Goal: Ask a question

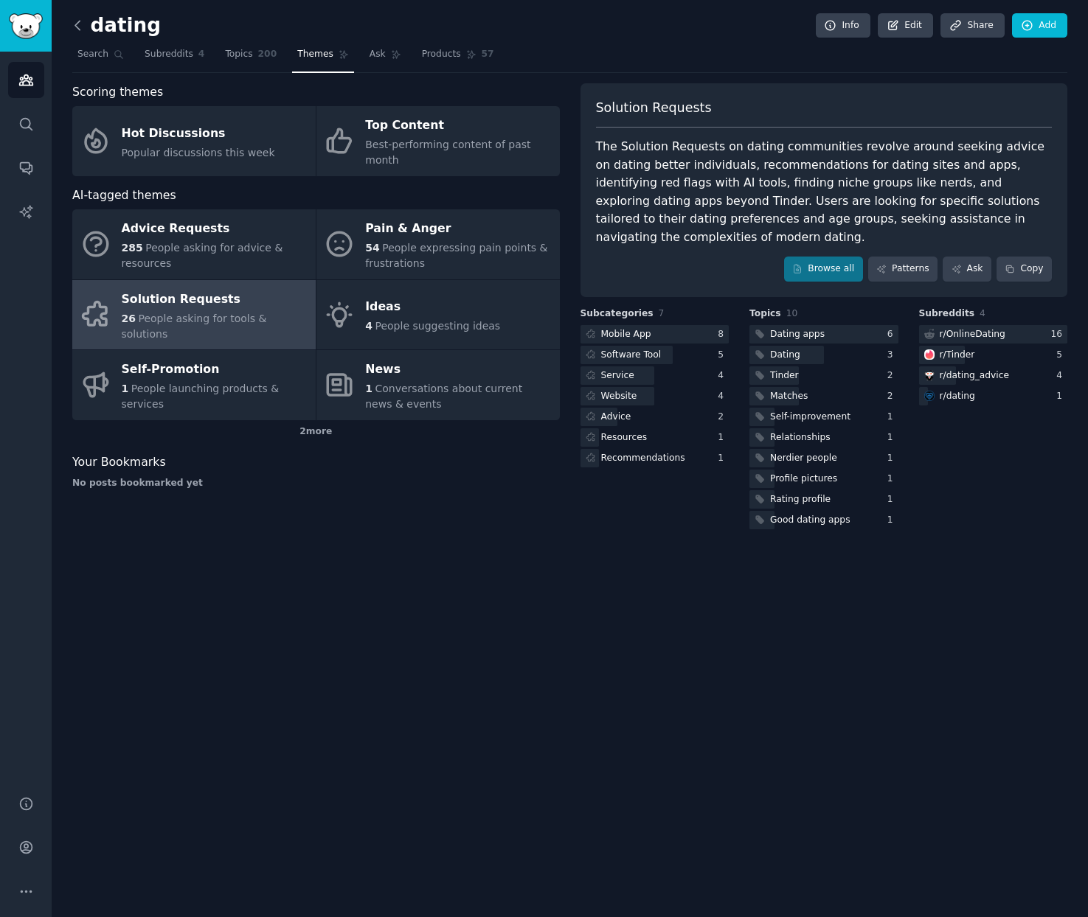
click at [82, 22] on icon at bounding box center [77, 25] width 15 height 15
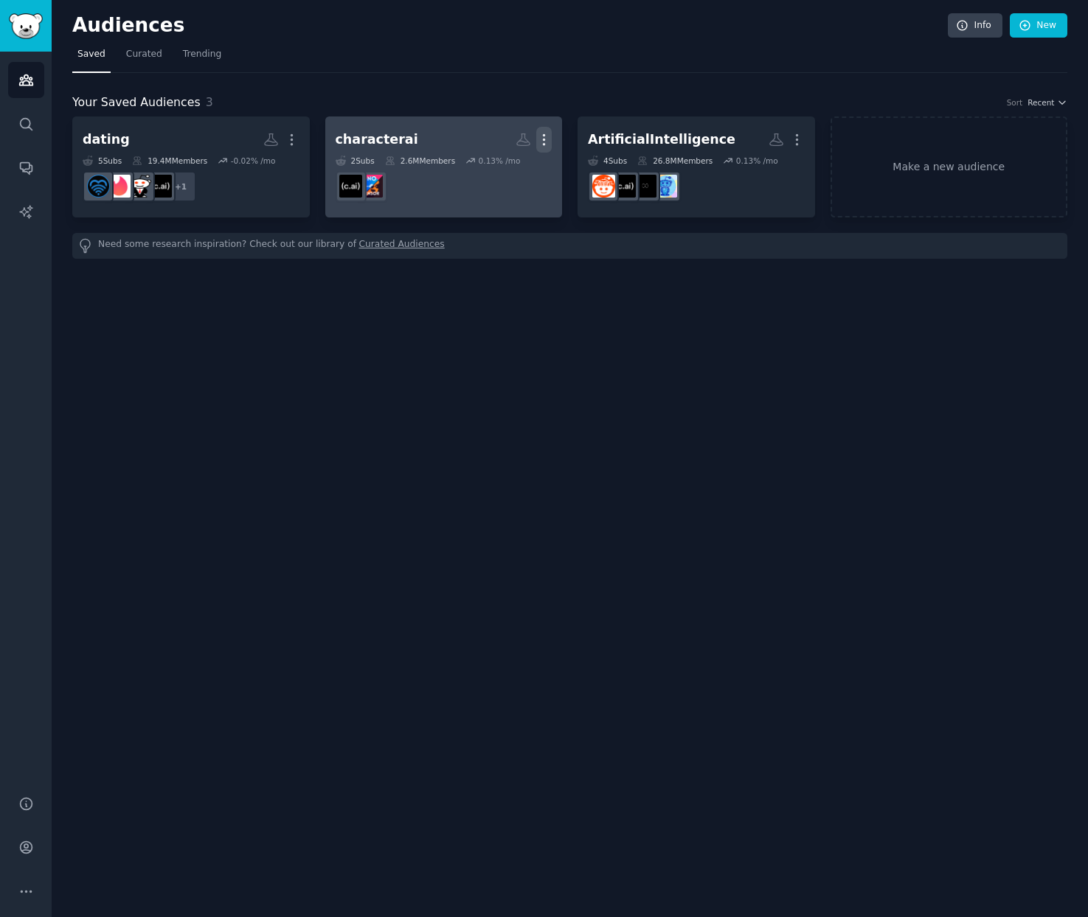
click at [541, 144] on icon "button" at bounding box center [543, 139] width 15 height 15
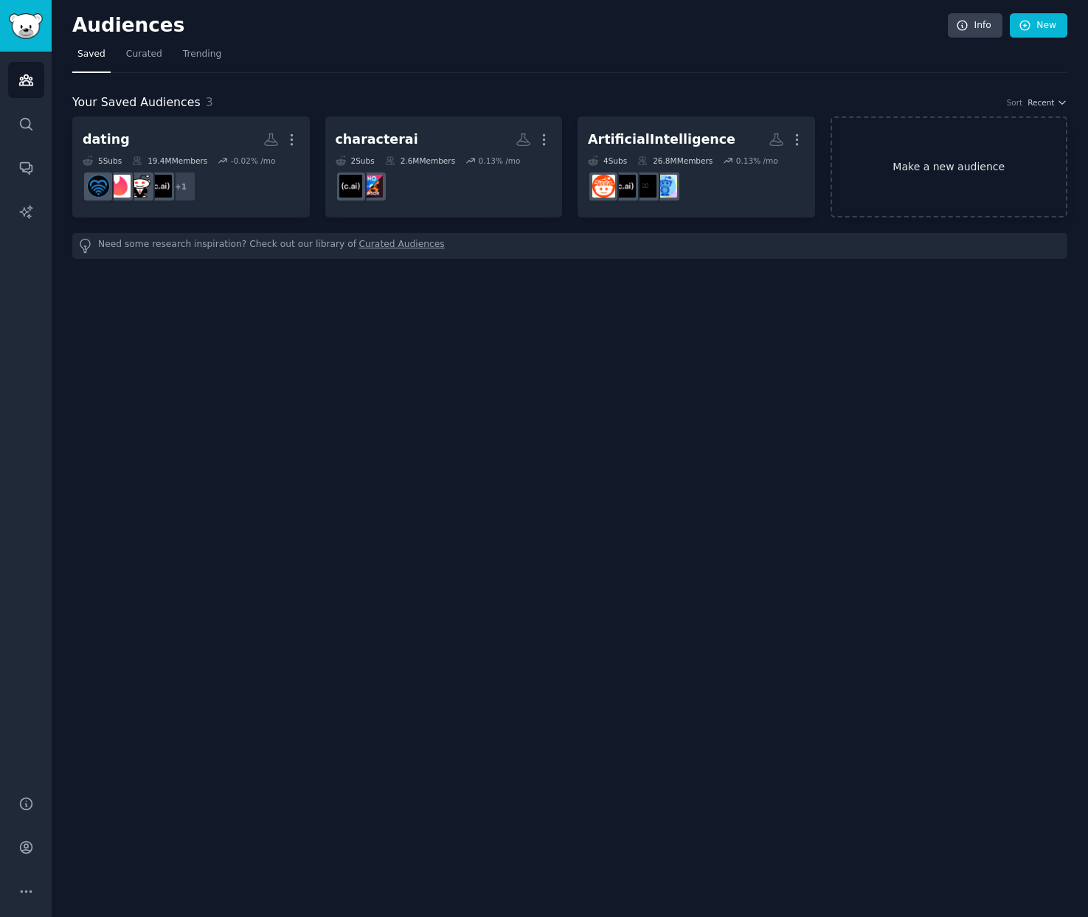
click at [905, 178] on link "Make a new audience" at bounding box center [948, 167] width 237 height 101
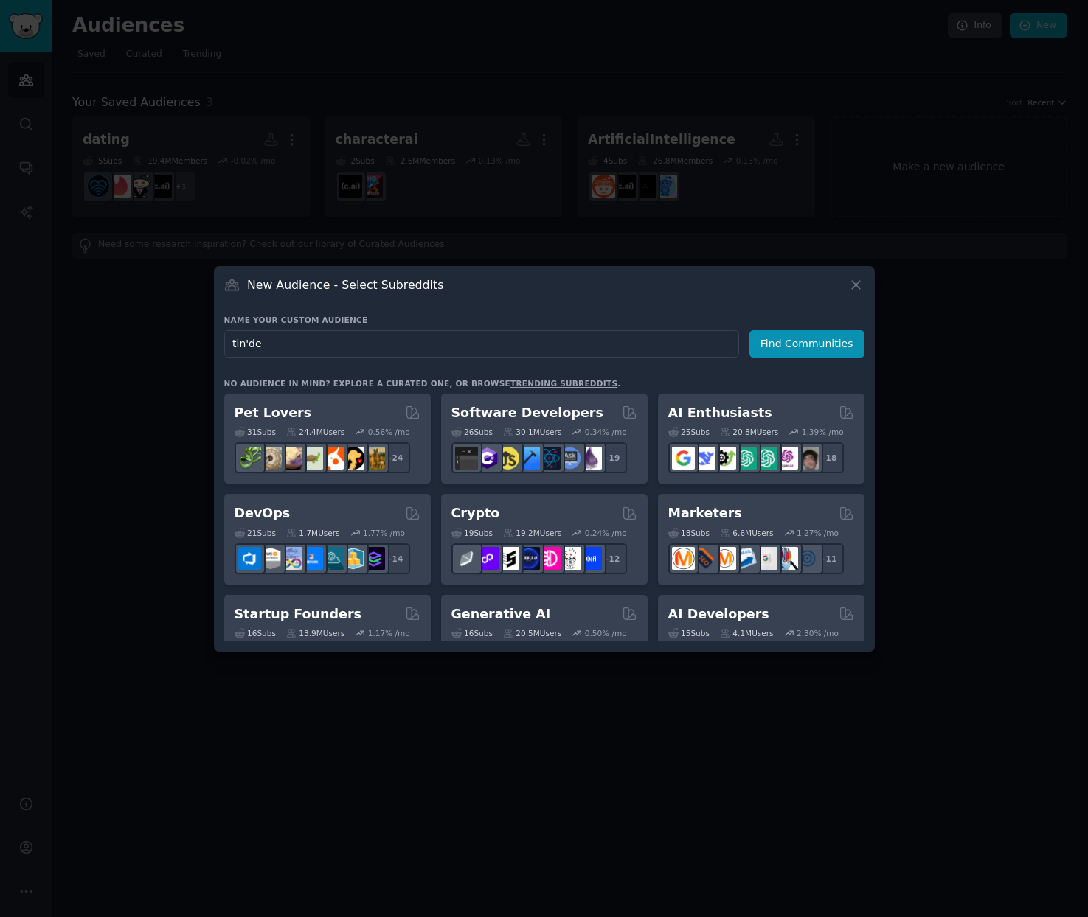
type input "tinder"
click button "Find Communities" at bounding box center [806, 343] width 115 height 27
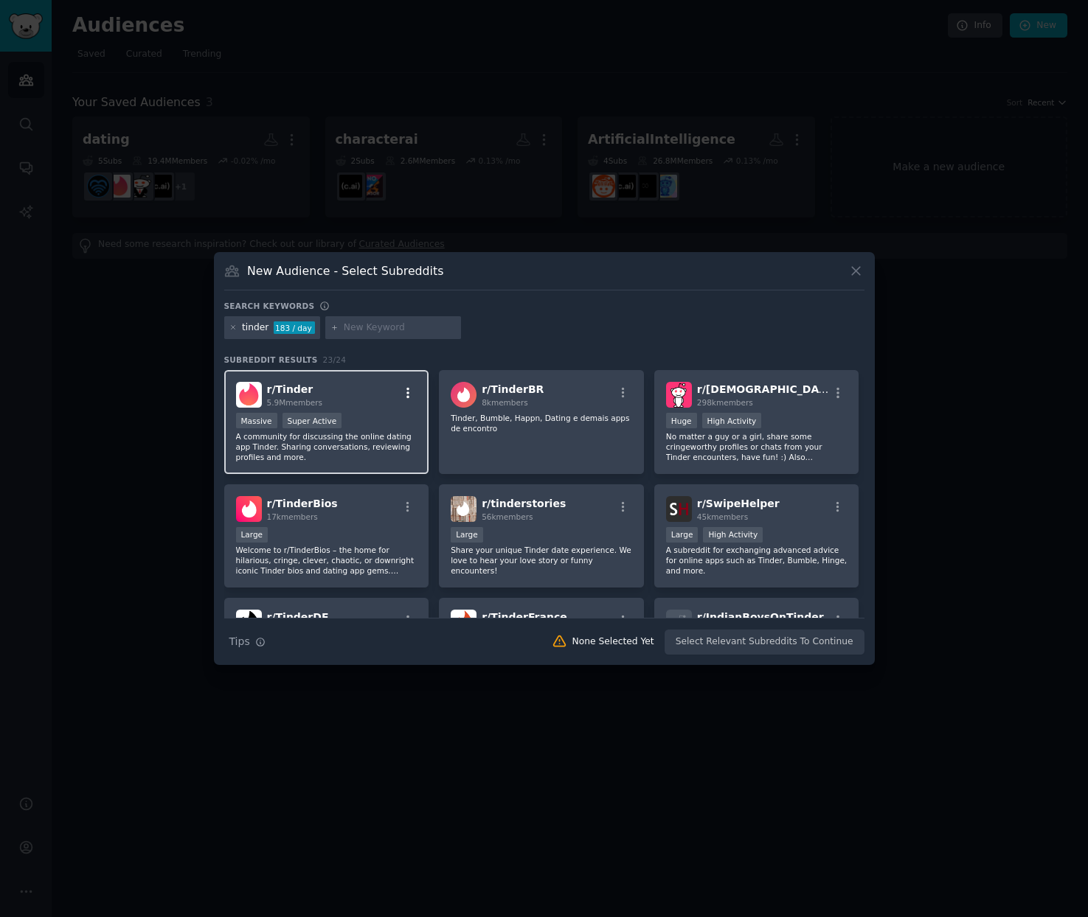
click at [404, 393] on icon "button" at bounding box center [407, 392] width 13 height 13
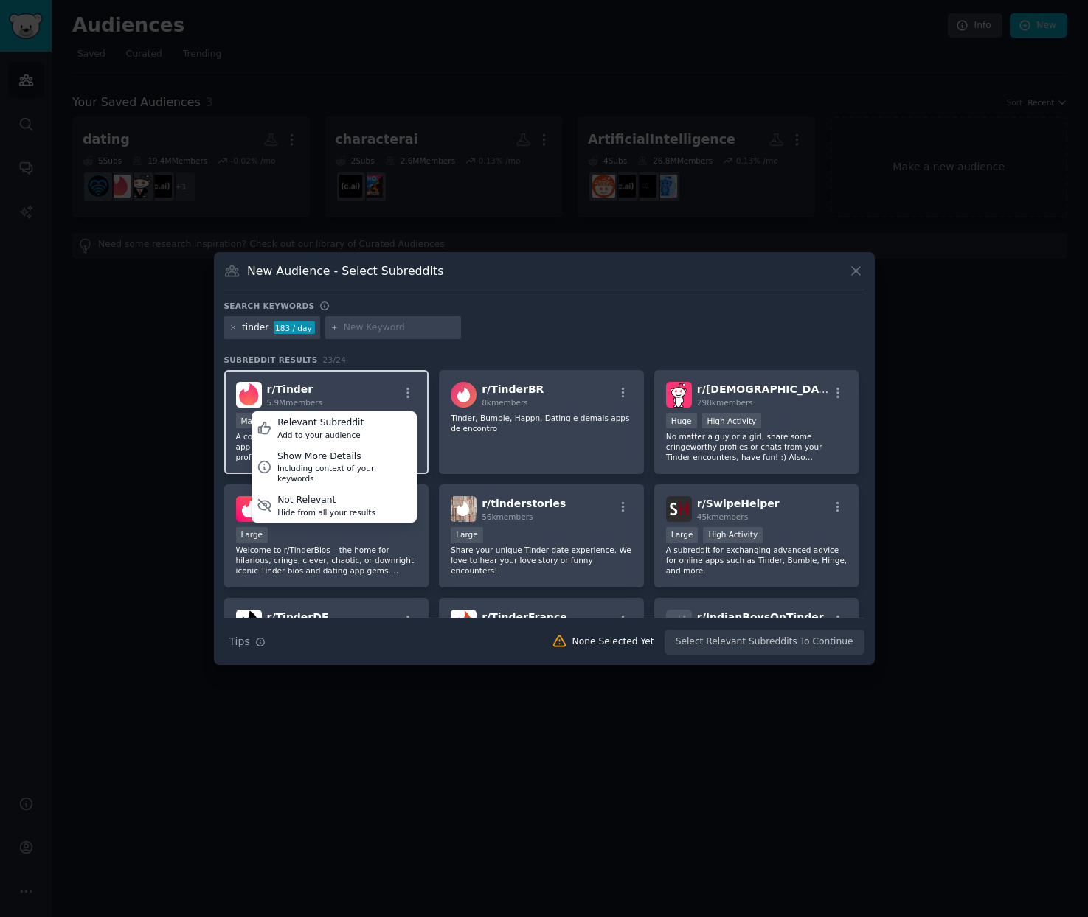
click at [331, 390] on div "r/ Tinder 5.9M members Relevant Subreddit Add to your audience Show More Detail…" at bounding box center [326, 395] width 181 height 26
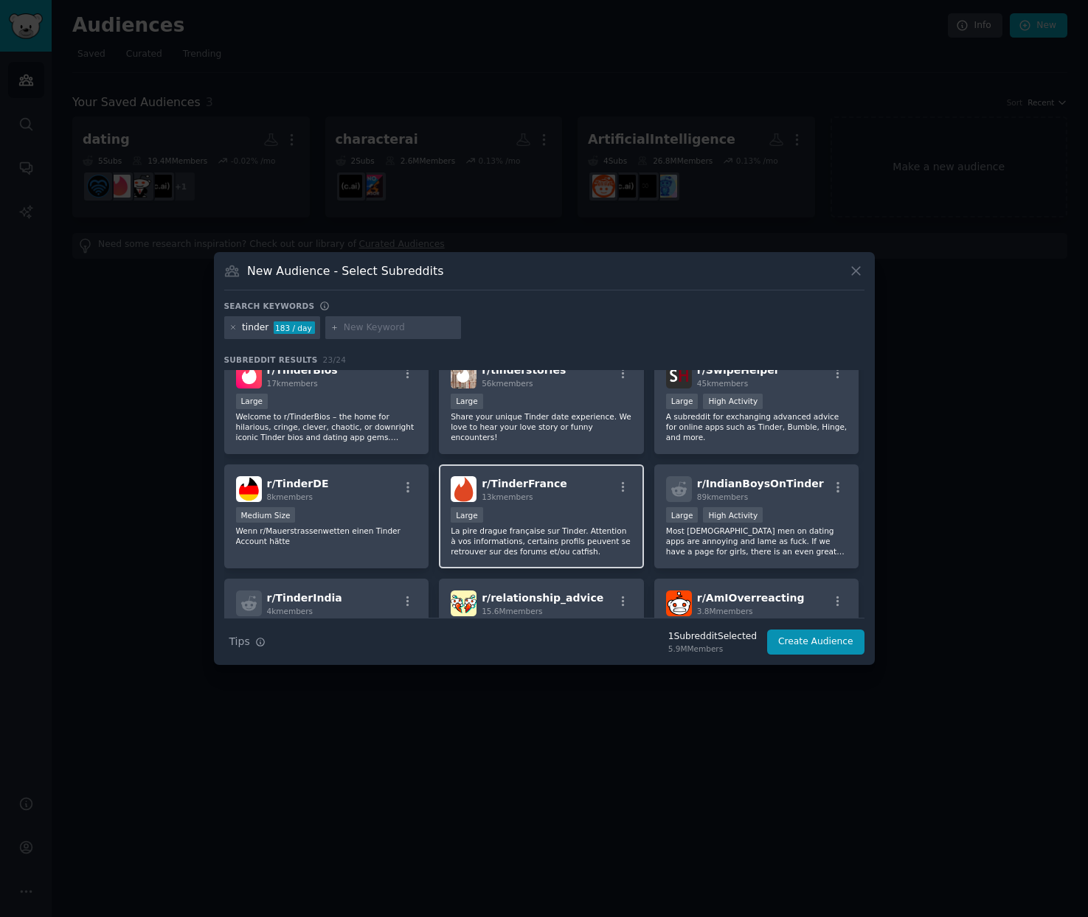
scroll to position [134, 0]
click at [830, 647] on button "Create Audience" at bounding box center [815, 642] width 97 height 25
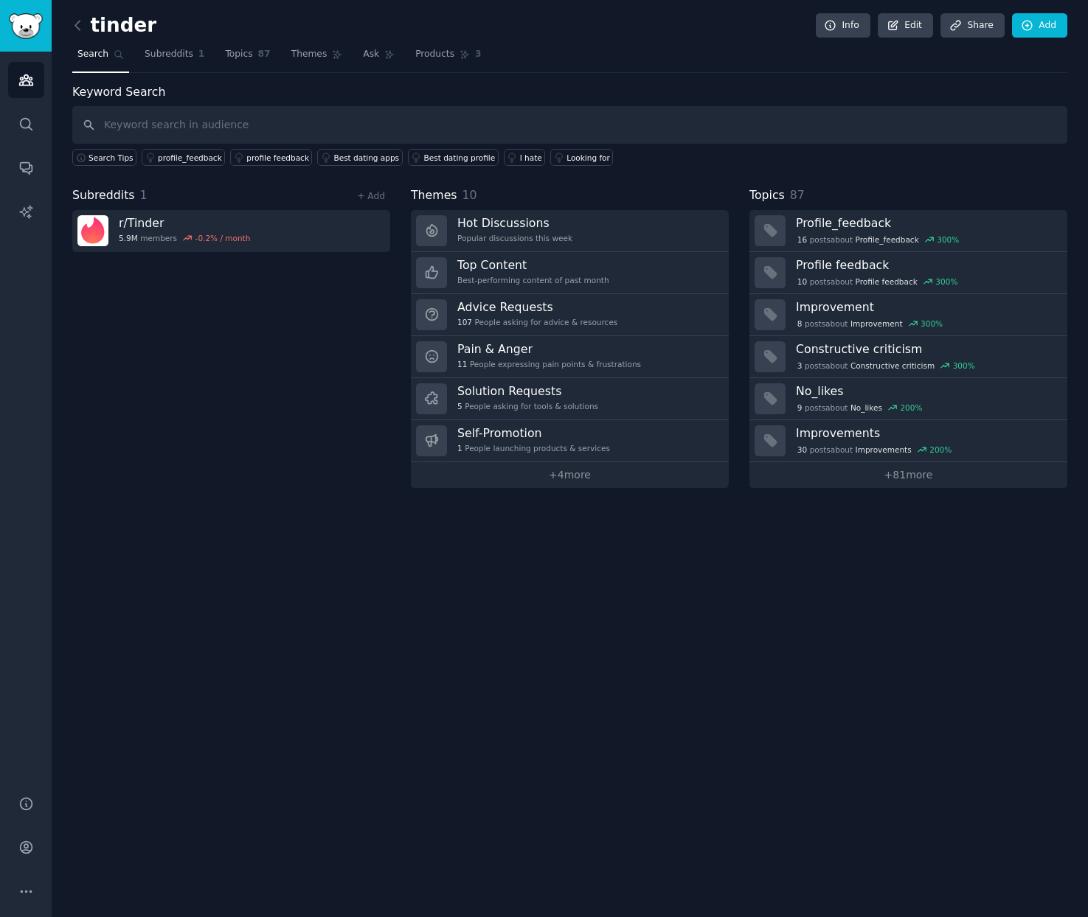
click at [329, 38] on div "tinder Info Edit Share Add" at bounding box center [569, 28] width 995 height 30
click at [316, 50] on span "Themes" at bounding box center [309, 54] width 36 height 13
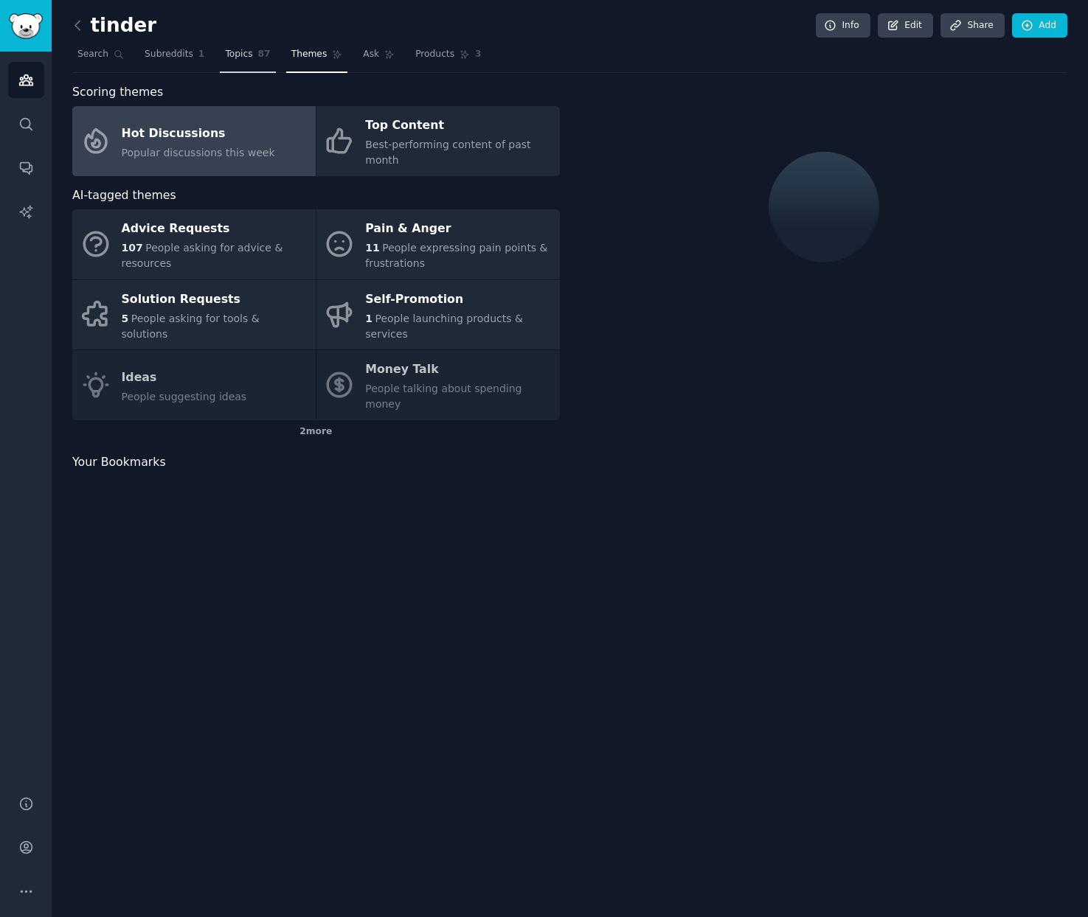
click at [248, 56] on span "Topics" at bounding box center [238, 54] width 27 height 13
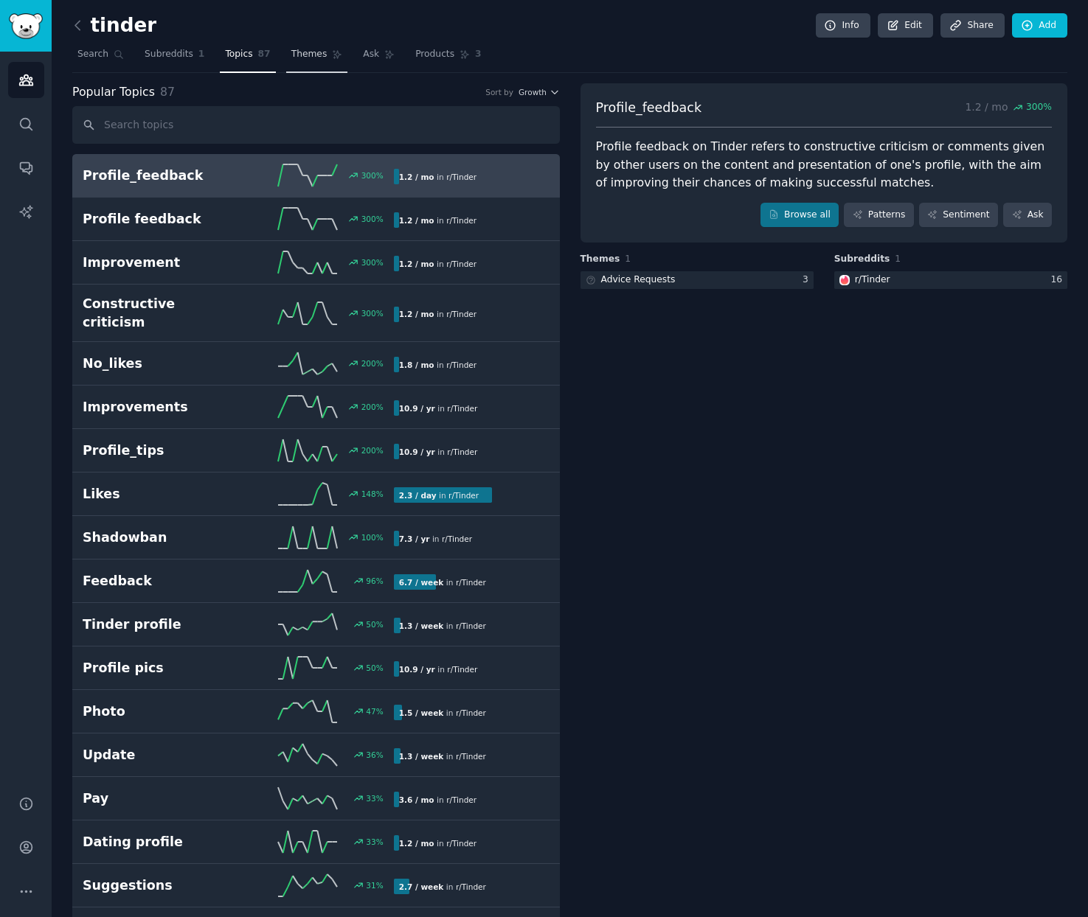
click at [319, 58] on span "Themes" at bounding box center [309, 54] width 36 height 13
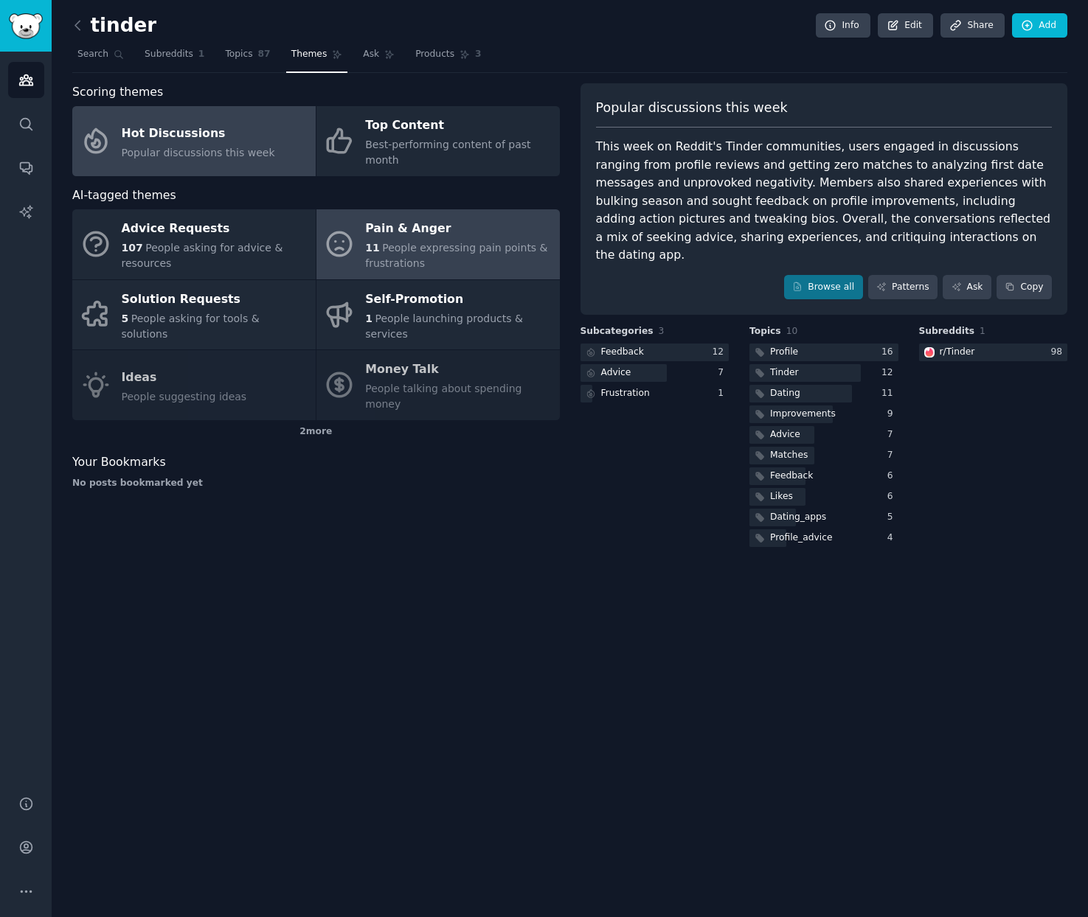
click at [406, 218] on div "Pain & Anger" at bounding box center [458, 230] width 187 height 24
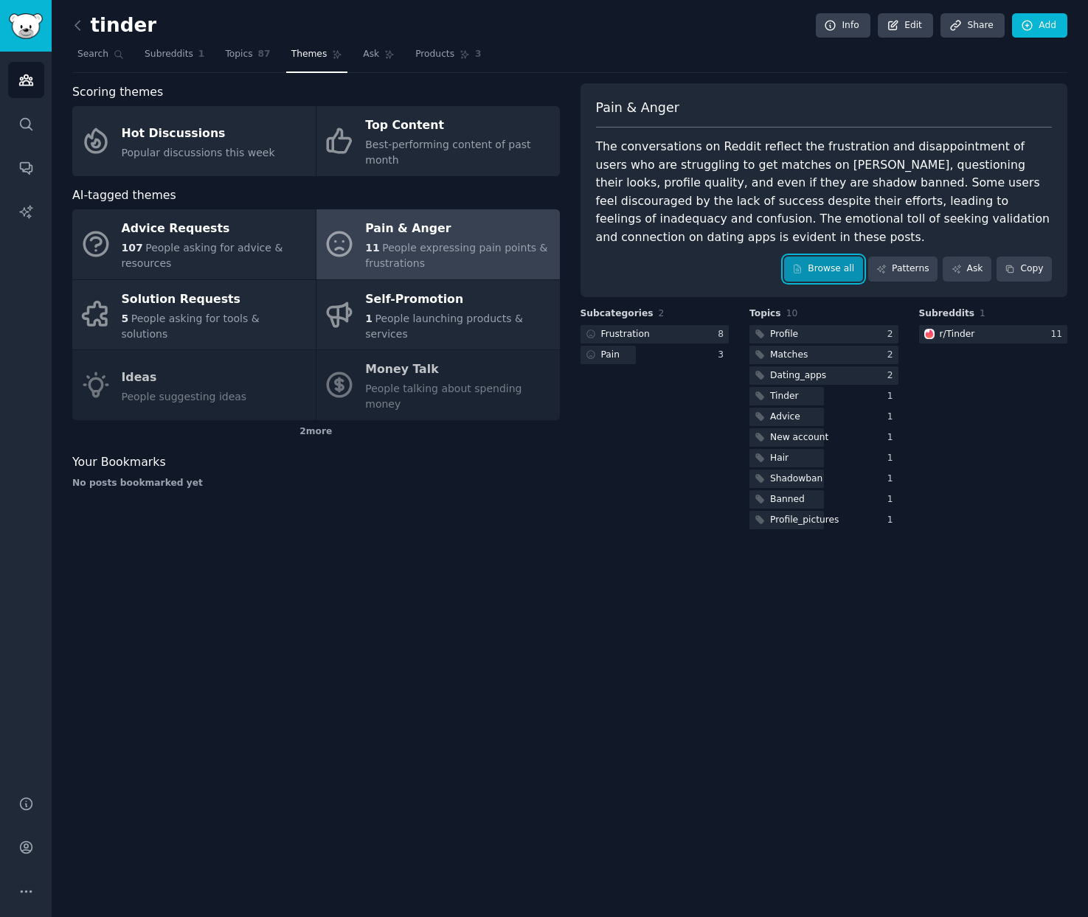
click at [835, 260] on link "Browse all" at bounding box center [823, 269] width 79 height 25
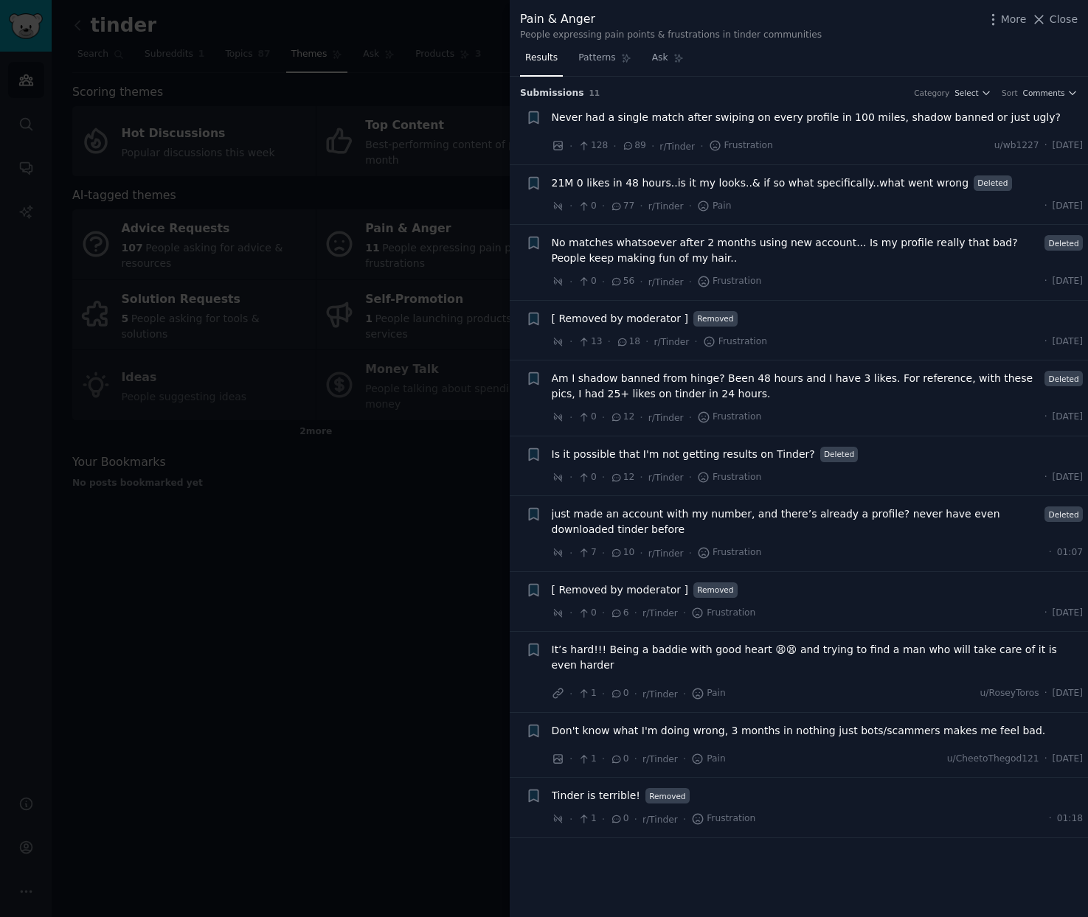
click at [263, 539] on div at bounding box center [544, 458] width 1088 height 917
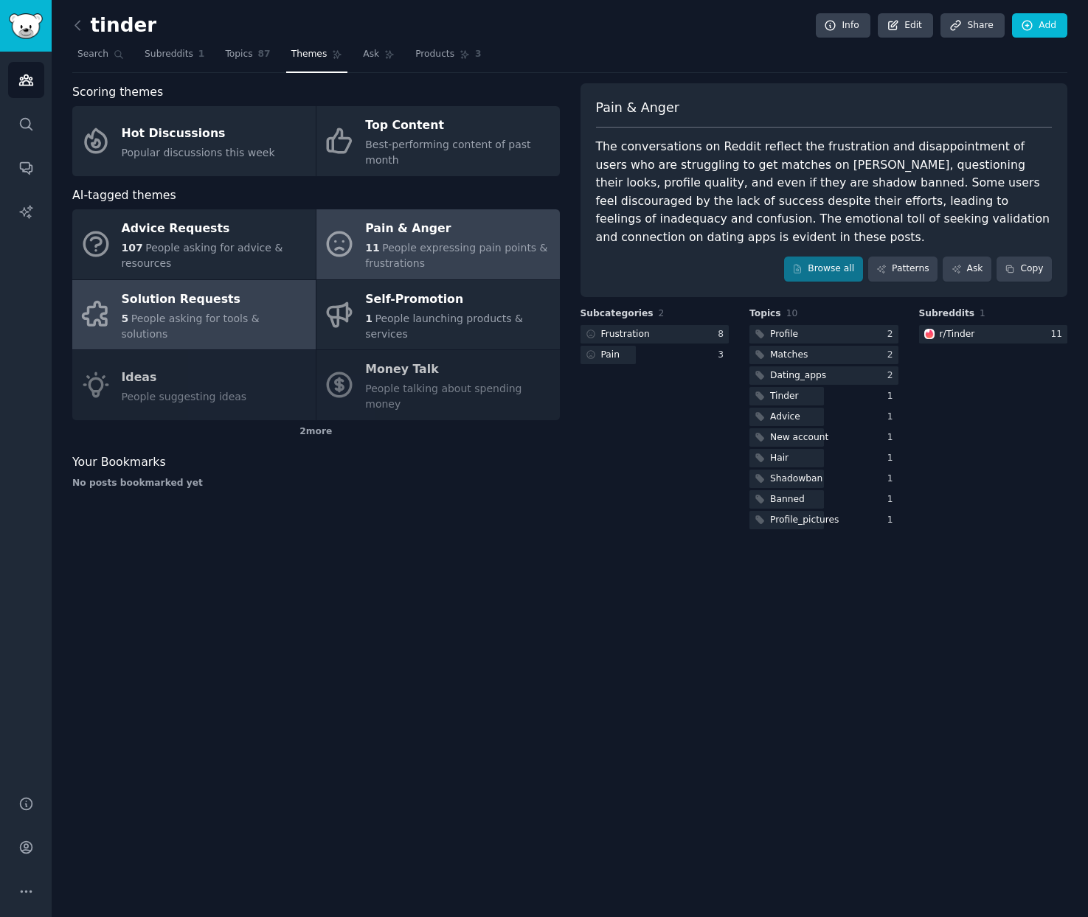
click at [254, 307] on div "Solution Requests" at bounding box center [215, 300] width 187 height 24
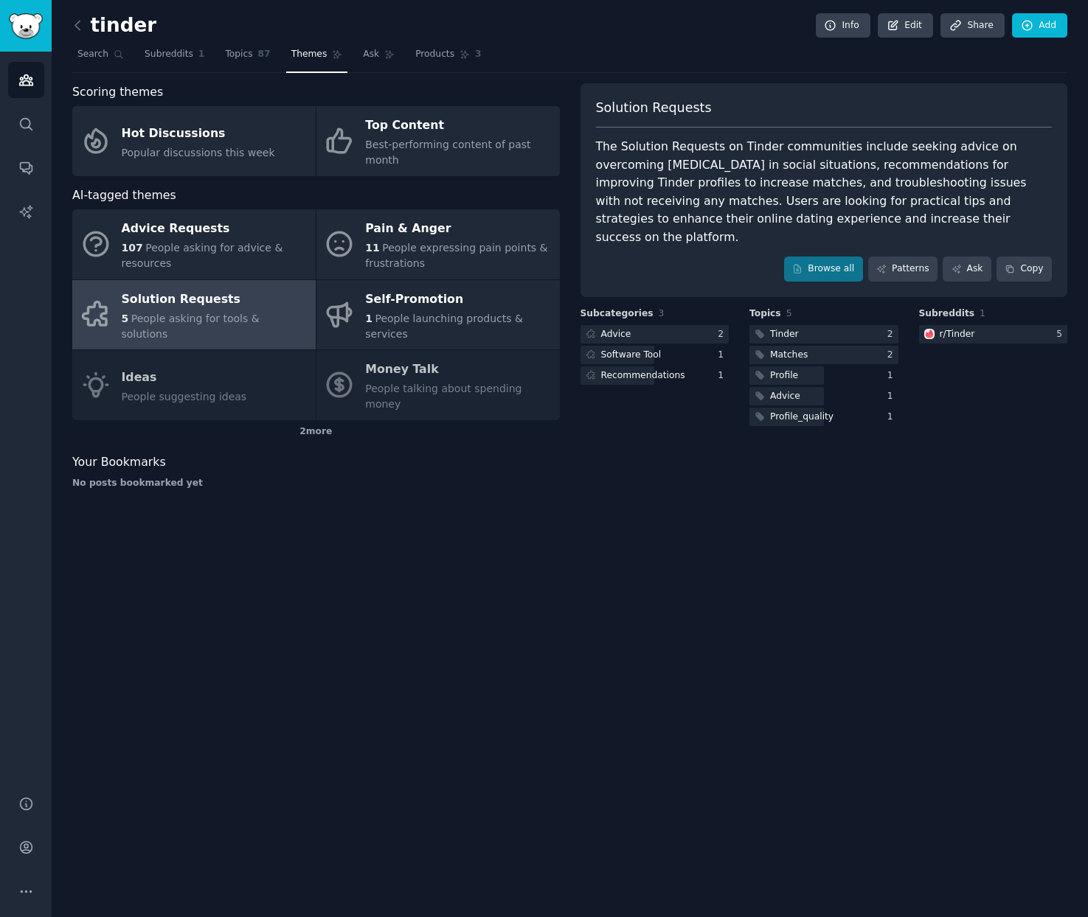
click at [829, 264] on div "Solution Requests The Solution Requests on Tinder communities include seeking a…" at bounding box center [823, 190] width 487 height 214
click at [823, 257] on link "Browse all" at bounding box center [823, 269] width 79 height 25
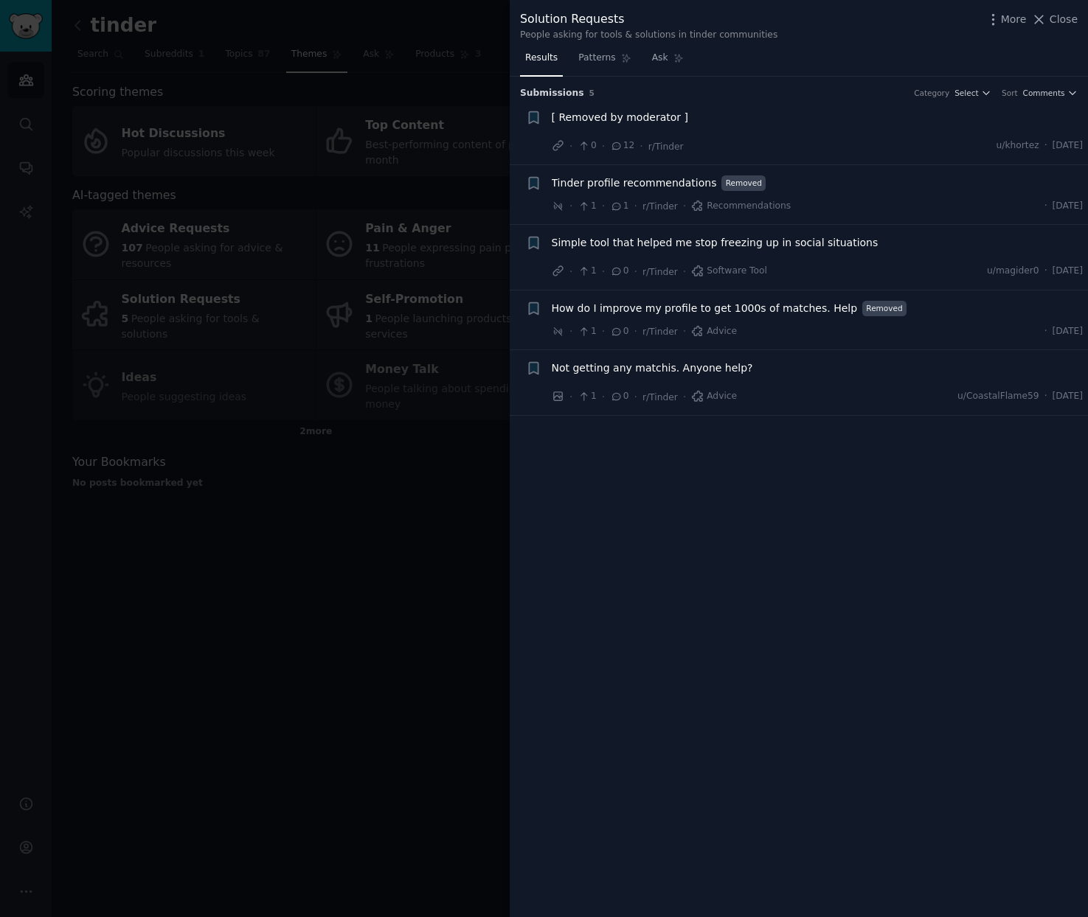
click at [654, 184] on span "Tinder profile recommendations" at bounding box center [634, 183] width 165 height 15
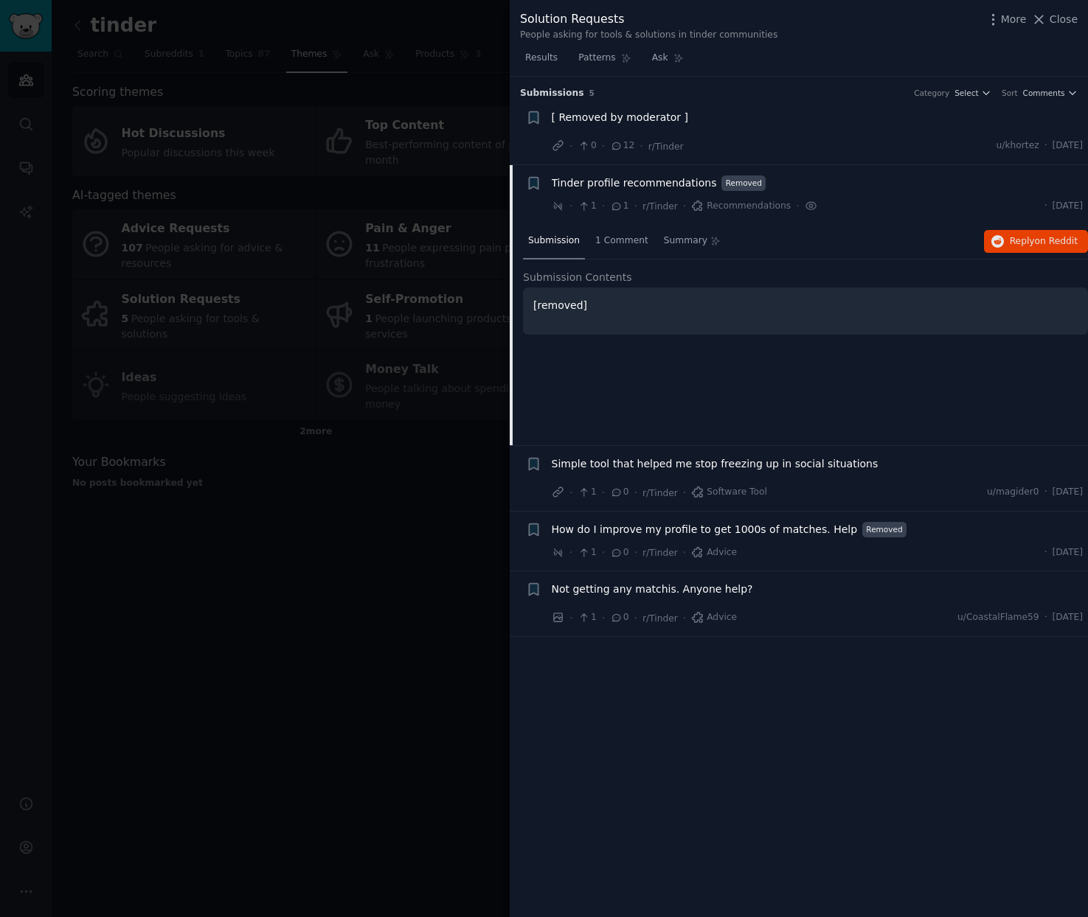
click at [654, 184] on span "Tinder profile recommendations" at bounding box center [634, 183] width 165 height 15
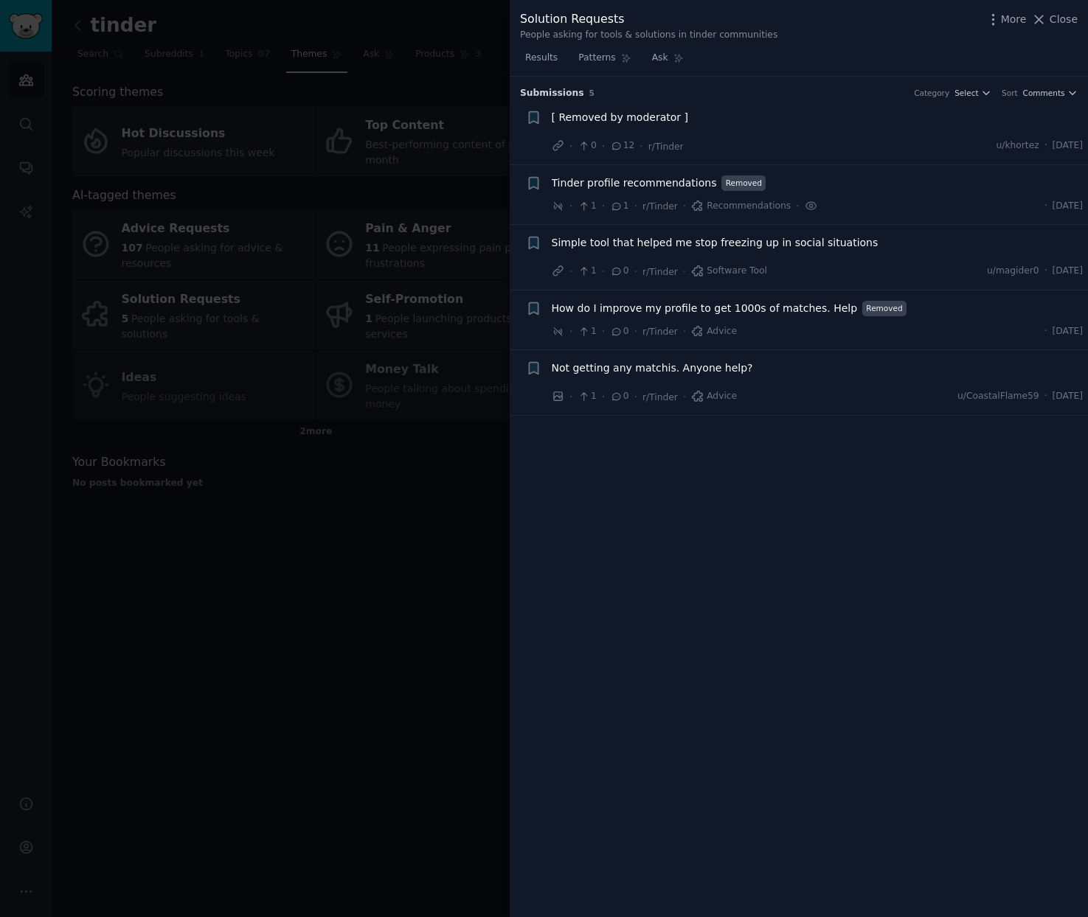
click at [404, 482] on div at bounding box center [544, 458] width 1088 height 917
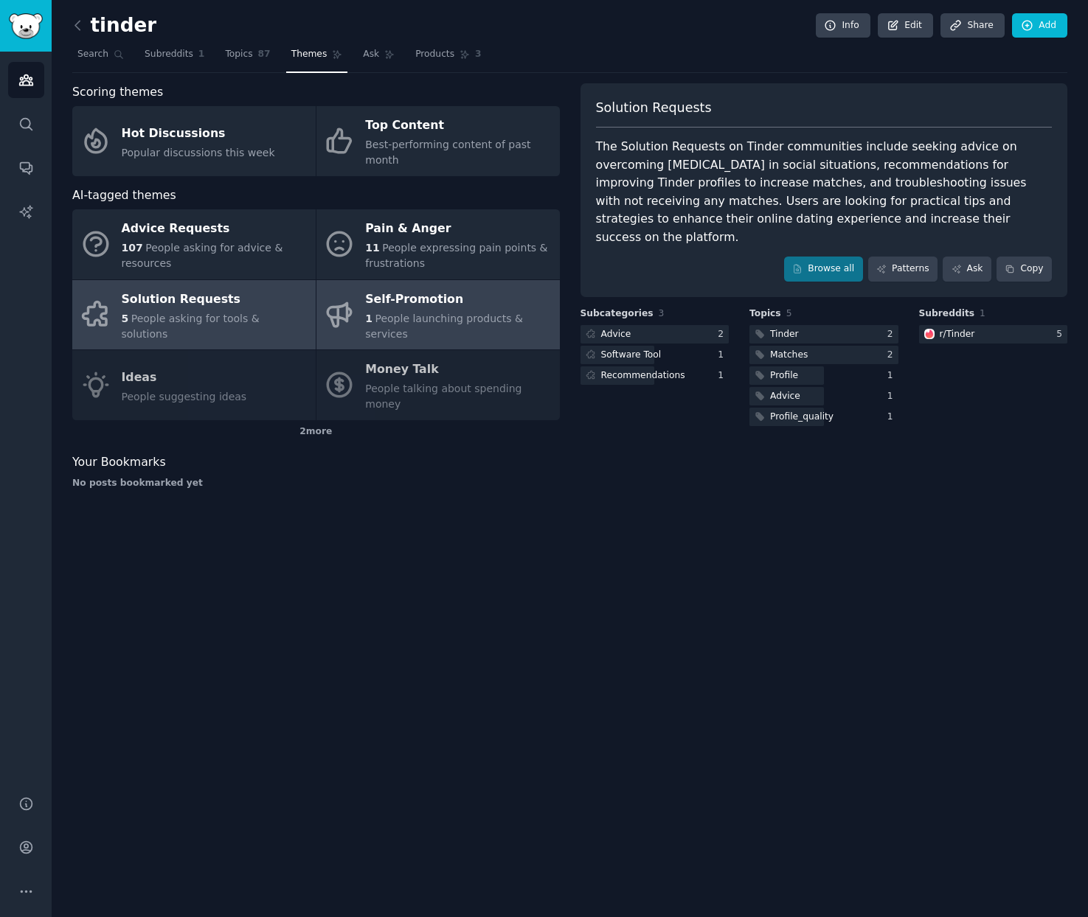
click at [411, 306] on div "Self-Promotion" at bounding box center [458, 300] width 187 height 24
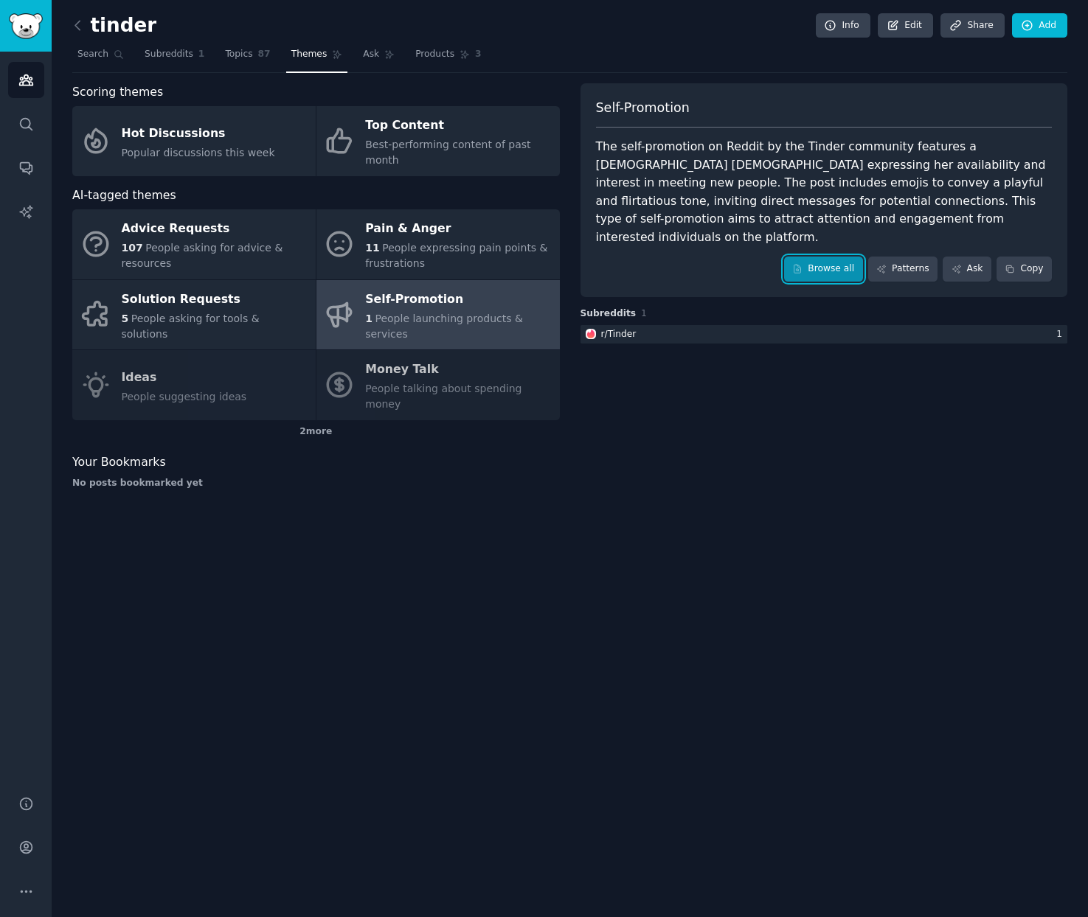
click at [827, 257] on link "Browse all" at bounding box center [823, 269] width 79 height 25
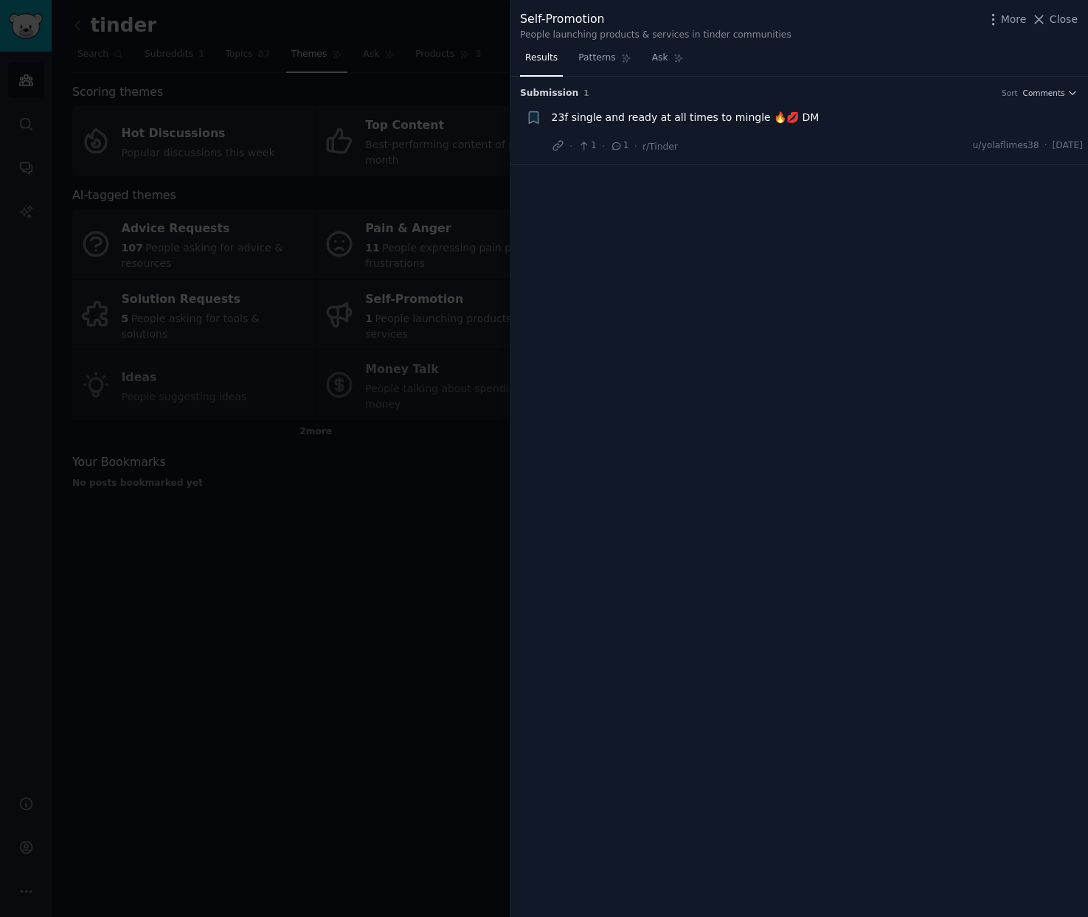
click at [432, 279] on div at bounding box center [544, 458] width 1088 height 917
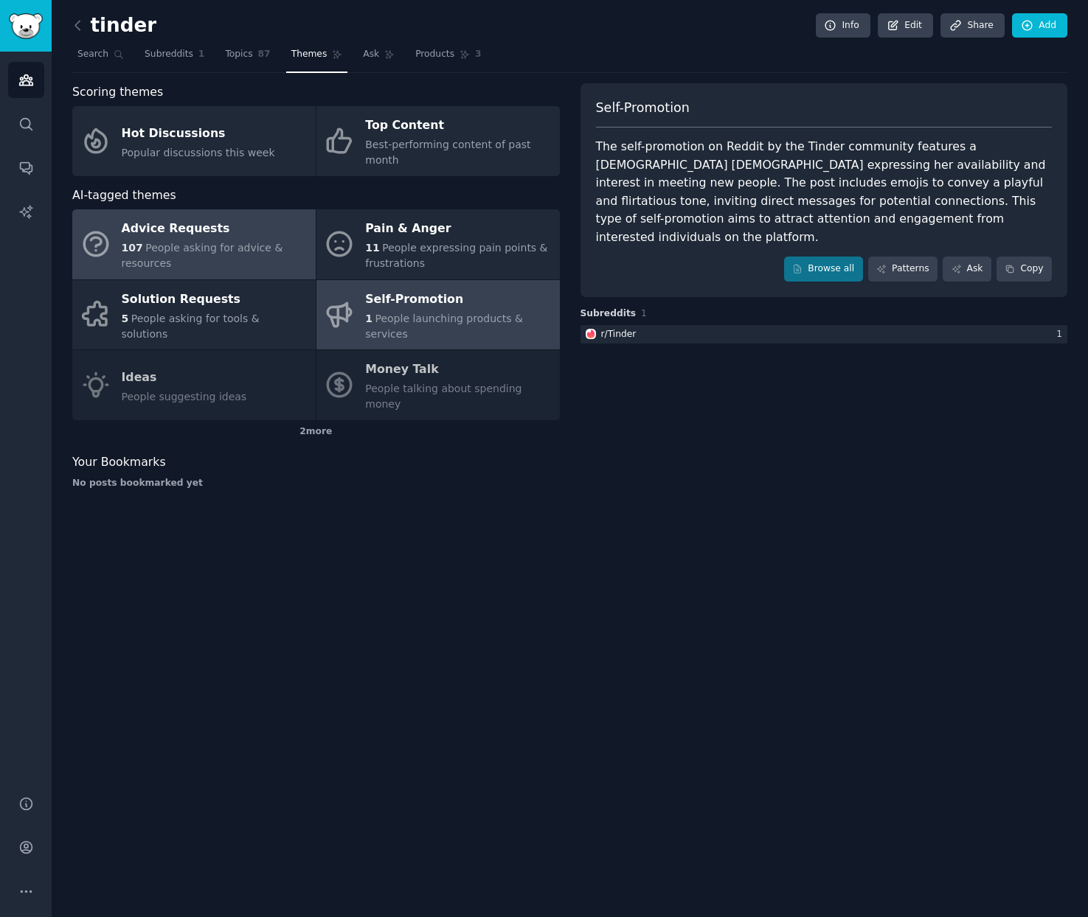
click at [185, 247] on span "People asking for advice & resources" at bounding box center [202, 255] width 161 height 27
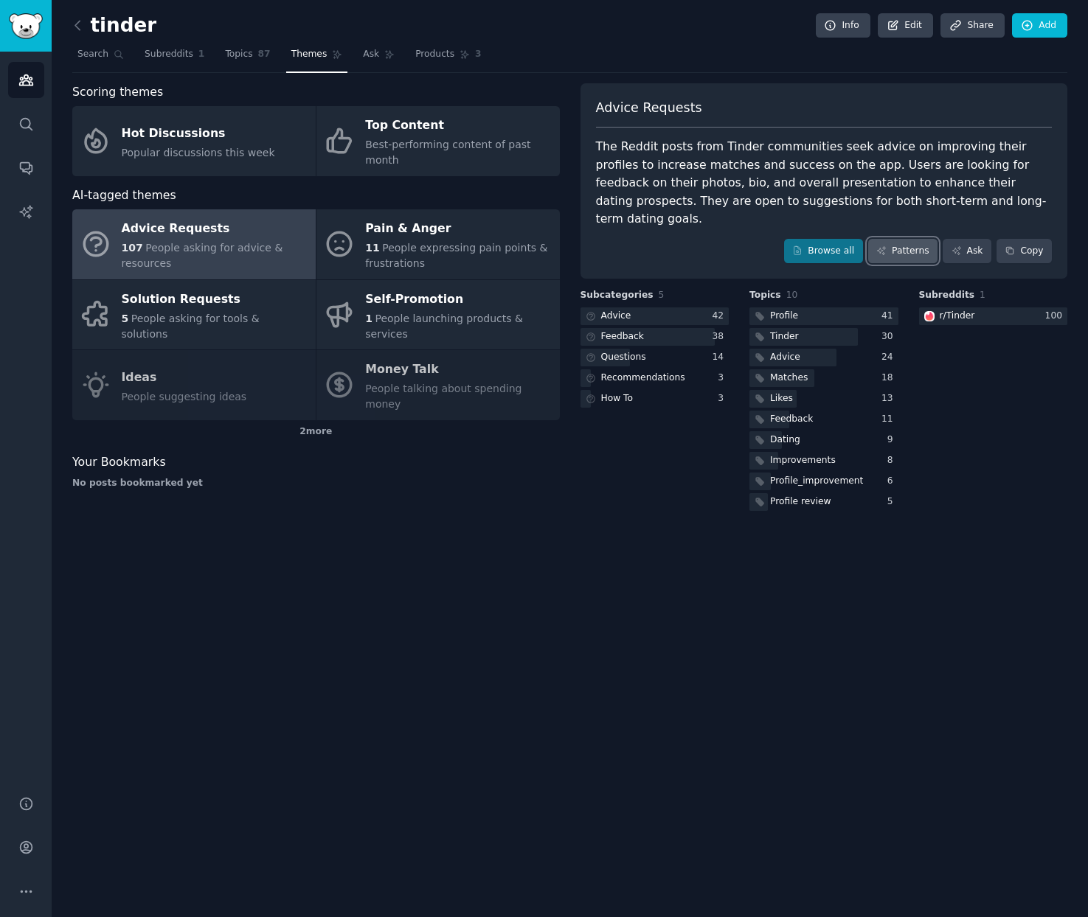
click at [890, 239] on link "Patterns" at bounding box center [902, 251] width 69 height 25
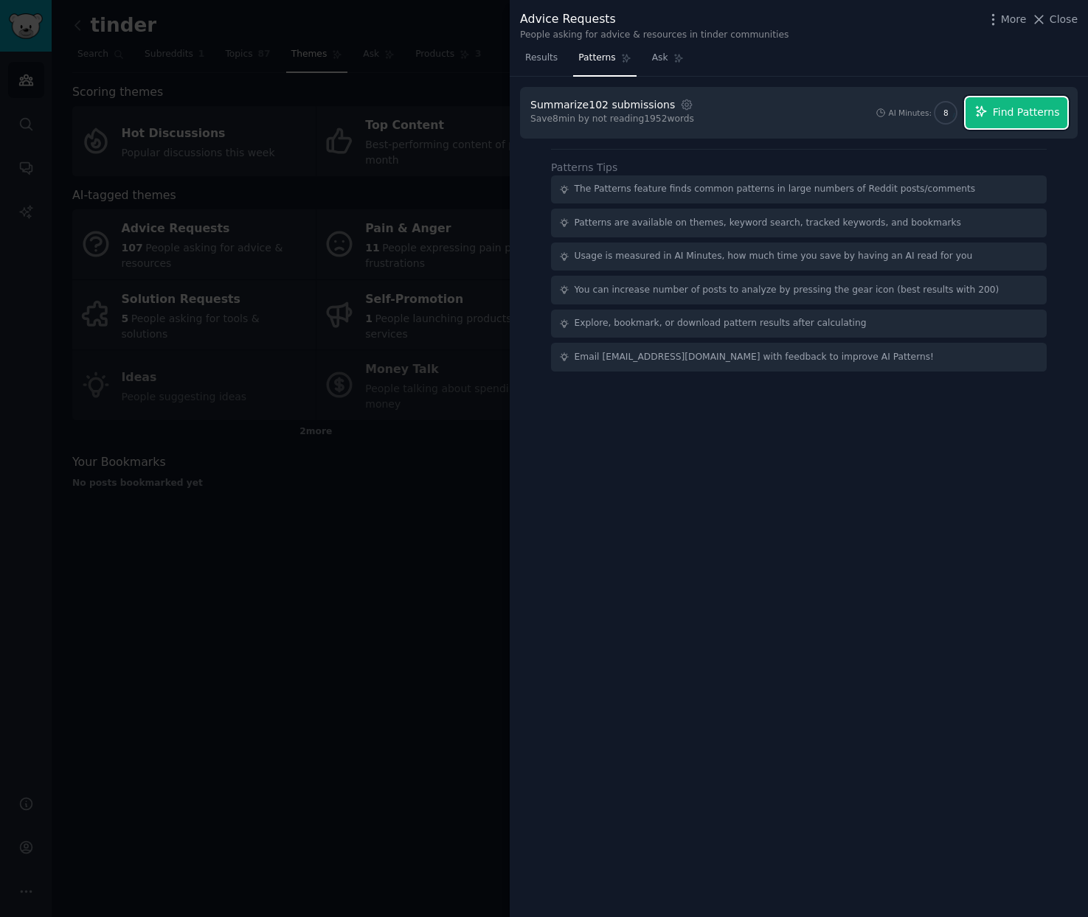
click at [1022, 113] on span "Find Patterns" at bounding box center [1026, 112] width 67 height 15
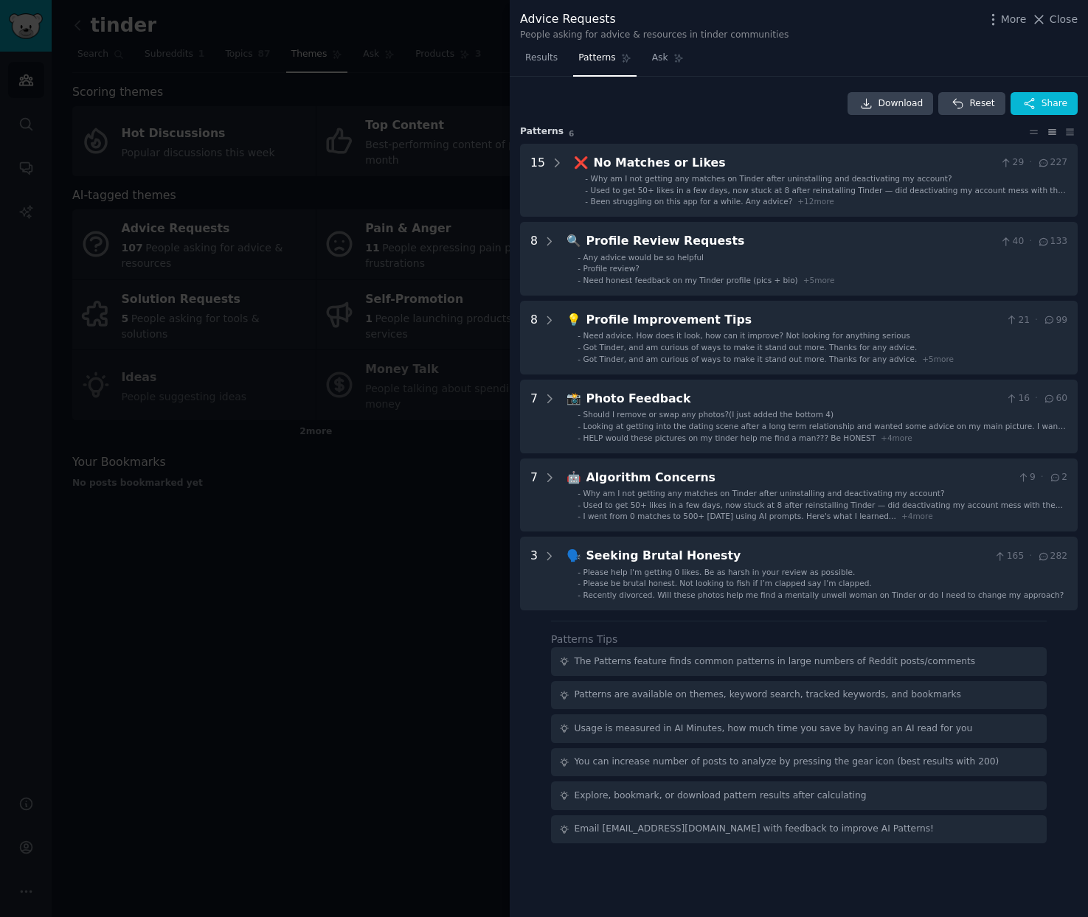
click at [314, 444] on div at bounding box center [544, 458] width 1088 height 917
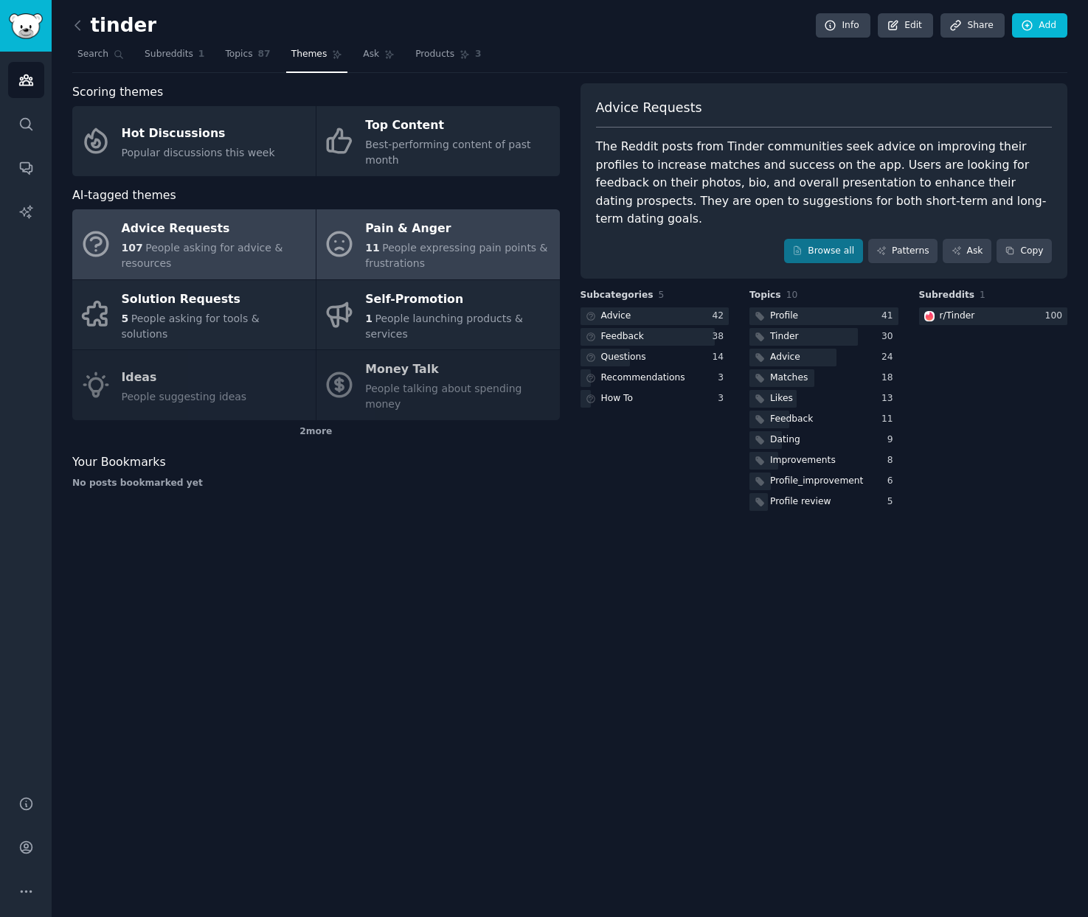
click at [393, 245] on span "People expressing pain points & frustrations" at bounding box center [456, 255] width 182 height 27
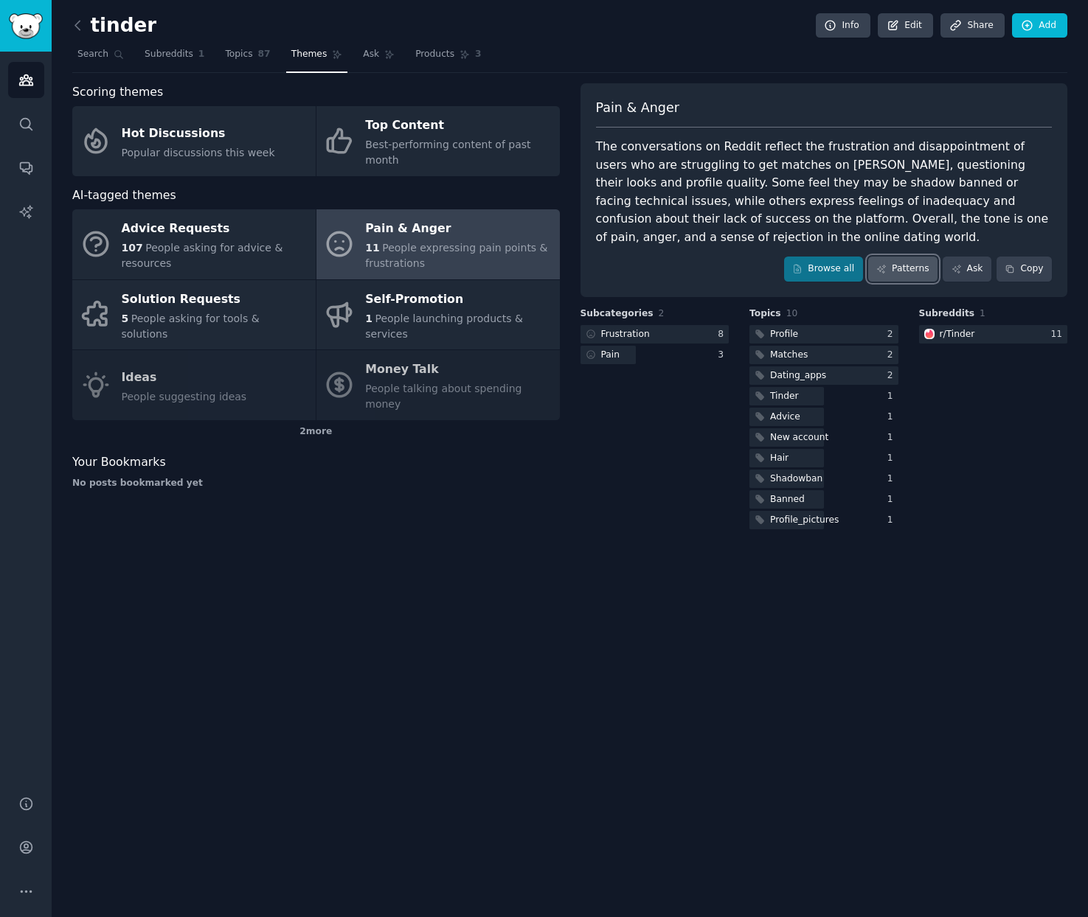
click at [900, 274] on link "Patterns" at bounding box center [902, 269] width 69 height 25
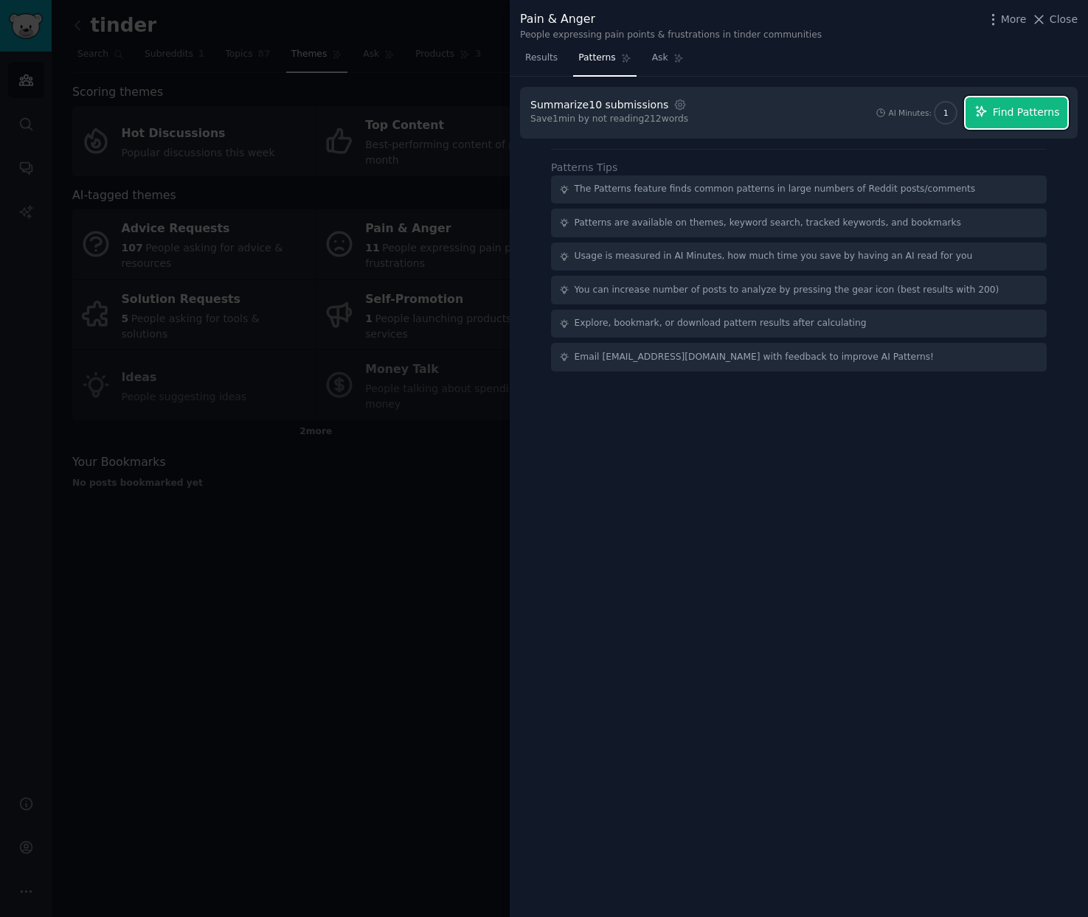
click at [1030, 118] on span "Find Patterns" at bounding box center [1026, 112] width 67 height 15
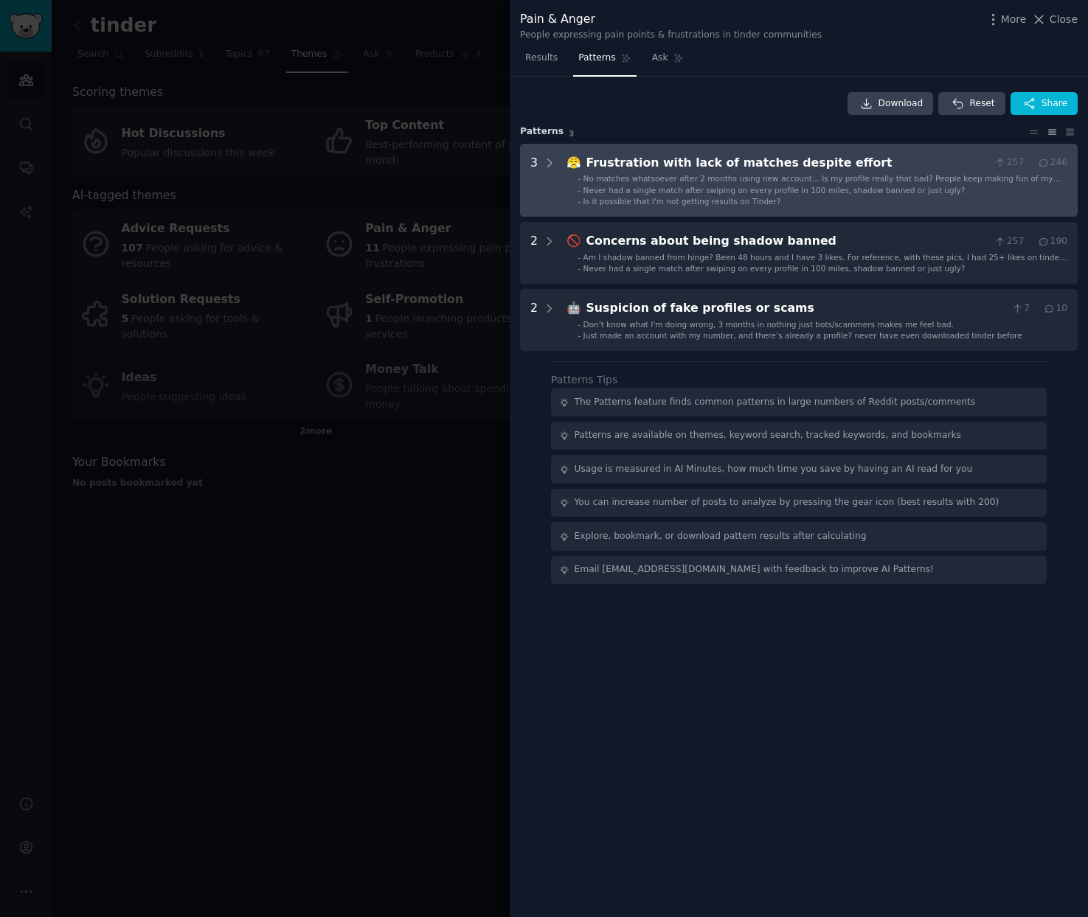
click at [768, 184] on ul "- No matches whatsoever after 2 months using new account... Is my profile reall…" at bounding box center [817, 190] width 500 height 34
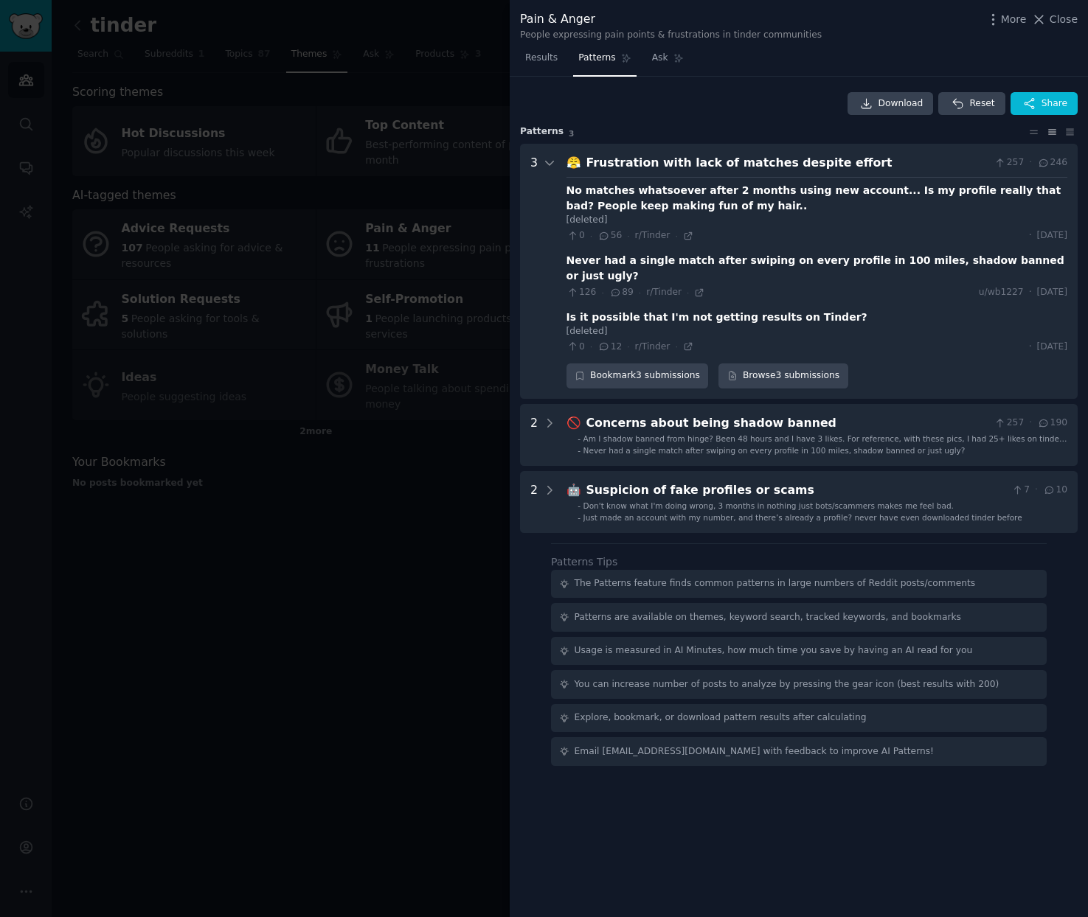
click at [691, 204] on div "No matches whatsoever after 2 months using new account... Is my profile really …" at bounding box center [816, 198] width 501 height 31
click at [700, 265] on div "Never had a single match after swiping on every profile in 100 miles, shadow ba…" at bounding box center [816, 268] width 501 height 31
click at [633, 265] on div "Never had a single match after swiping on every profile in 100 miles, shadow ba…" at bounding box center [816, 268] width 501 height 31
click at [751, 366] on link "Browse 3 submissions" at bounding box center [782, 376] width 129 height 25
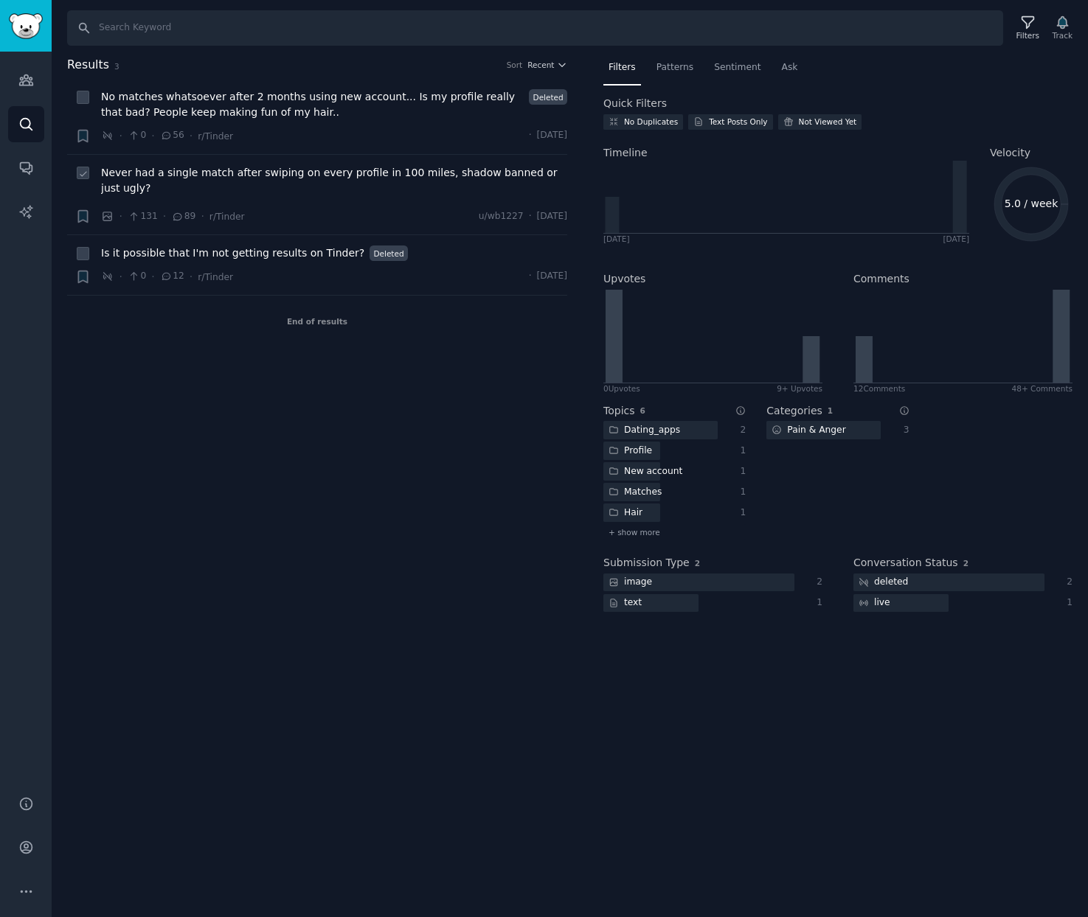
click at [285, 171] on span "Never had a single match after swiping on every profile in 100 miles, shadow ba…" at bounding box center [334, 180] width 466 height 31
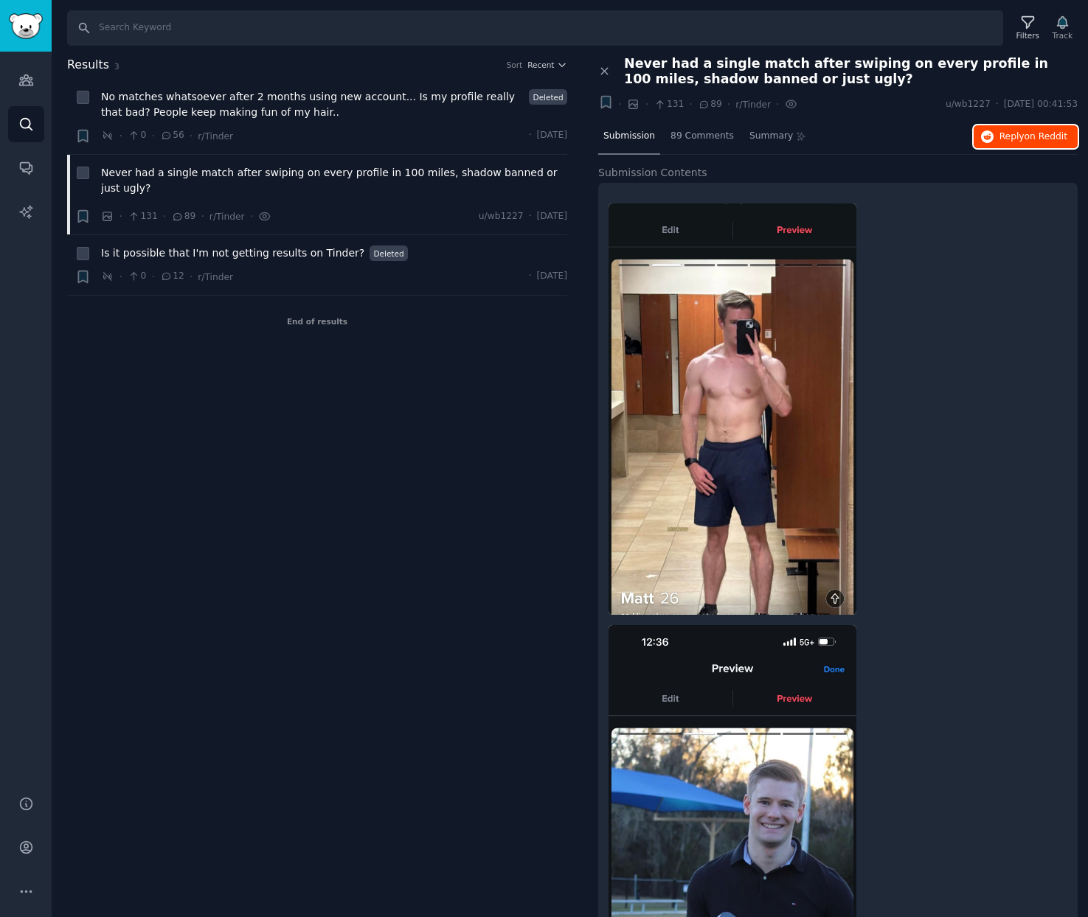
click at [1029, 143] on button "Reply on Reddit" at bounding box center [1025, 137] width 104 height 24
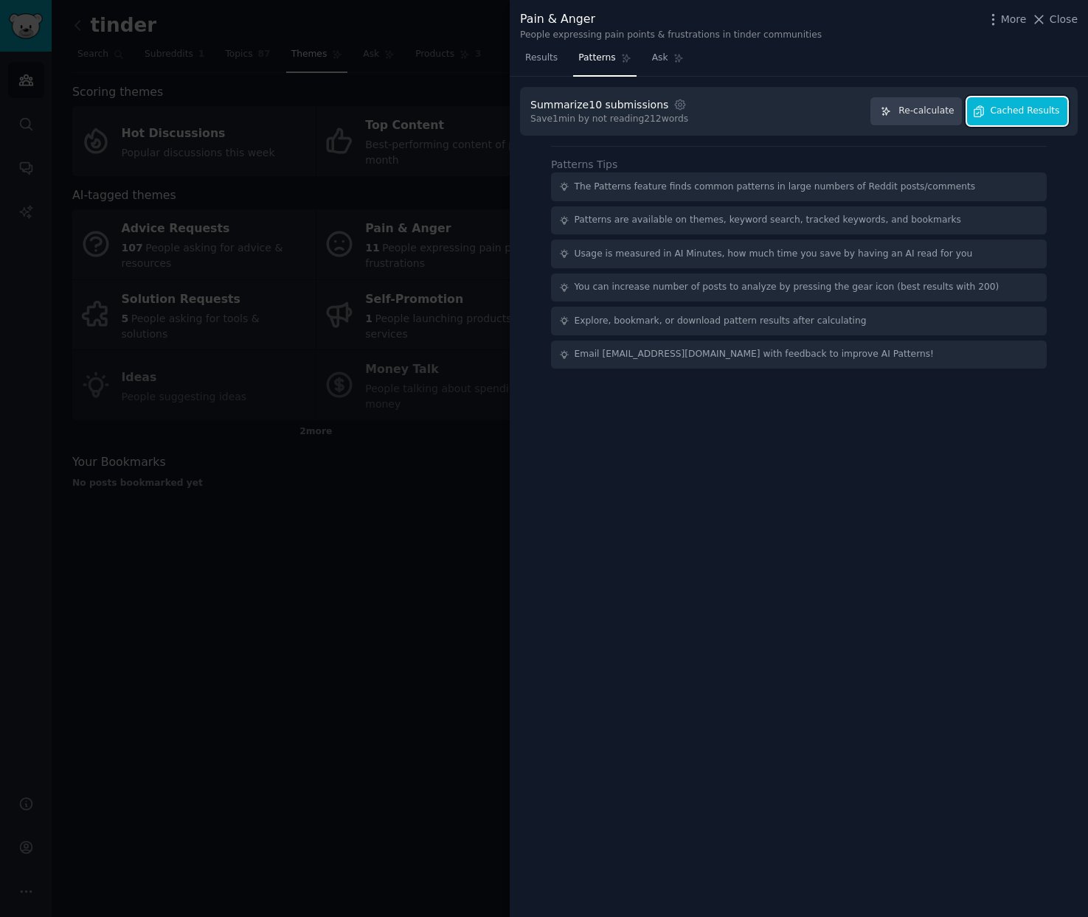
click at [1015, 117] on span "Cached Results" at bounding box center [1024, 111] width 69 height 13
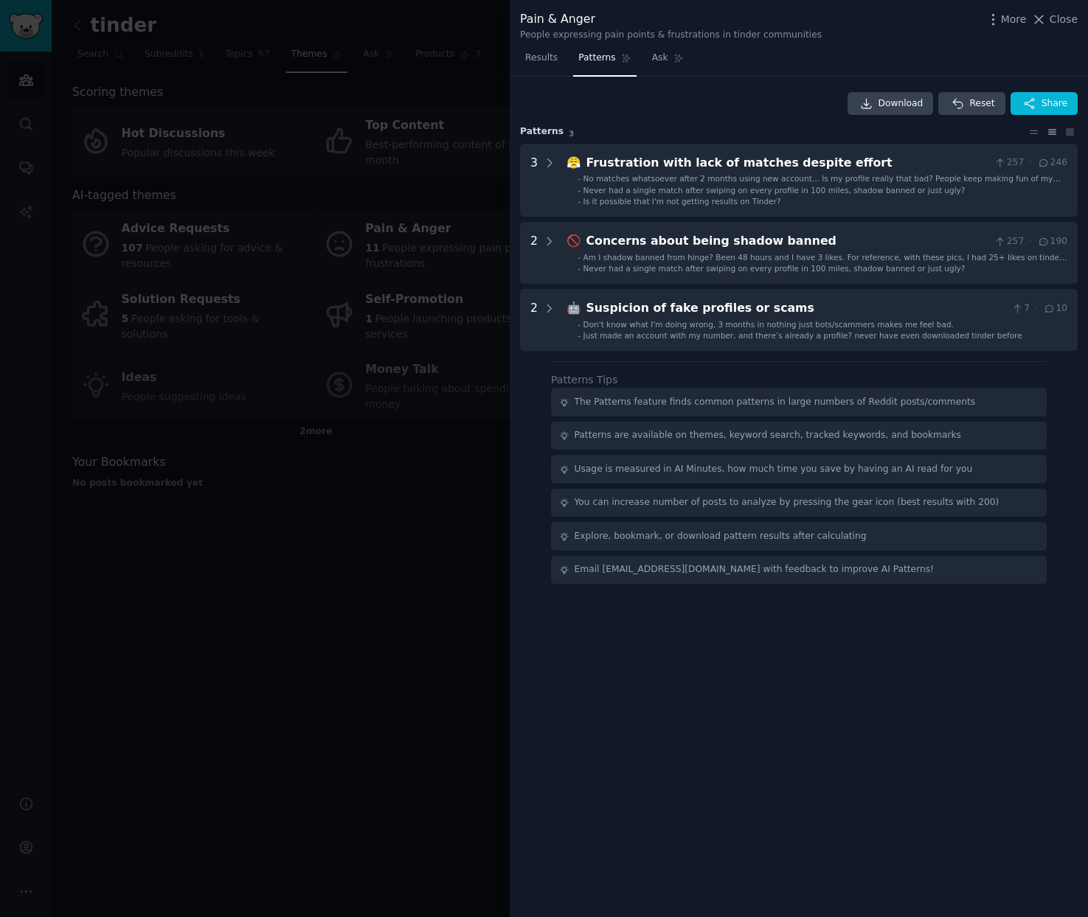
click at [425, 434] on div at bounding box center [544, 458] width 1088 height 917
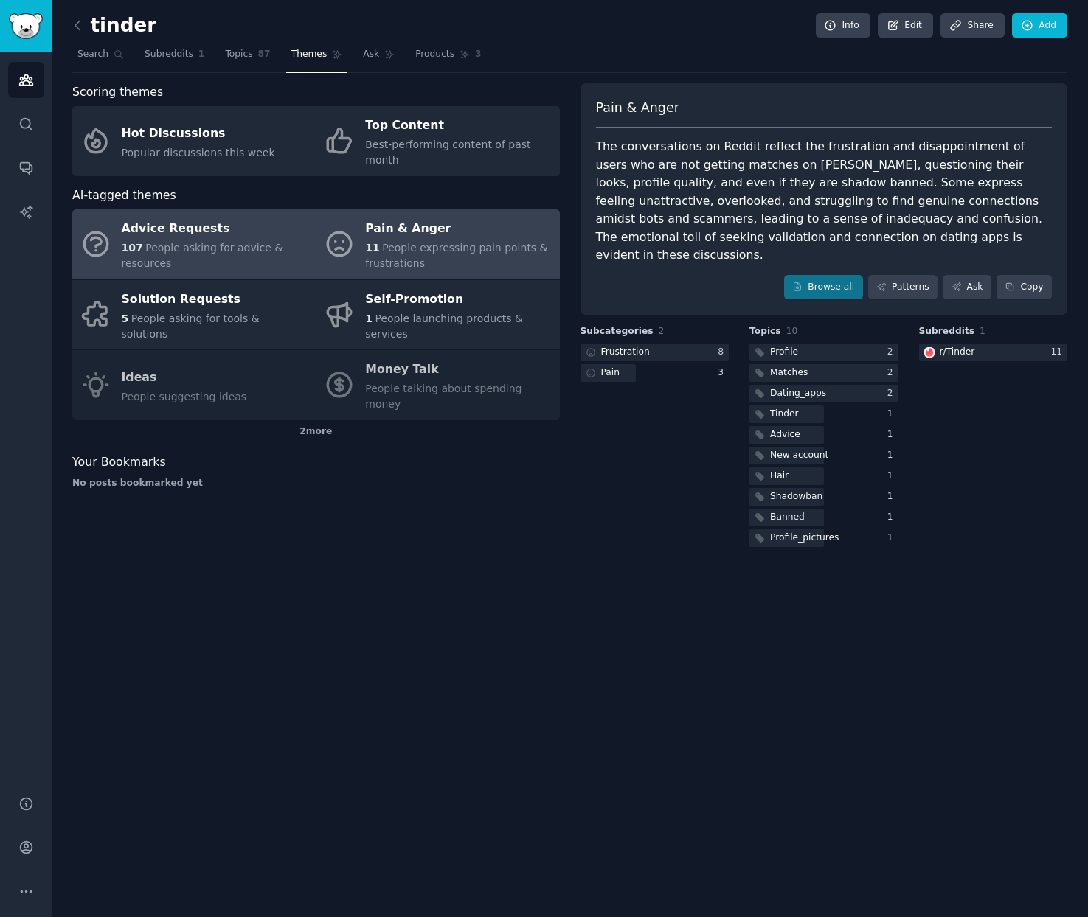
click at [176, 251] on span "People asking for advice & resources" at bounding box center [202, 255] width 161 height 27
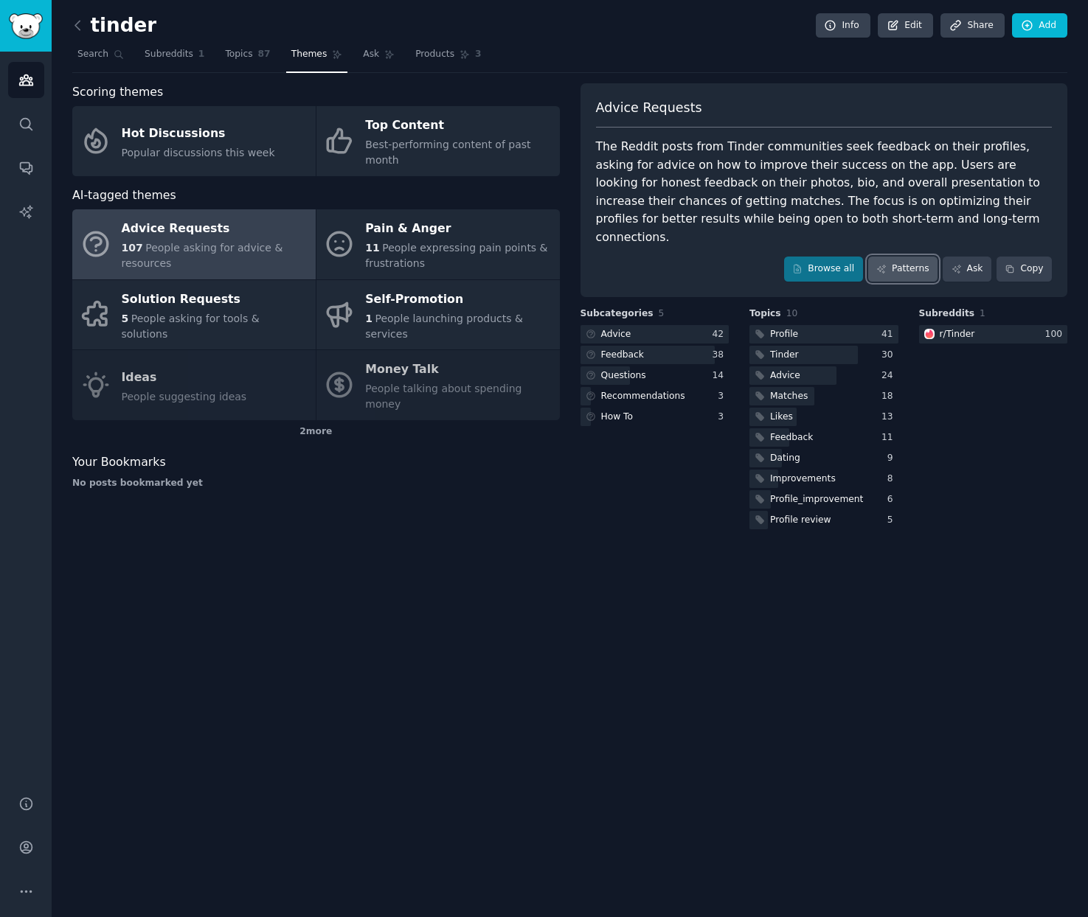
click at [901, 257] on link "Patterns" at bounding box center [902, 269] width 69 height 25
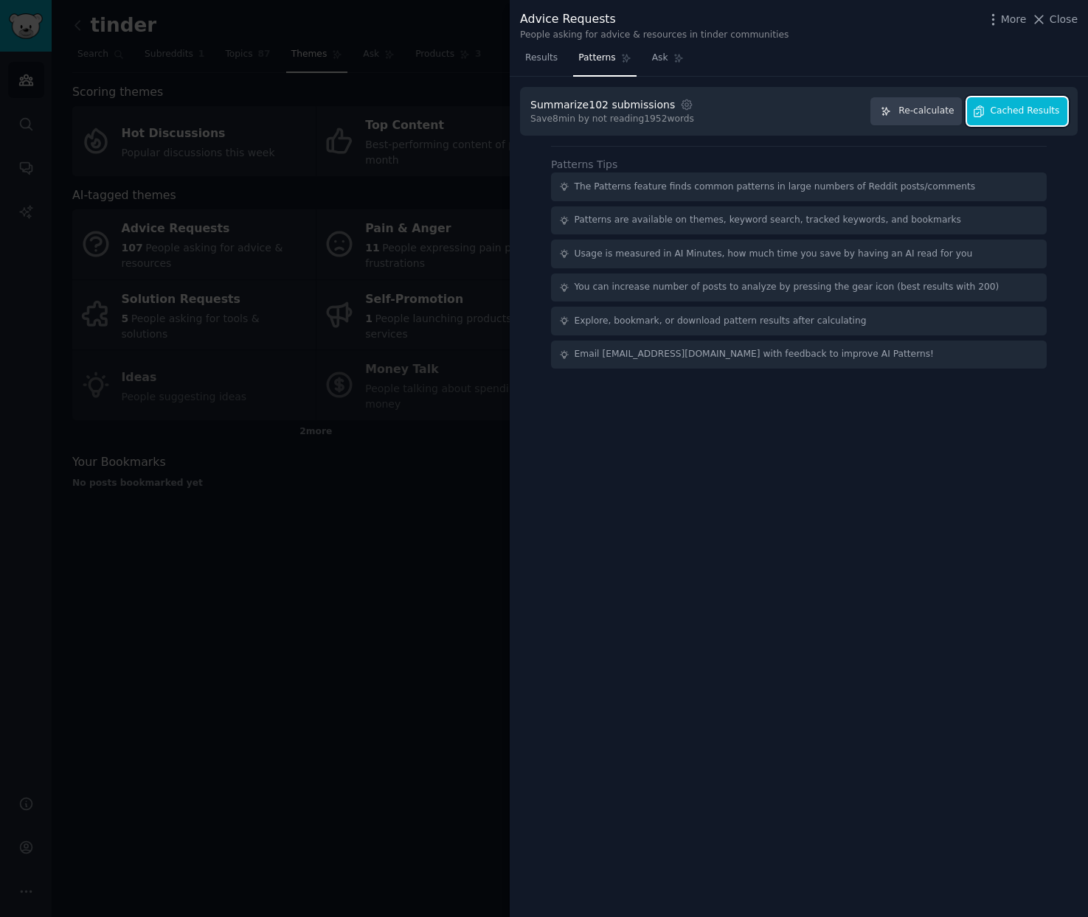
click at [1019, 118] on button "Cached Results" at bounding box center [1017, 111] width 100 height 29
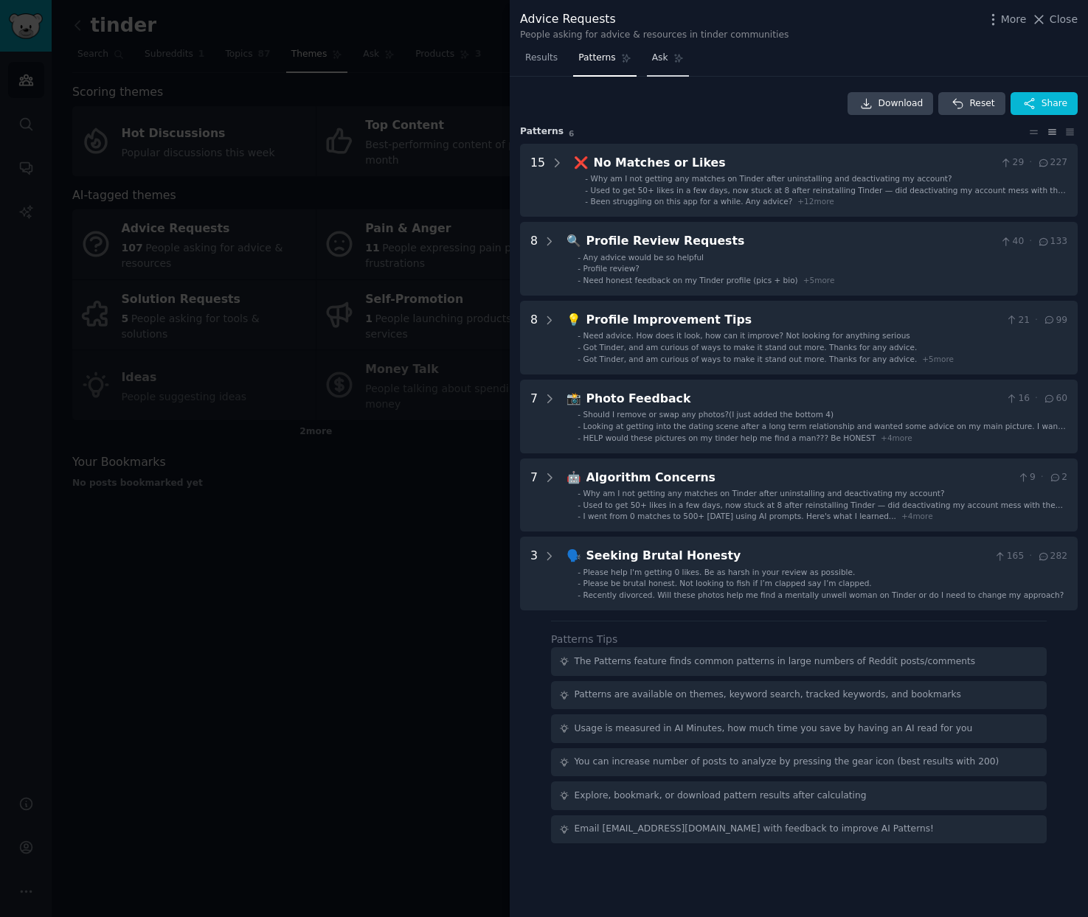
click at [656, 59] on span "Ask" at bounding box center [660, 58] width 16 height 13
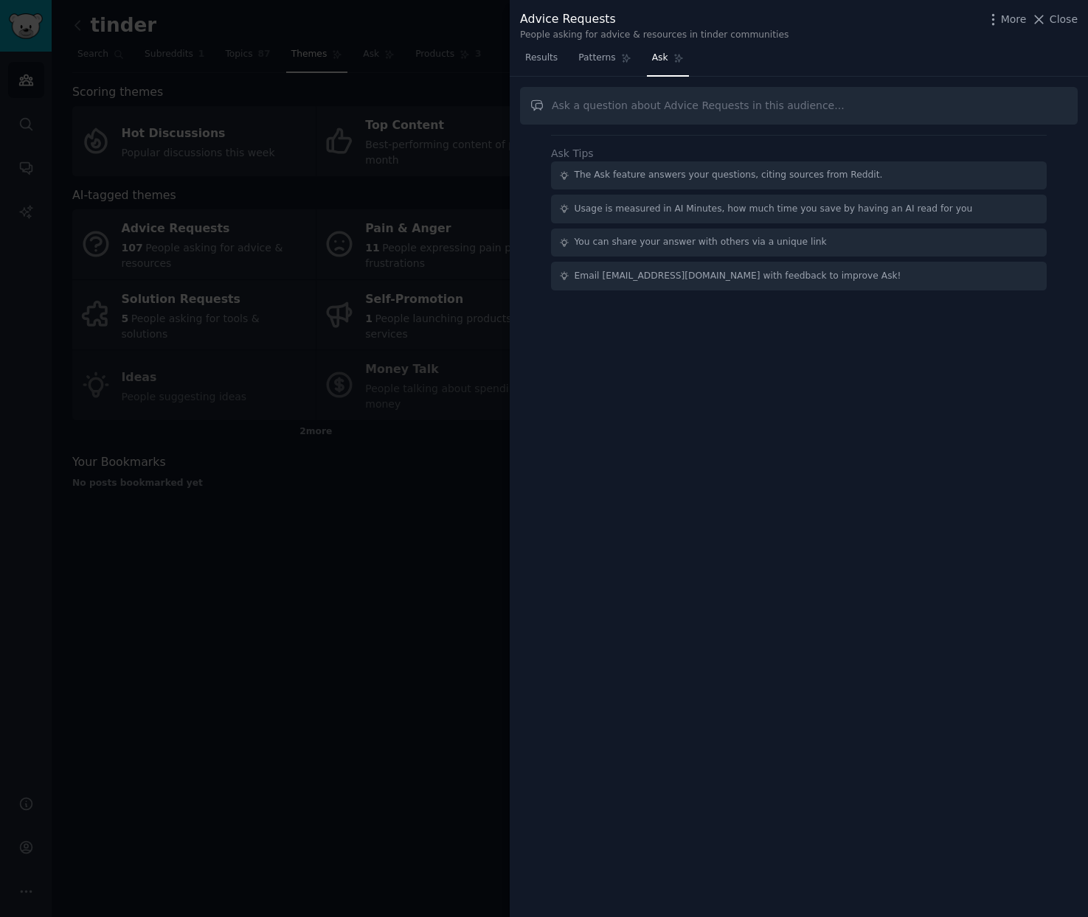
click at [624, 103] on input "text" at bounding box center [798, 106] width 557 height 38
type input "w"
type input "W"
paste input "What are the most common frustrations people share about Tinder and other datin…"
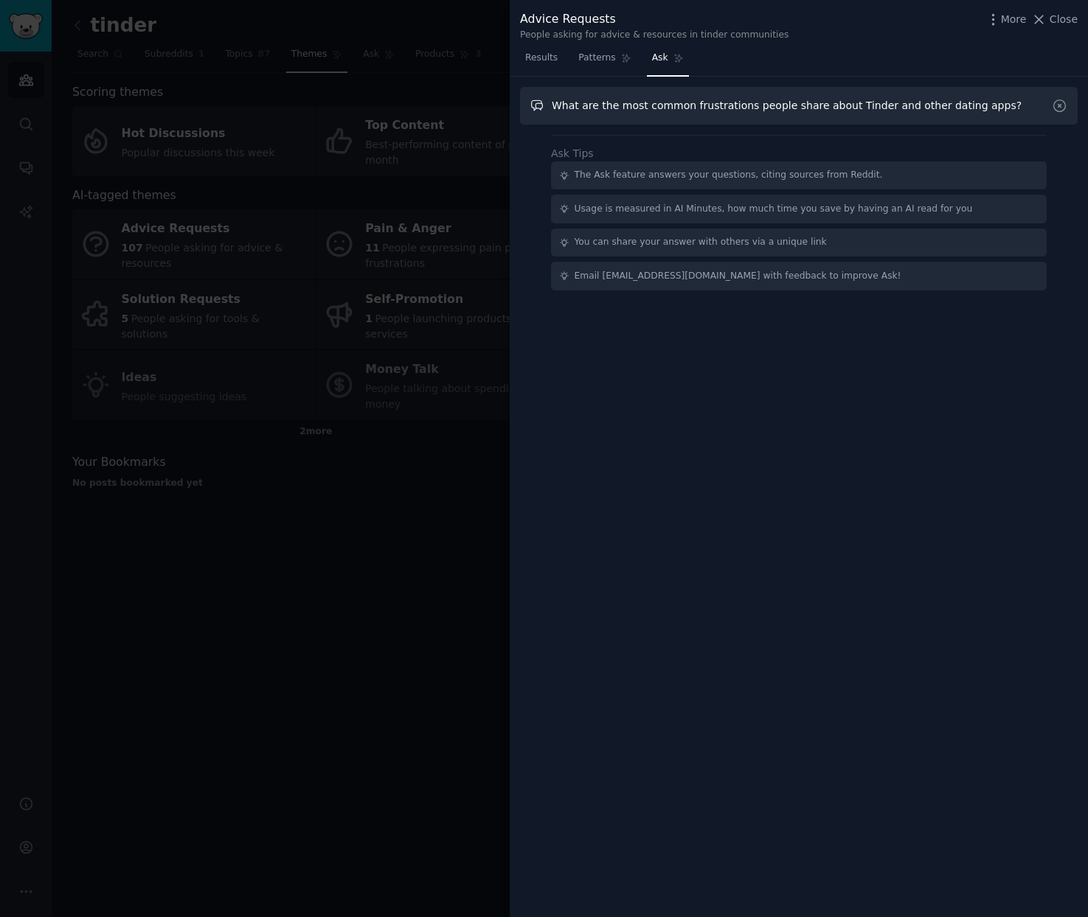
type input "What are the most common frustrations people share about Tinder and other datin…"
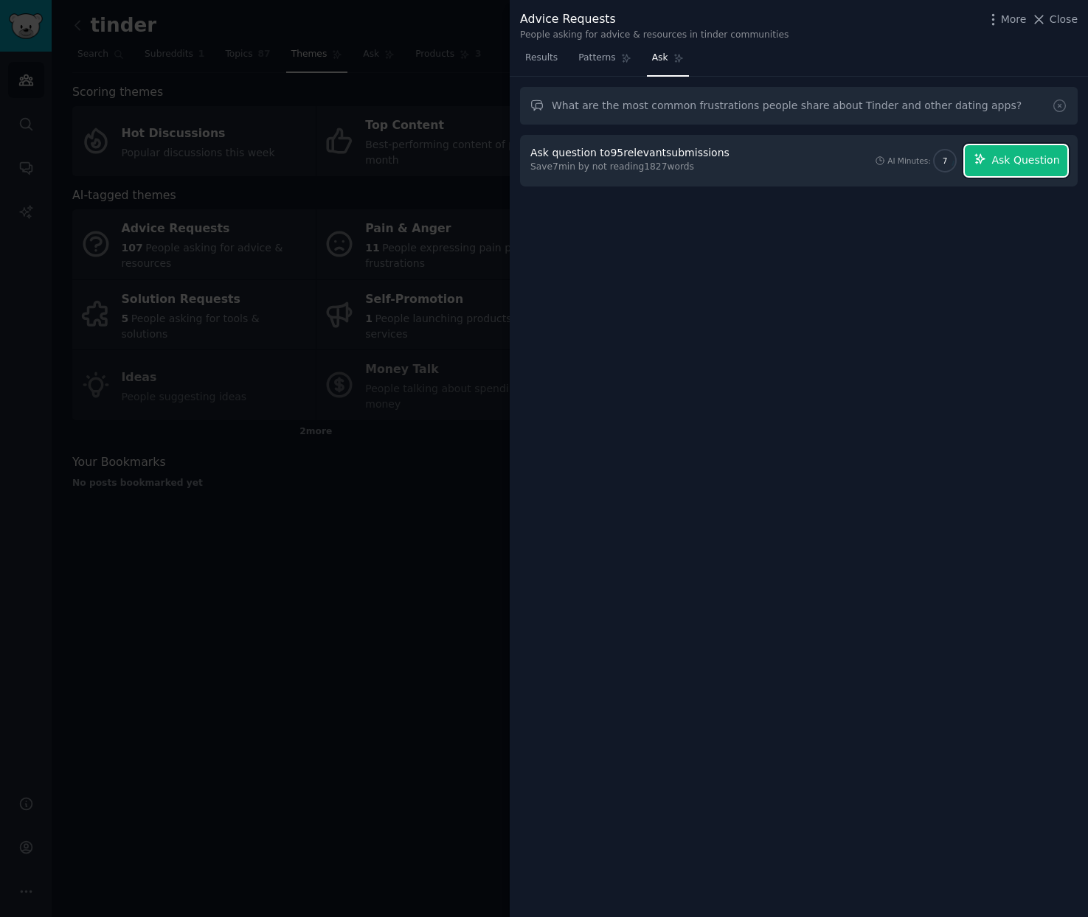
click at [993, 164] on button "Ask Question" at bounding box center [1016, 160] width 102 height 31
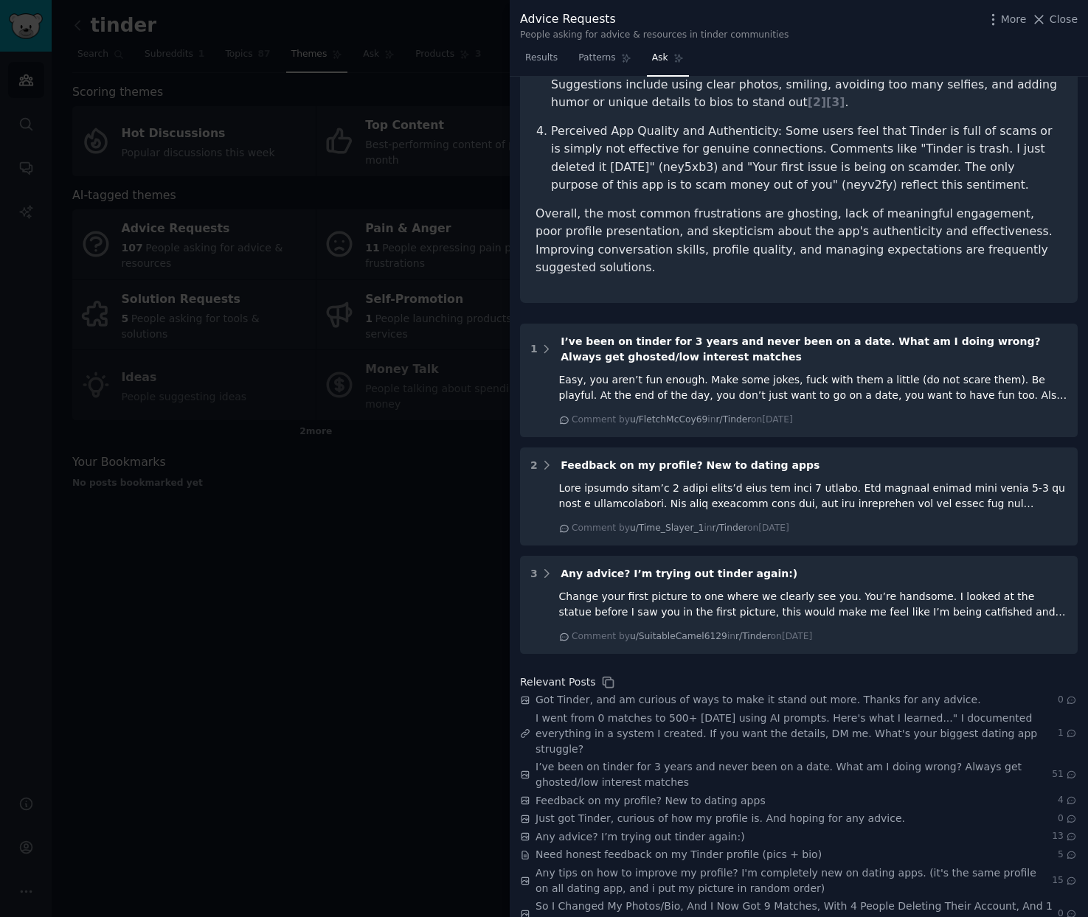
scroll to position [436, 0]
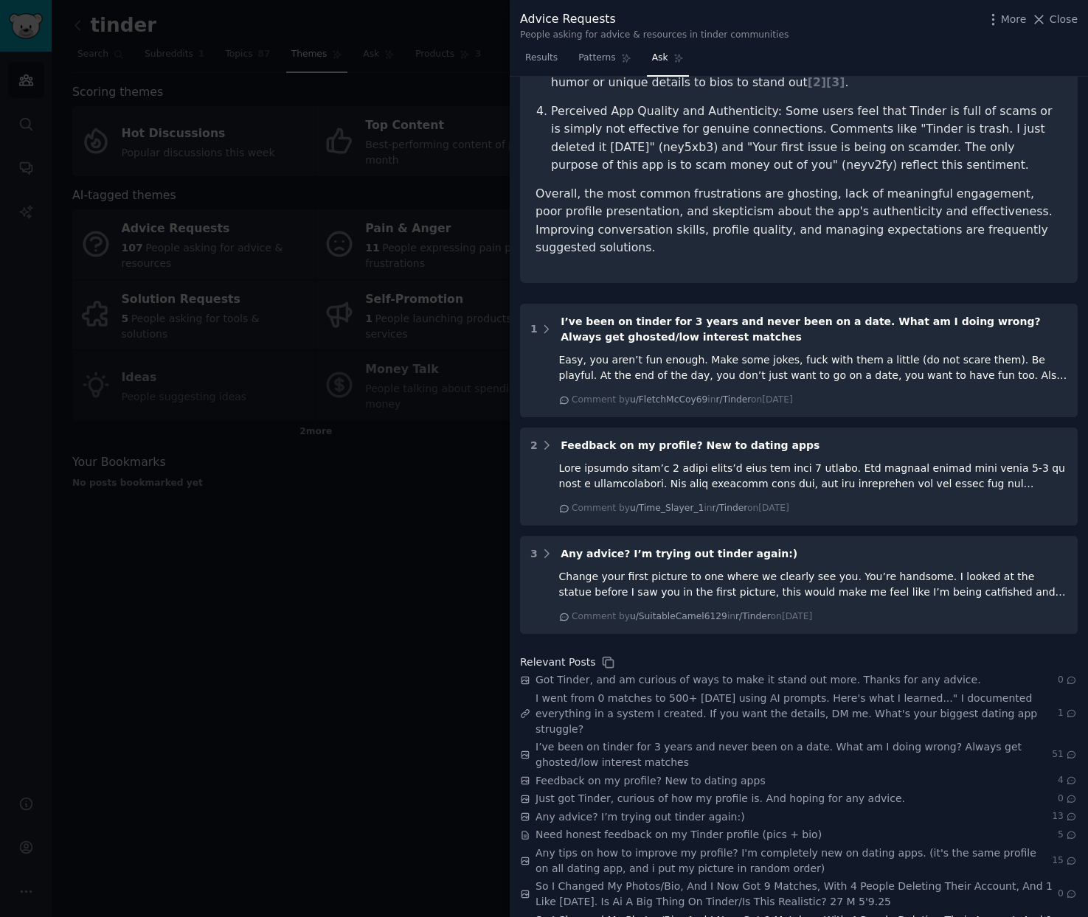
drag, startPoint x: 532, startPoint y: 642, endPoint x: 911, endPoint y: 897, distance: 457.1
click at [911, 897] on div "Relevant Posts Got Tinder, and am curious of ways to make it stand out more. Th…" at bounding box center [798, 807] width 557 height 305
click at [826, 616] on div "1 I’ve been on tinder for 3 years and never been on a date. What am I doing wro…" at bounding box center [798, 632] width 557 height 656
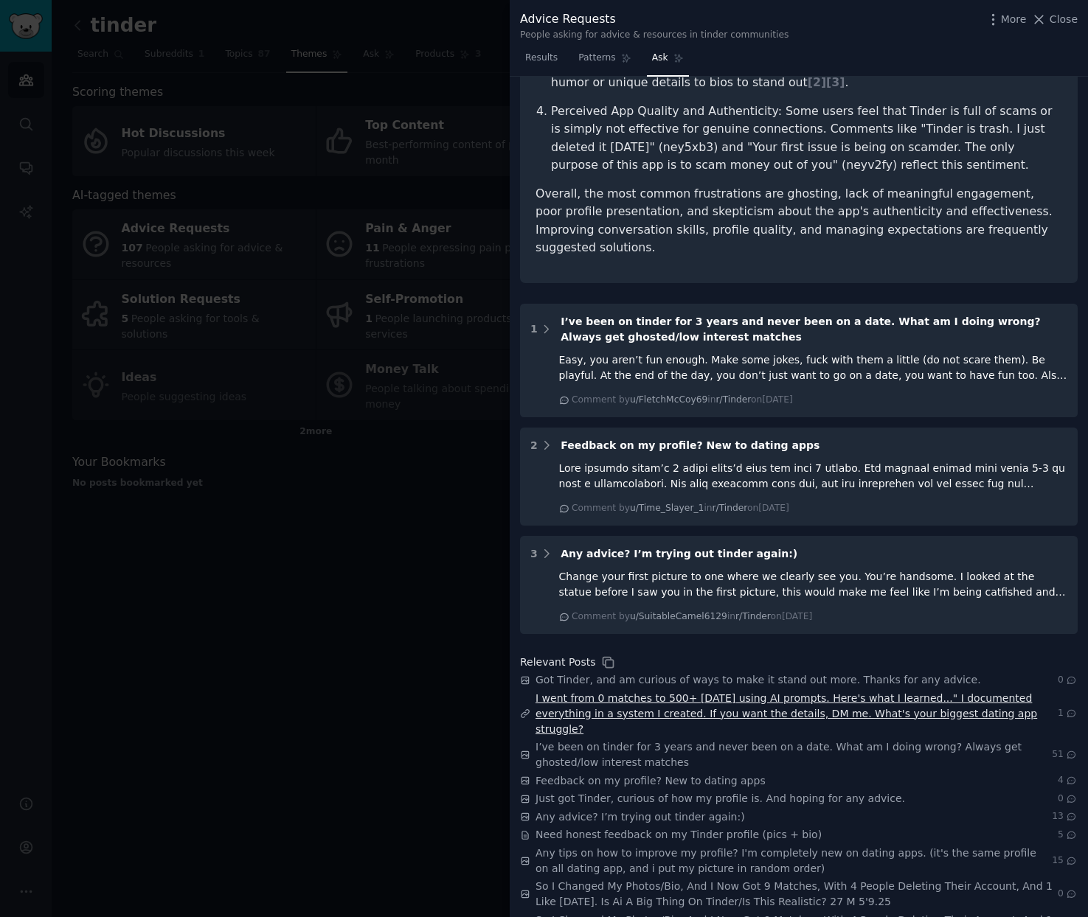
scroll to position [0, 0]
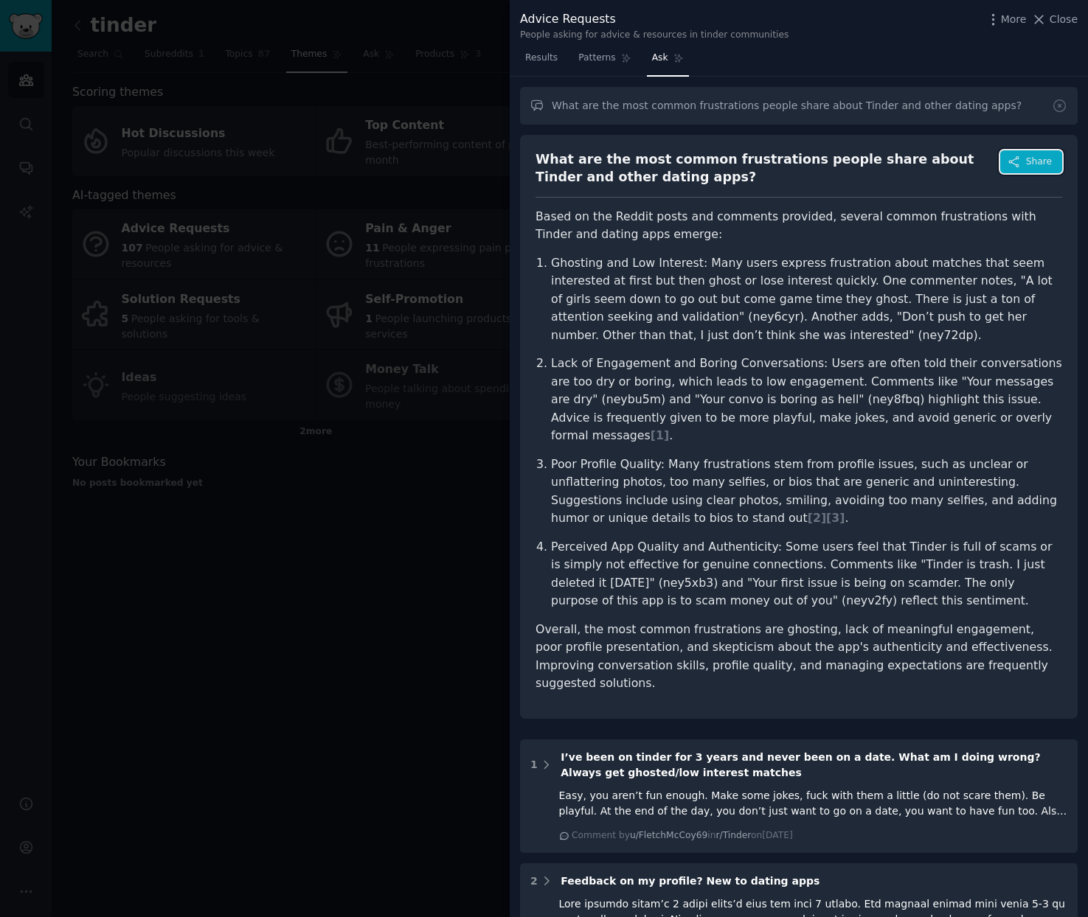
click at [1035, 159] on span "Share" at bounding box center [1039, 162] width 26 height 13
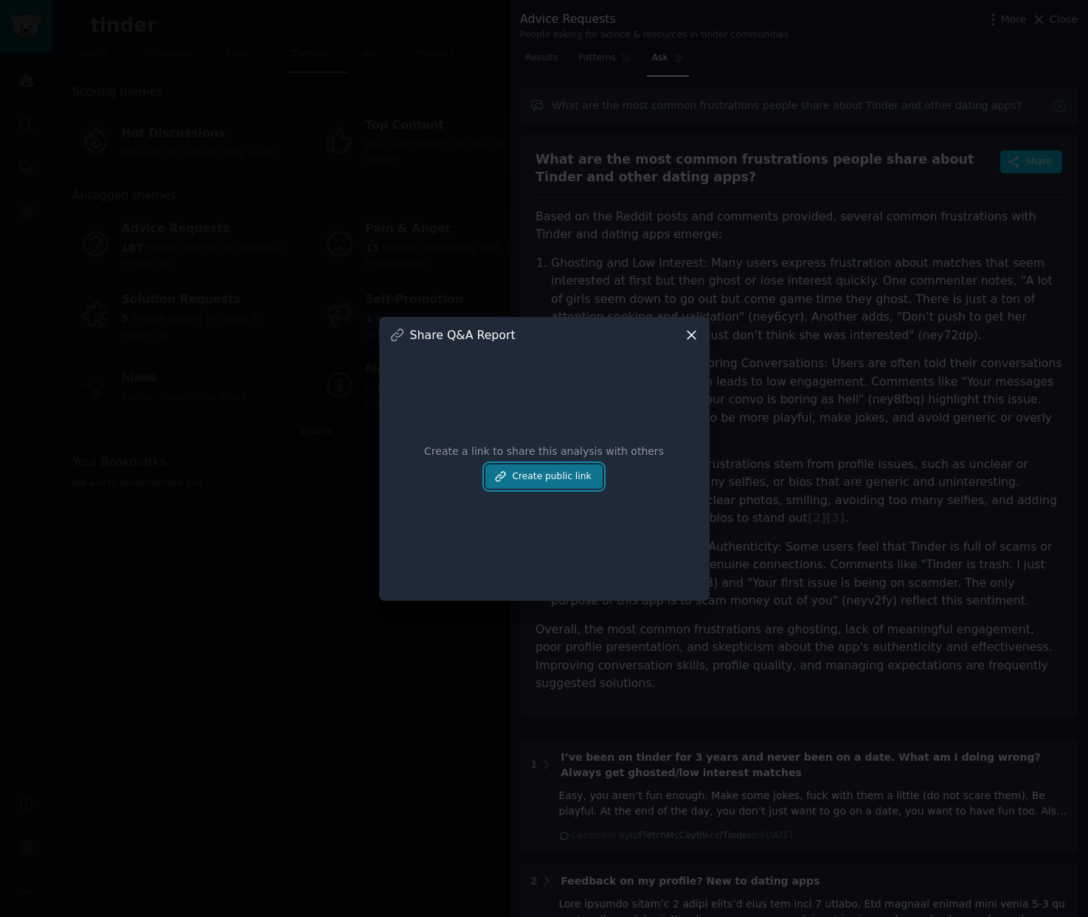
click at [567, 484] on button "Create public link" at bounding box center [543, 477] width 117 height 25
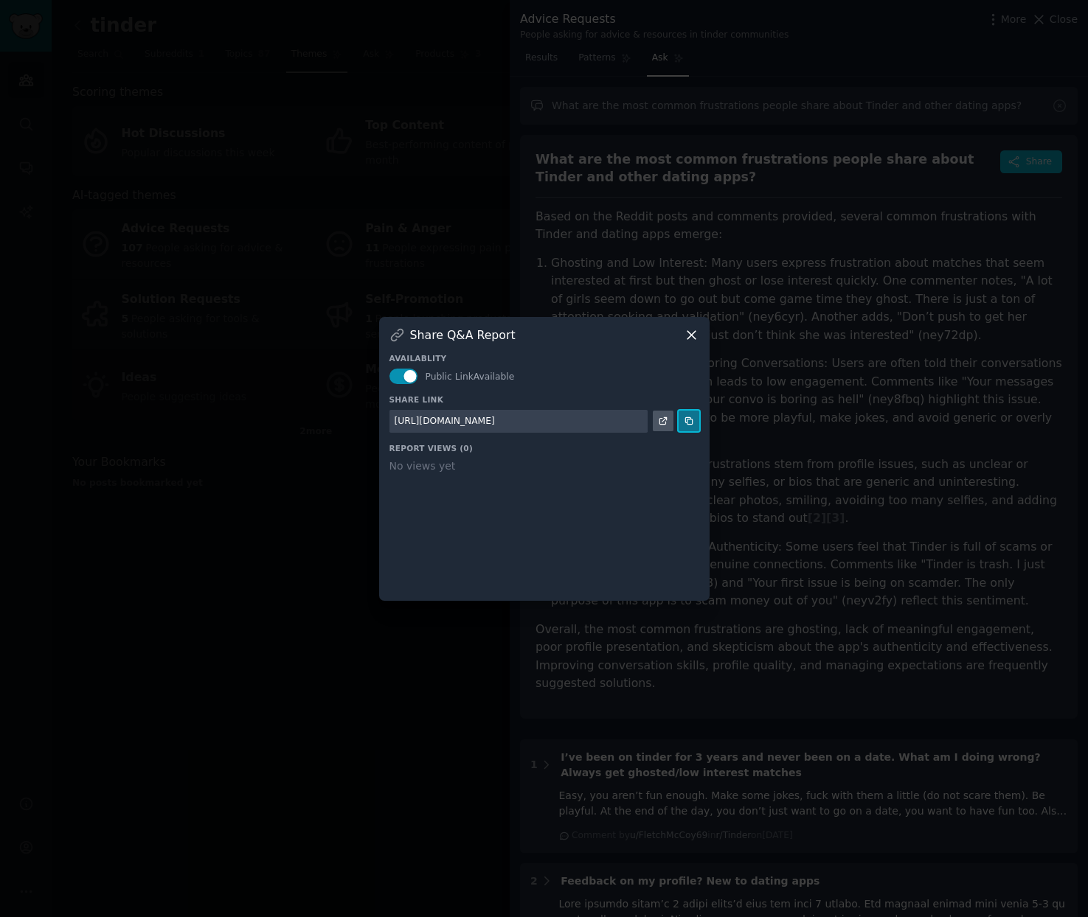
click at [687, 423] on icon at bounding box center [688, 421] width 7 height 7
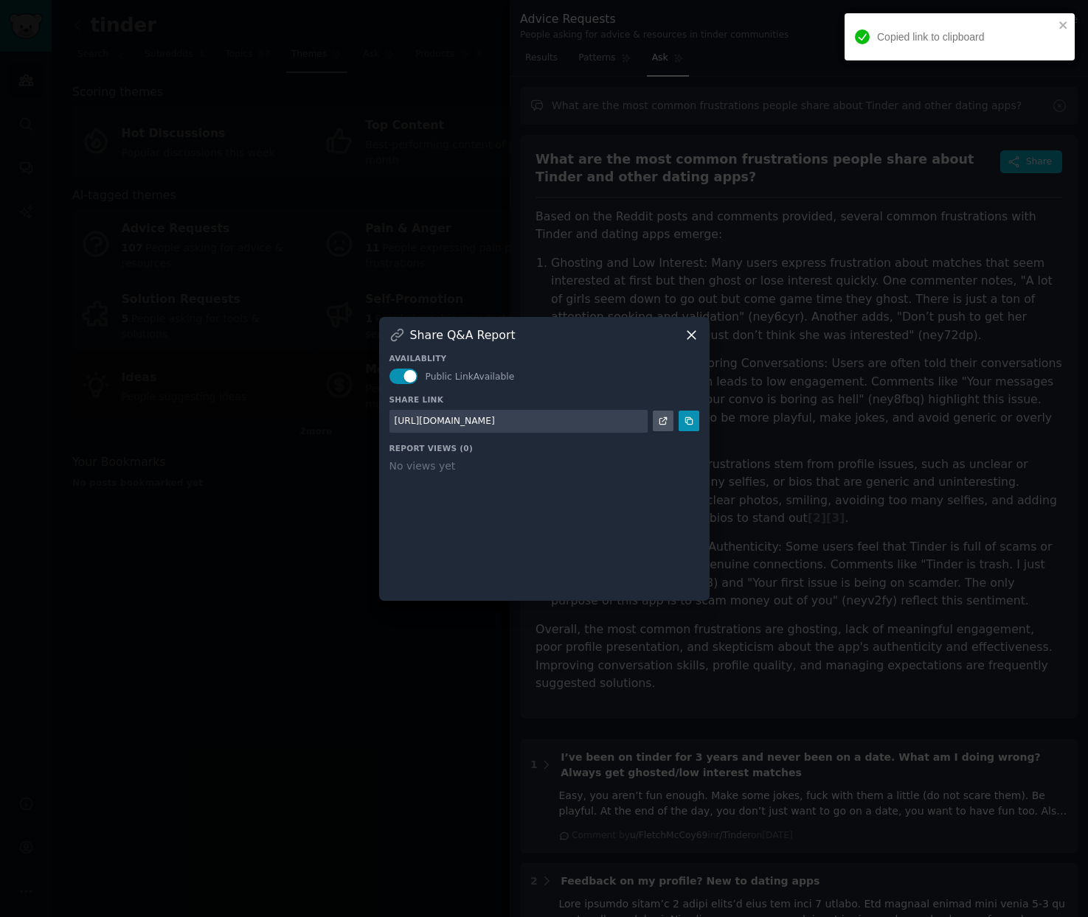
click at [692, 341] on icon at bounding box center [691, 334] width 15 height 15
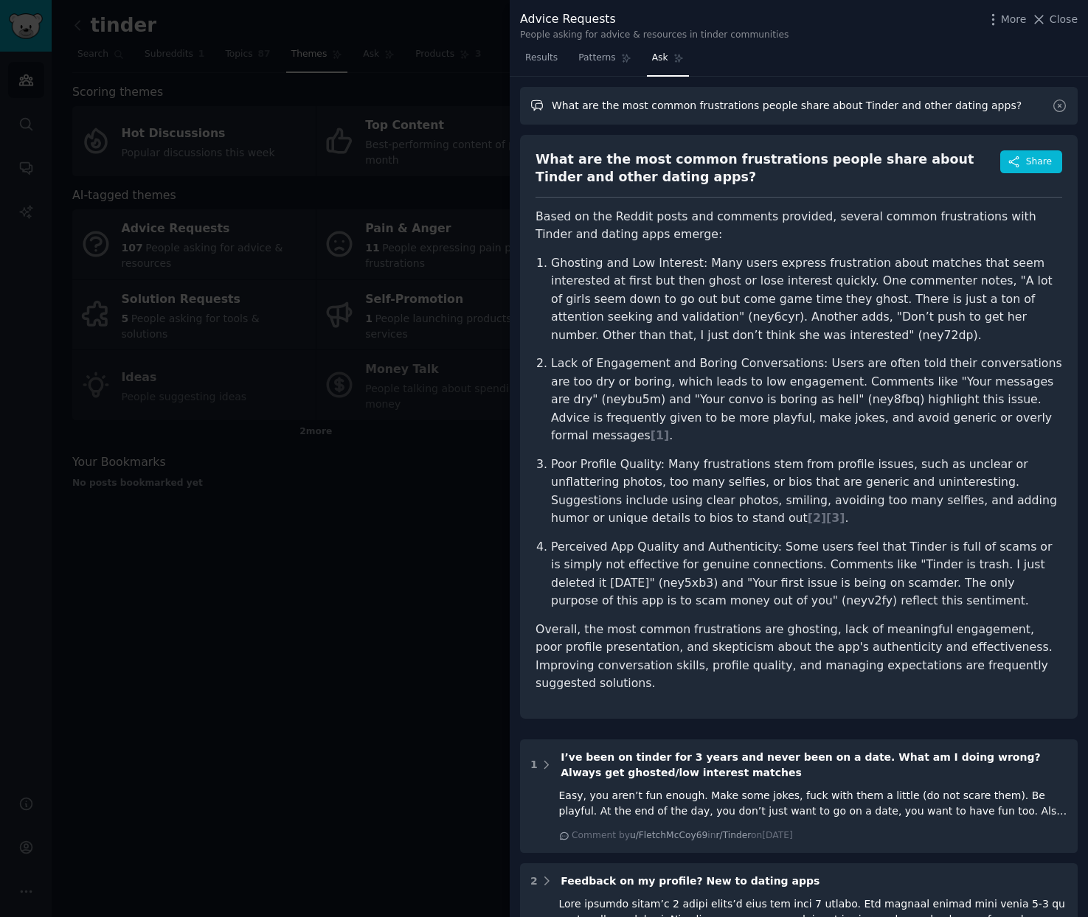
drag, startPoint x: 996, startPoint y: 108, endPoint x: 532, endPoint y: 102, distance: 463.9
click at [533, 102] on input "What are the most common frustrations people share about Tinder and other datin…" at bounding box center [798, 106] width 557 height 38
click at [351, 219] on div at bounding box center [544, 458] width 1088 height 917
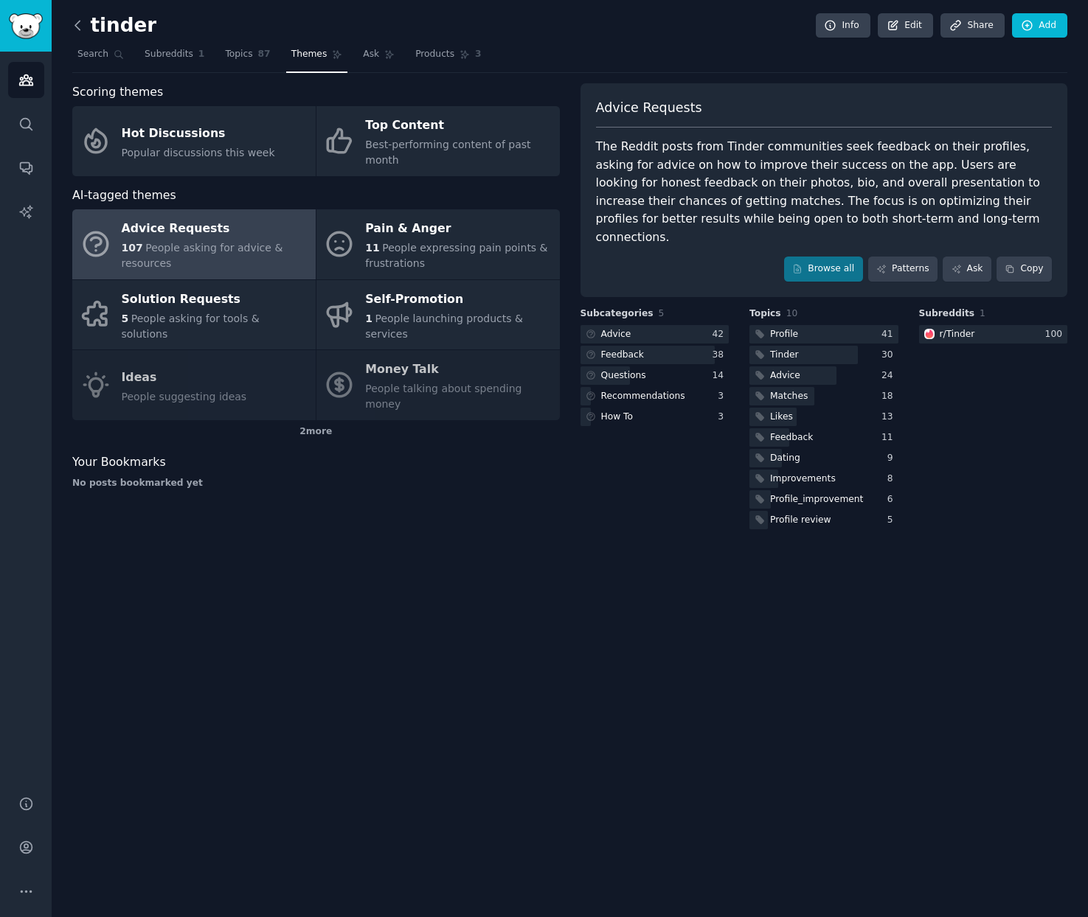
click at [83, 29] on icon at bounding box center [77, 25] width 15 height 15
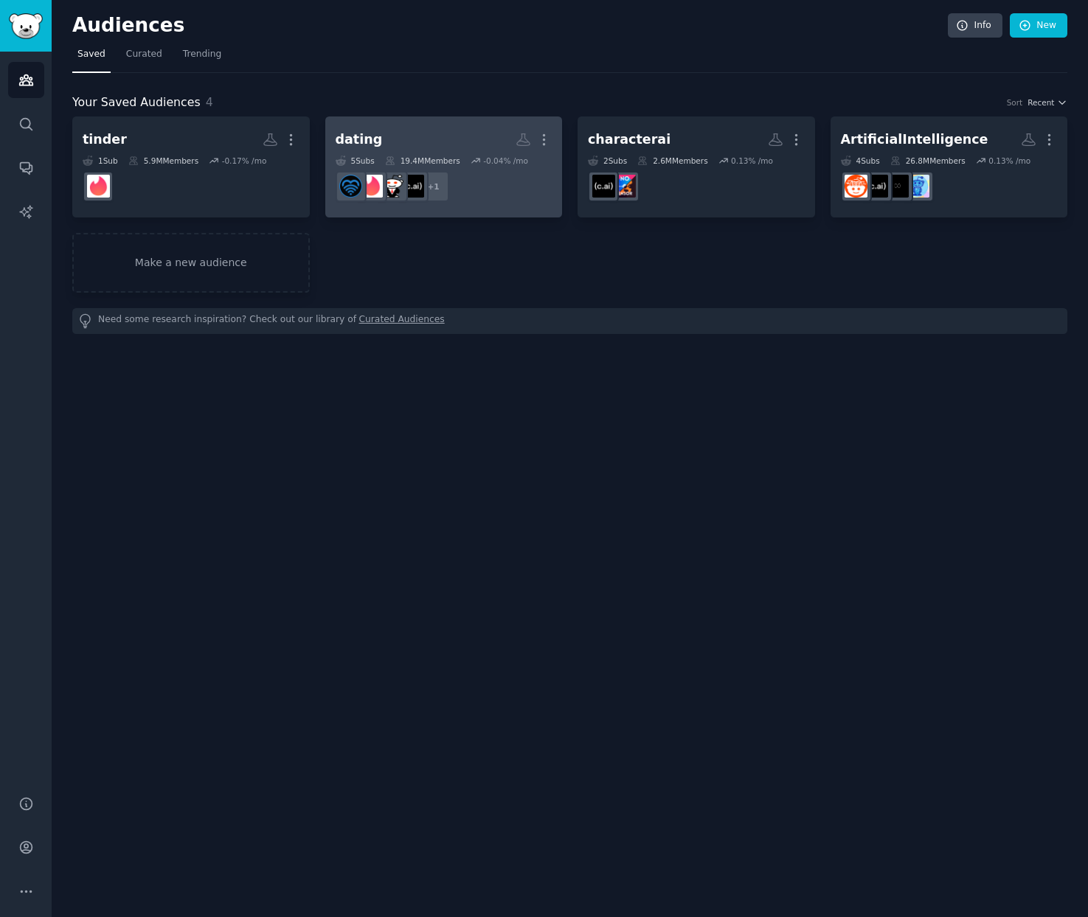
click at [395, 149] on h2 "dating More" at bounding box center [444, 140] width 217 height 26
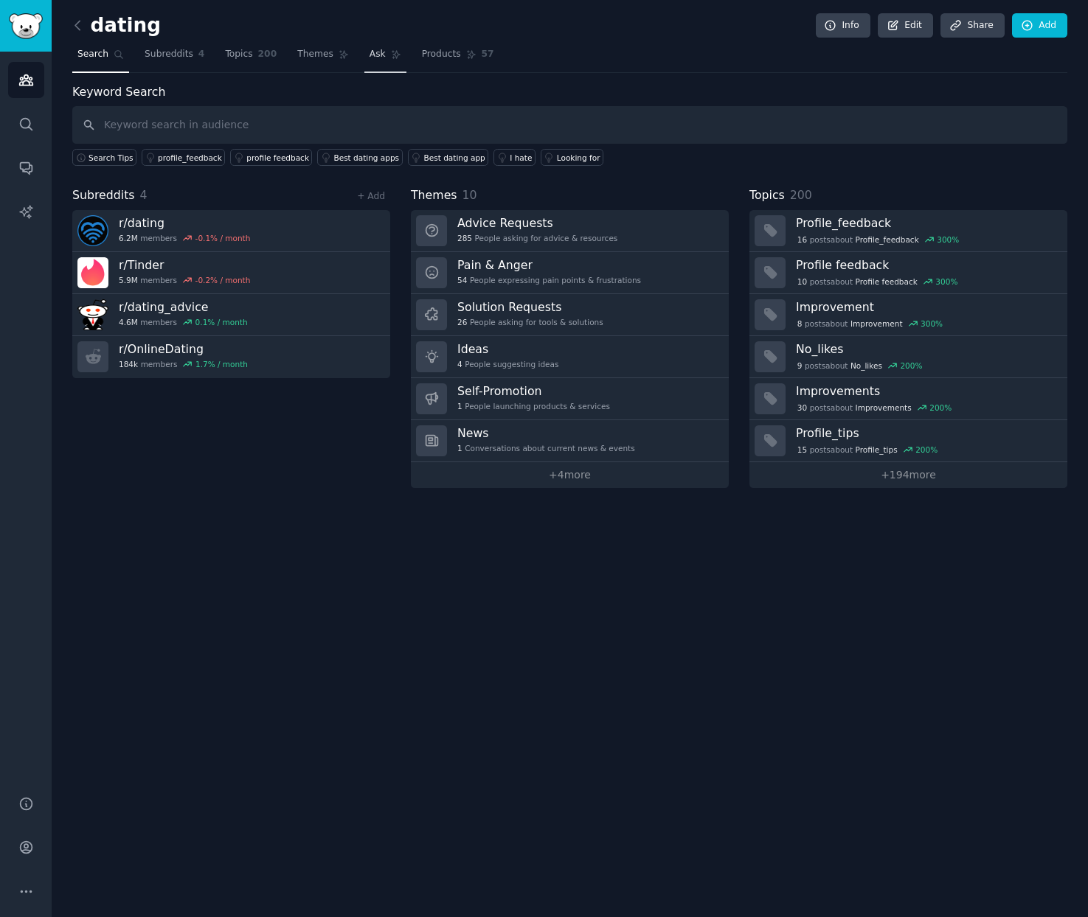
click at [377, 54] on span "Ask" at bounding box center [377, 54] width 16 height 13
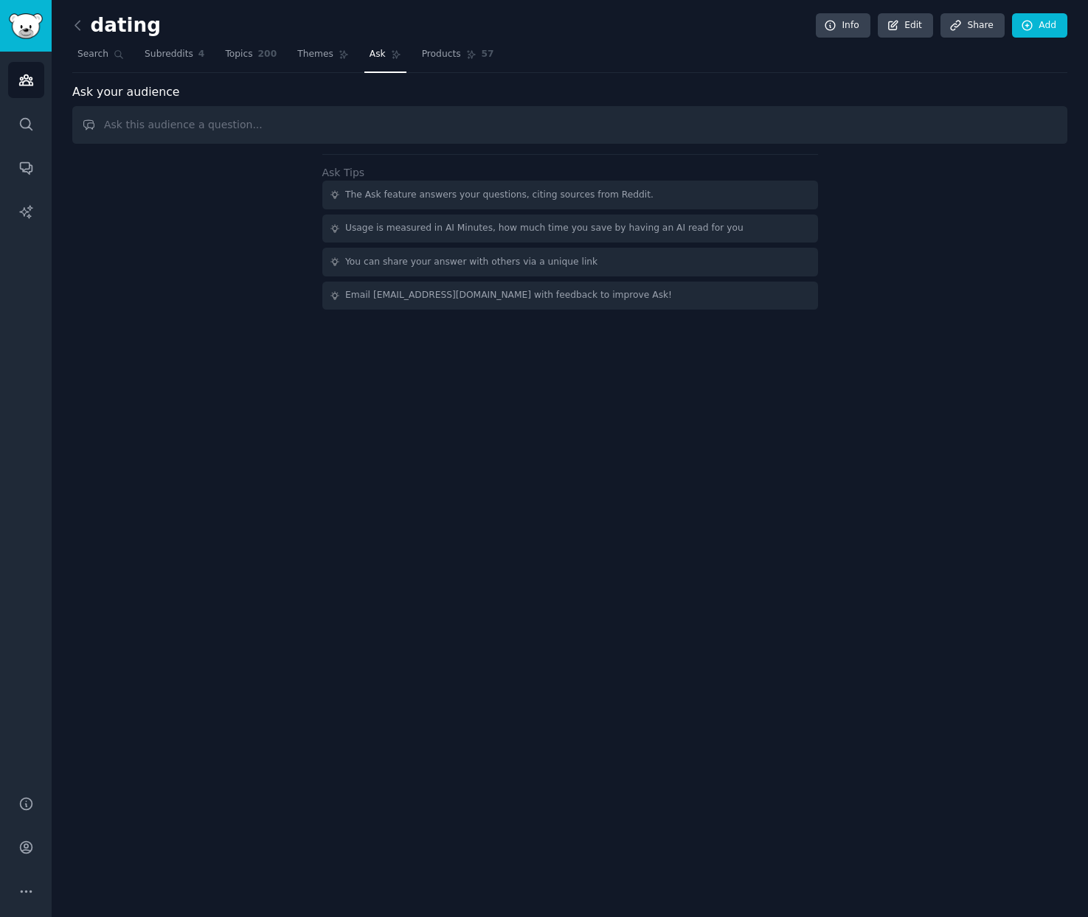
click at [391, 131] on input "text" at bounding box center [569, 125] width 995 height 38
type input "What are the most common frustrations people share about Tinder and other datin…"
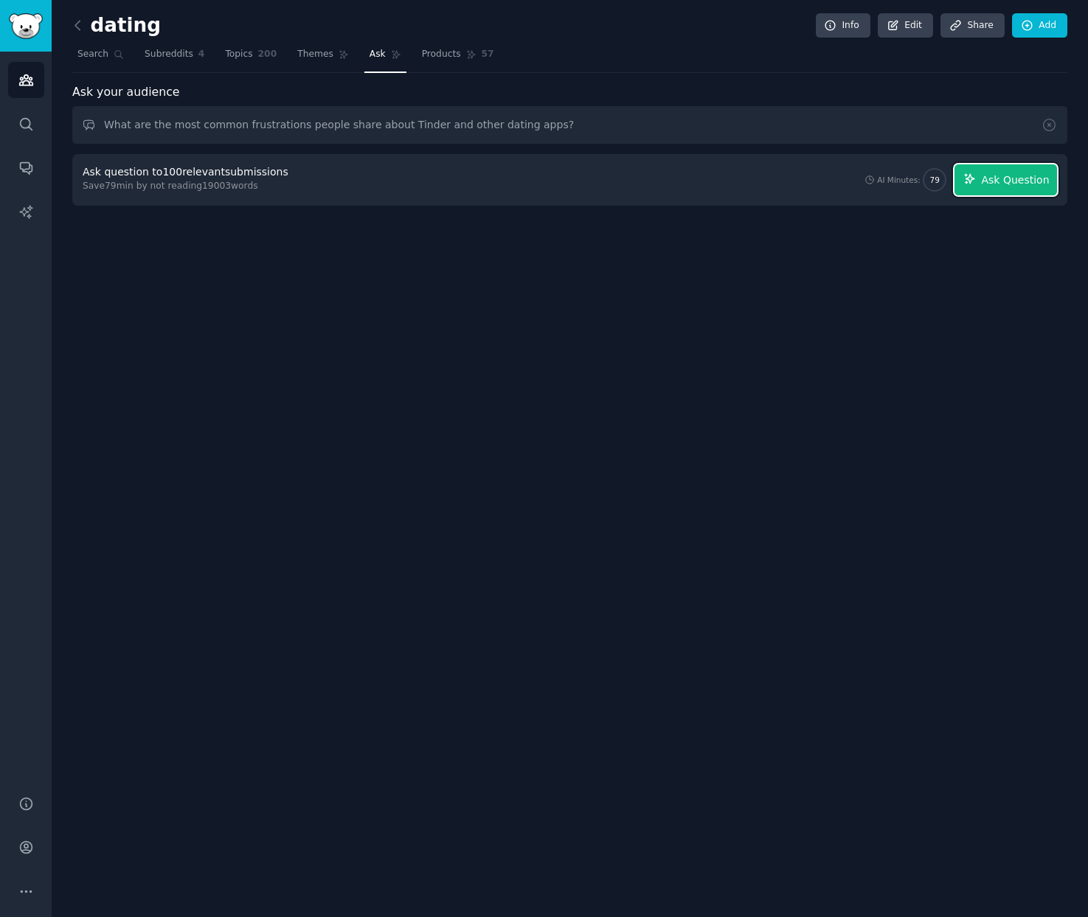
click at [1034, 179] on span "Ask Question" at bounding box center [1015, 180] width 68 height 15
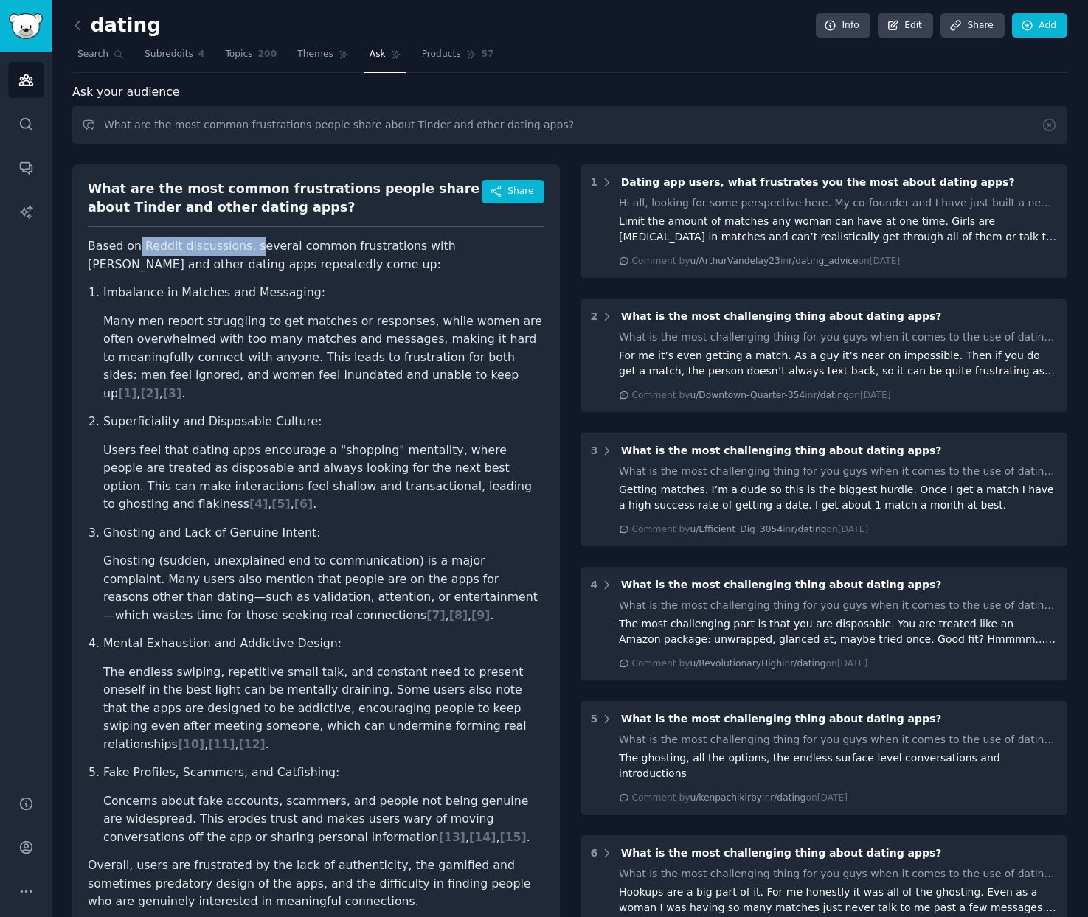
drag, startPoint x: 136, startPoint y: 246, endPoint x: 249, endPoint y: 246, distance: 112.8
click at [249, 246] on p "Based on Reddit discussions, several common frustrations with Tinder and other …" at bounding box center [316, 255] width 456 height 36
click at [336, 276] on article "Based on Reddit discussions, several common frustrations with Tinder and other …" at bounding box center [316, 574] width 456 height 674
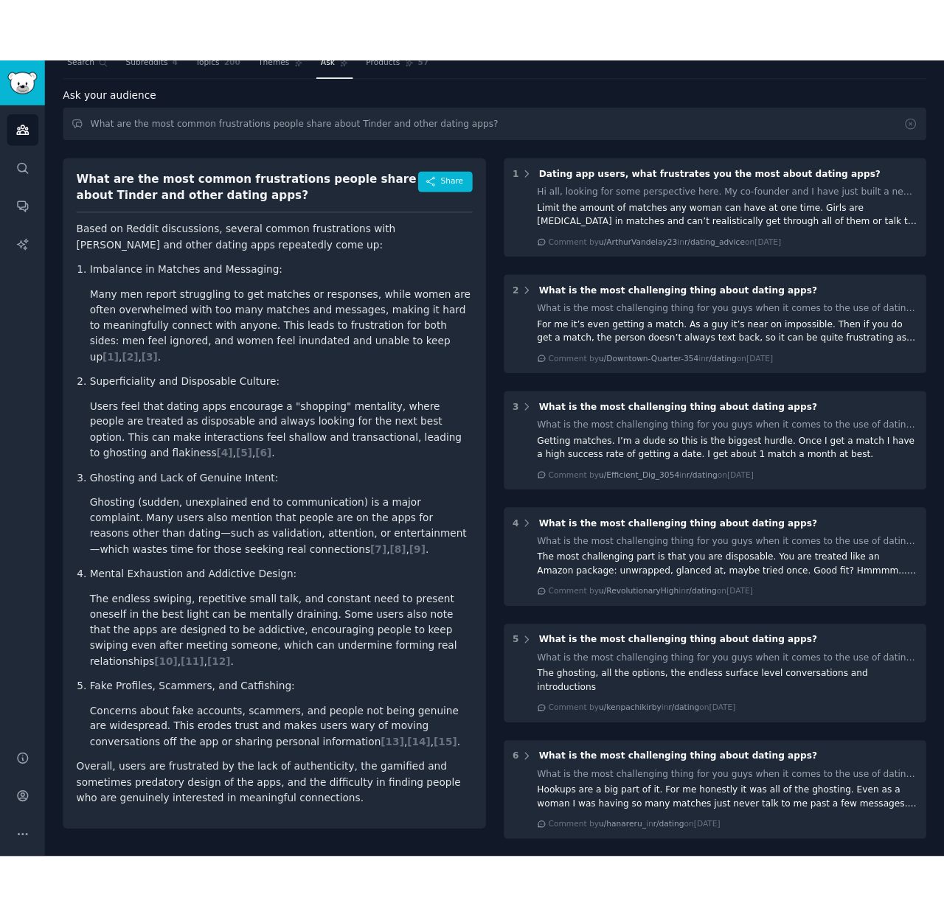
scroll to position [50, 0]
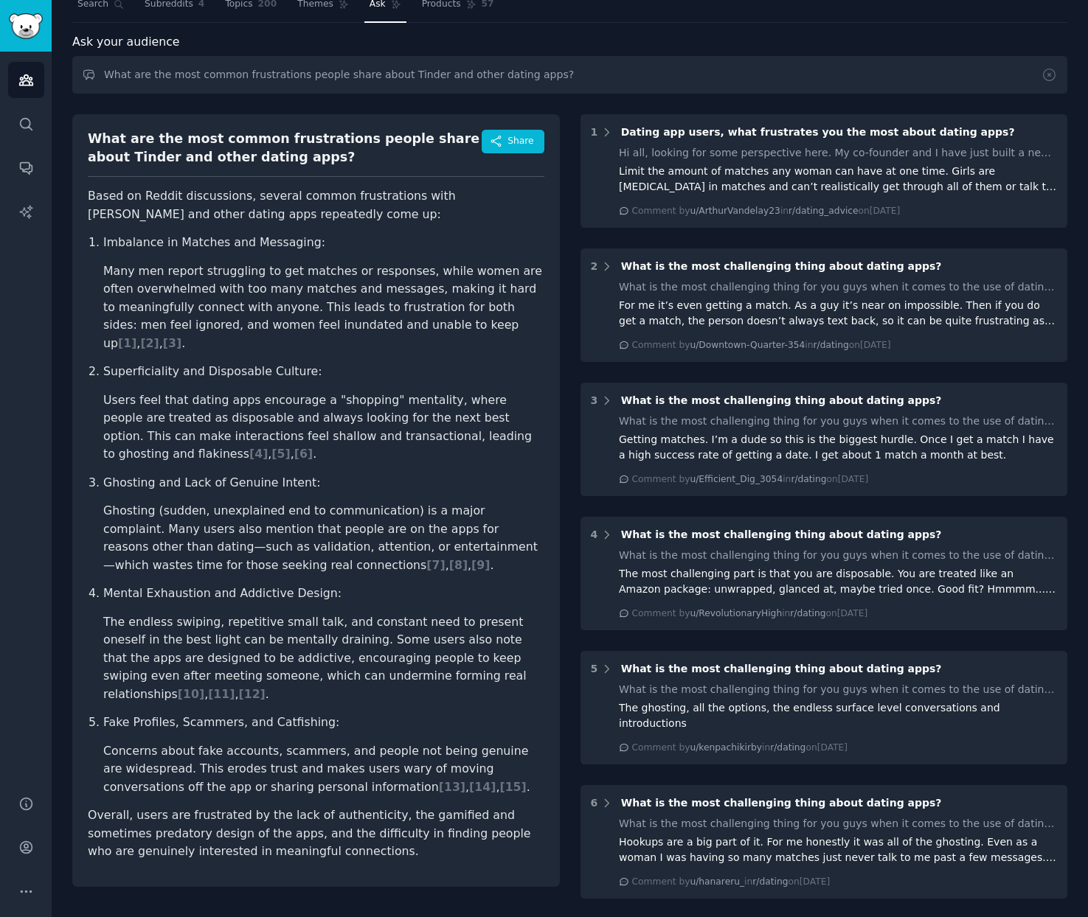
click at [171, 243] on p "Imbalance in Matches and Messaging:" at bounding box center [323, 243] width 441 height 18
drag, startPoint x: 139, startPoint y: 384, endPoint x: 224, endPoint y: 373, distance: 85.5
click at [224, 392] on li "Users feel that dating apps encourage a "shopping" mentality, where people are …" at bounding box center [323, 428] width 441 height 72
click at [259, 392] on li "Users feel that dating apps encourage a "shopping" mentality, where people are …" at bounding box center [323, 428] width 441 height 72
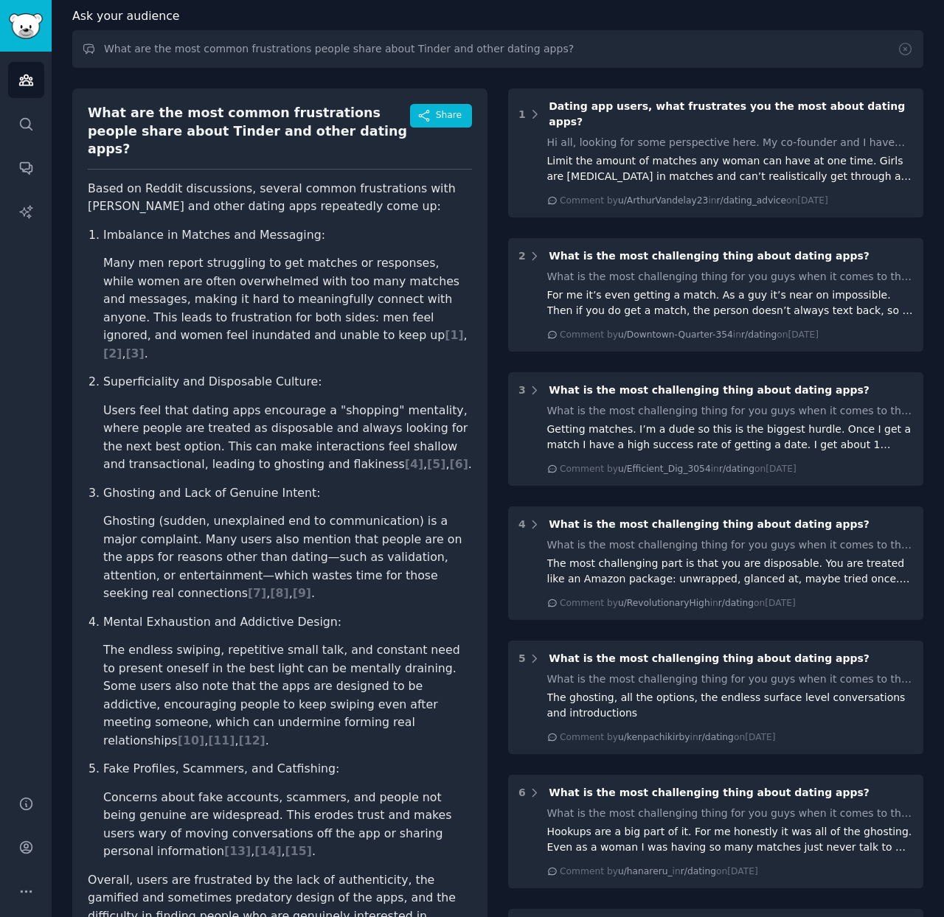
scroll to position [0, 0]
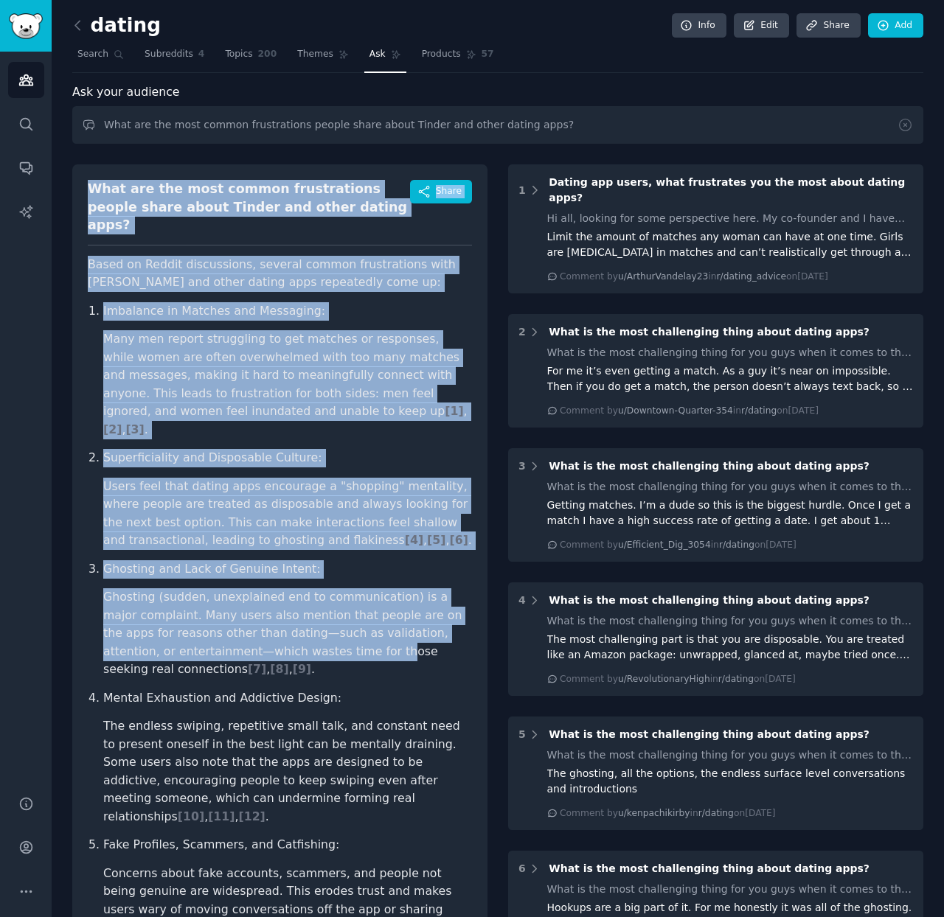
drag, startPoint x: 88, startPoint y: 189, endPoint x: 314, endPoint y: 618, distance: 484.9
click at [314, 621] on div "What are the most common frustrations people share about Tinder and other datin…" at bounding box center [279, 604] width 415 height 881
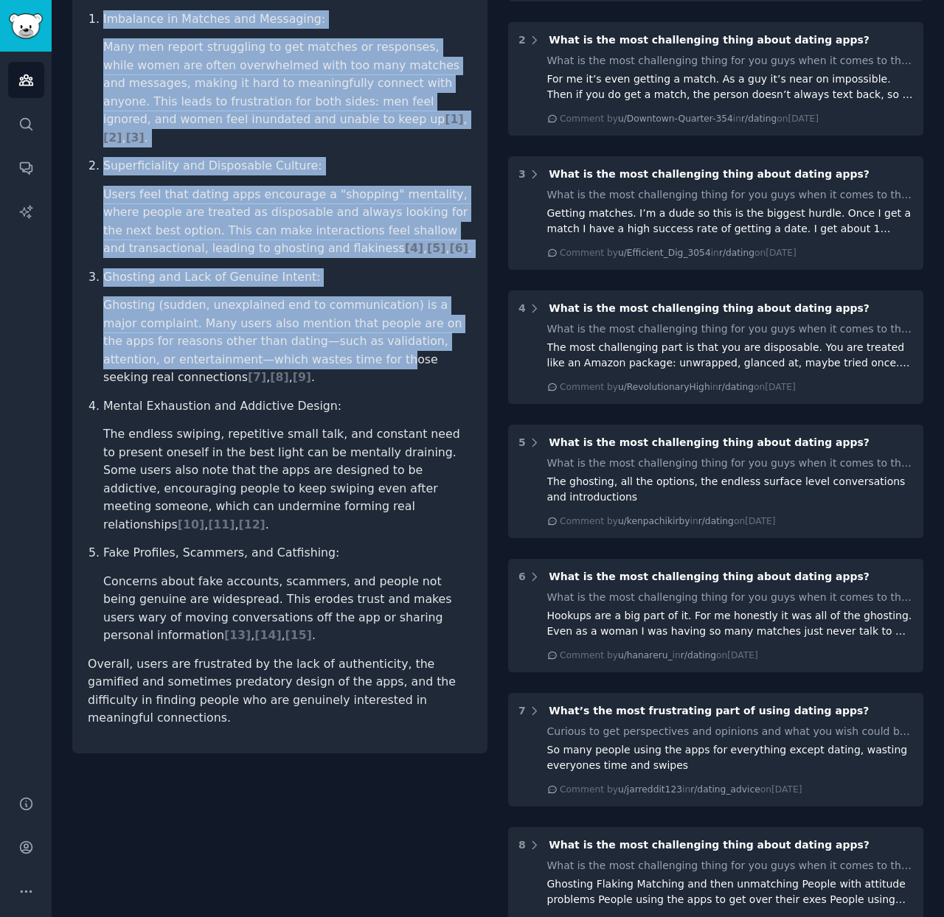
scroll to position [293, 0]
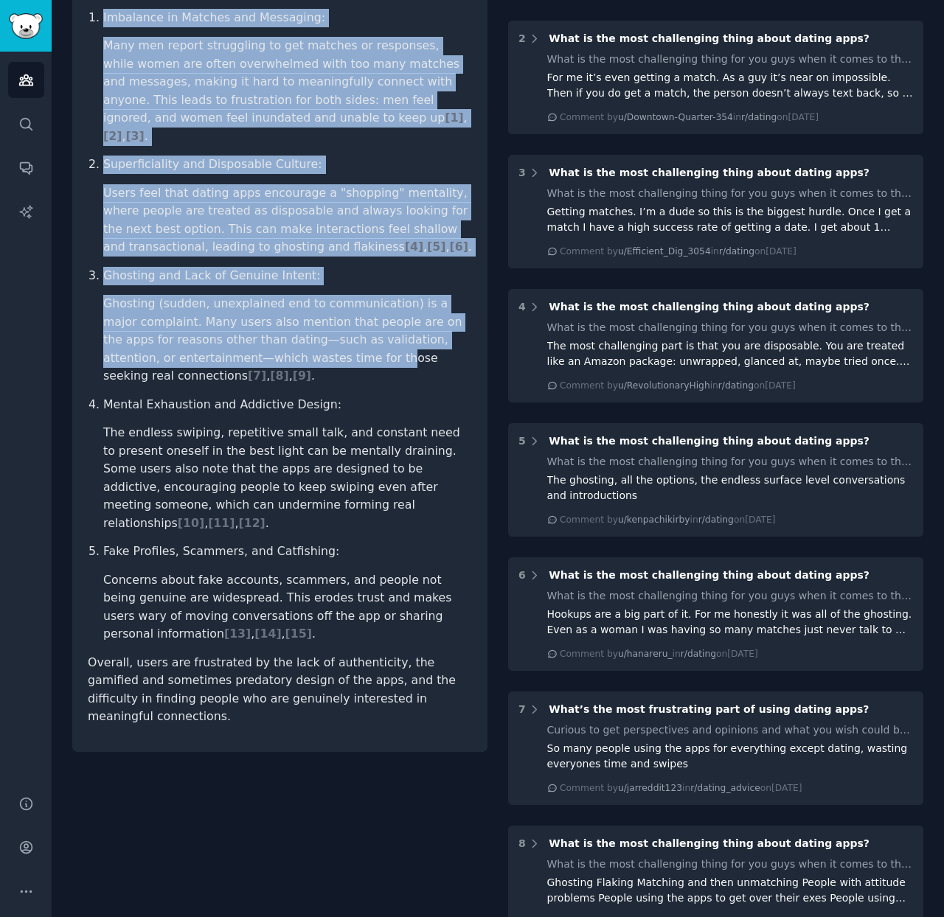
click at [241, 184] on li "Users feel that dating apps encourage a "shopping" mentality, where people are …" at bounding box center [287, 220] width 369 height 72
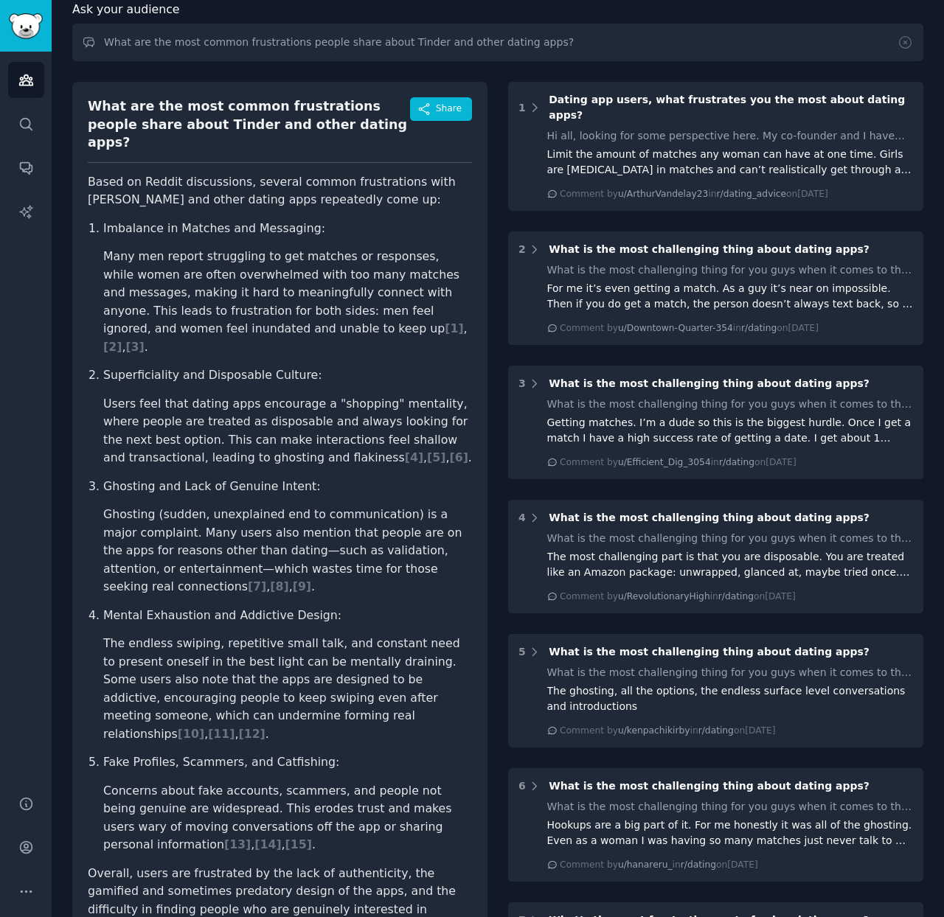
scroll to position [80, 0]
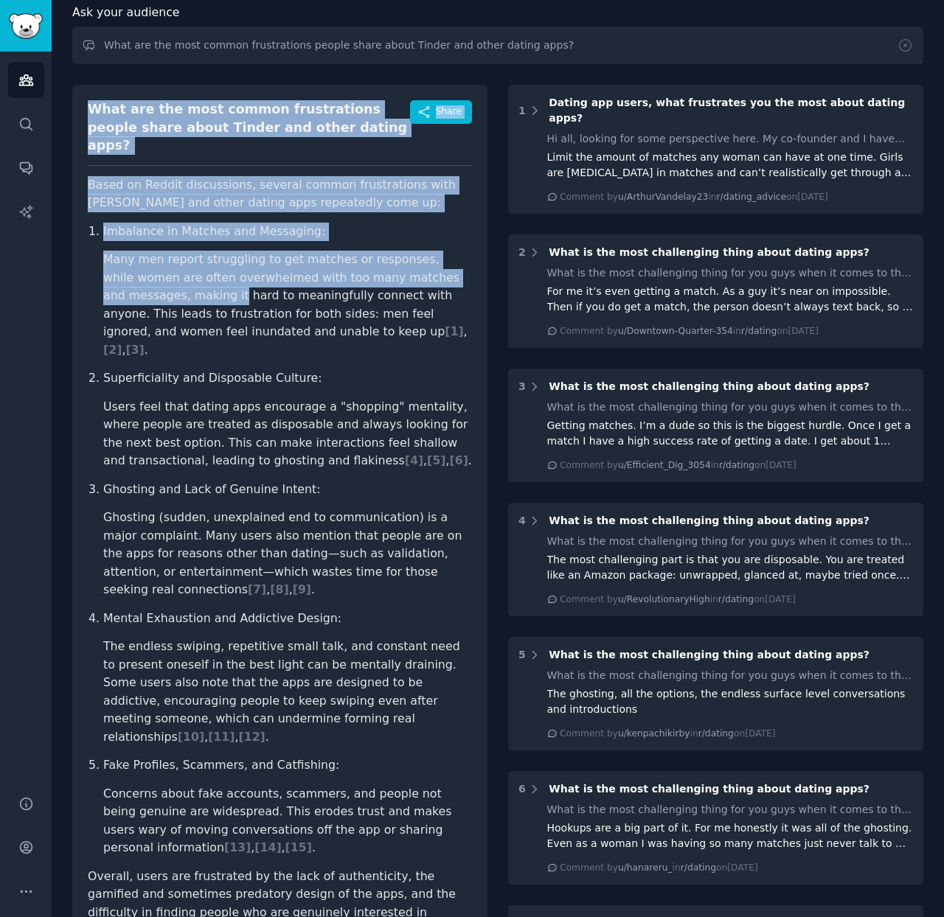
drag, startPoint x: 88, startPoint y: 108, endPoint x: 213, endPoint y: 275, distance: 208.1
click at [213, 275] on div "What are the most common frustrations people share about Tinder and other datin…" at bounding box center [279, 525] width 415 height 881
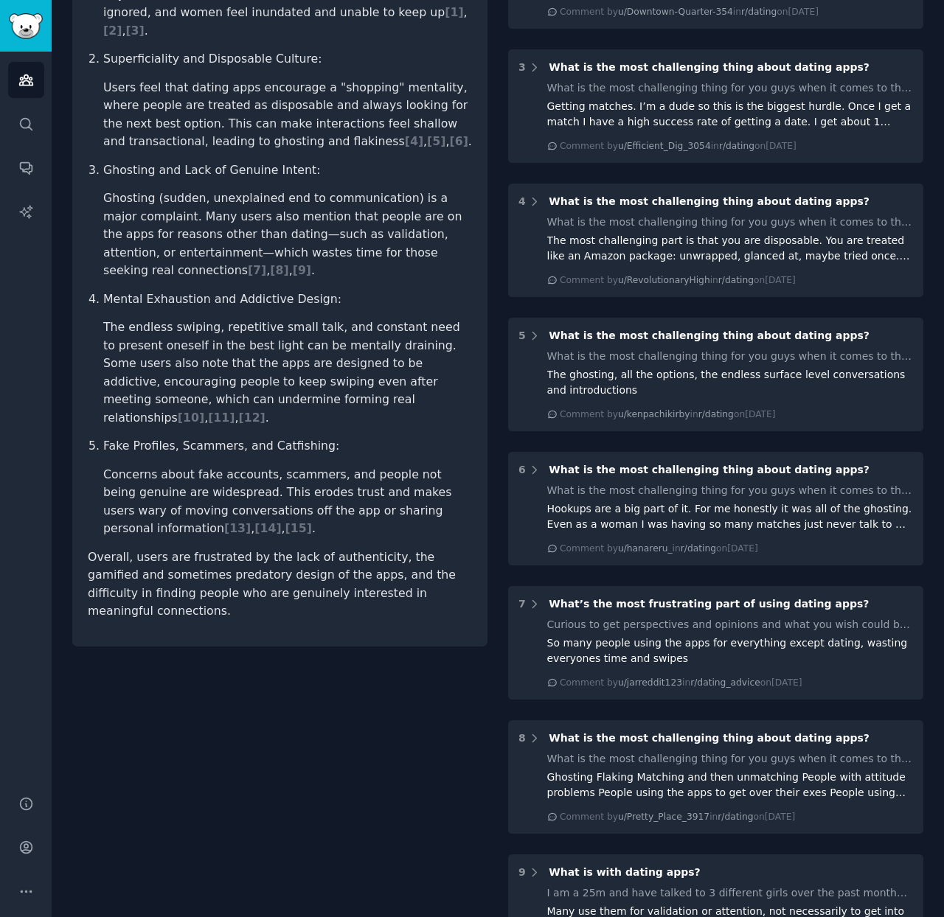
scroll to position [428, 0]
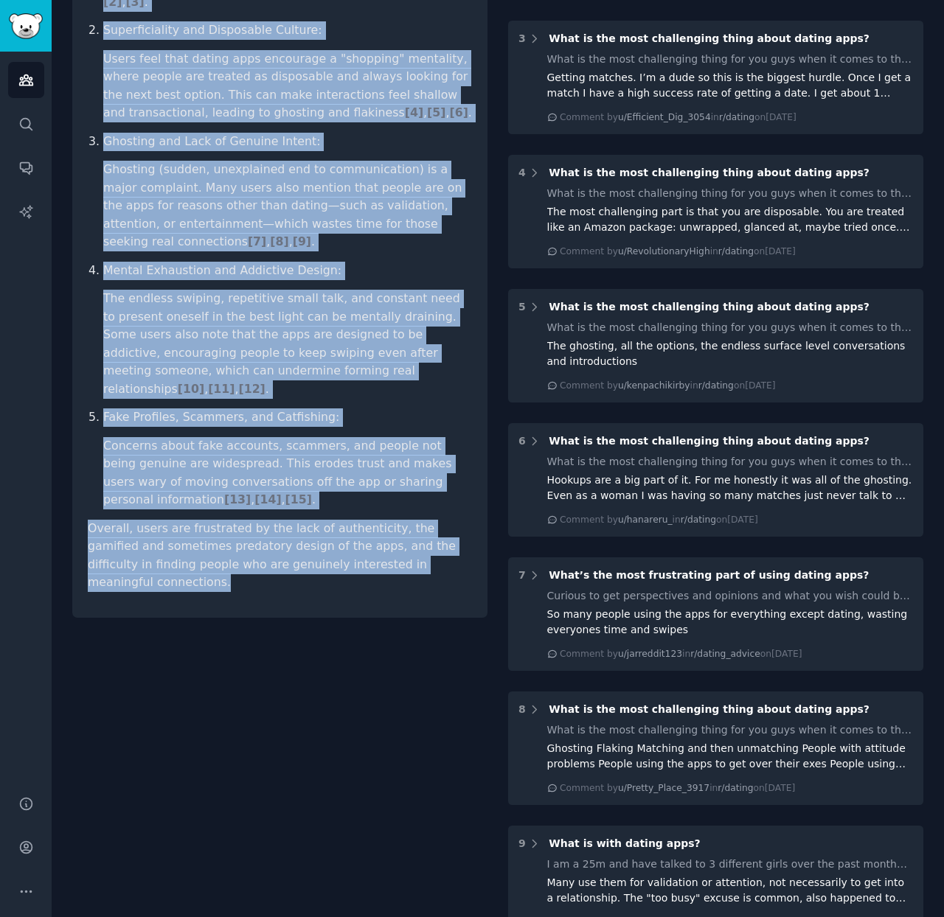
click at [437, 520] on p "Overall, users are frustrated by the lack of authenticity, the gamified and som…" at bounding box center [280, 556] width 384 height 72
copy div "What are the most common frustrations people share about Tinder and other datin…"
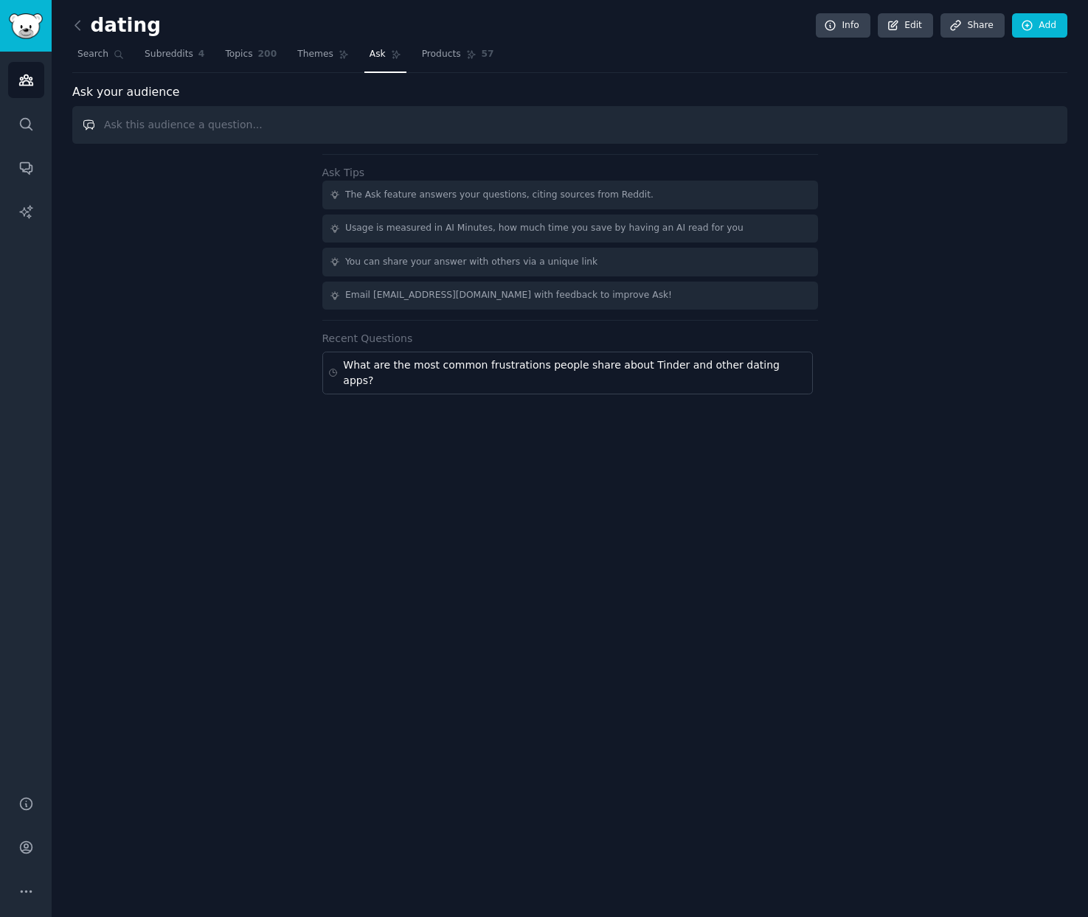
paste input "What do users complain about in early conversations after a match?"
type input "What do users complain about in early conversations after a match?"
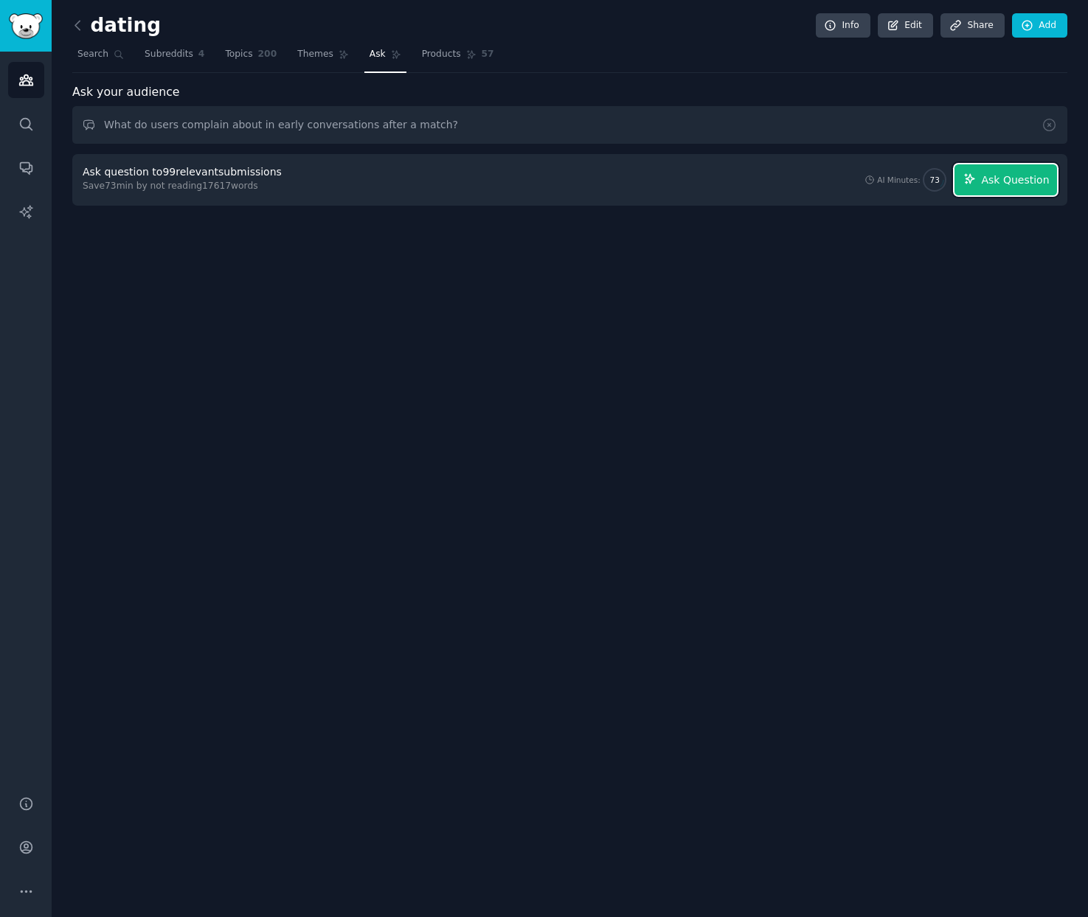
click at [1017, 184] on span "Ask Question" at bounding box center [1015, 180] width 68 height 15
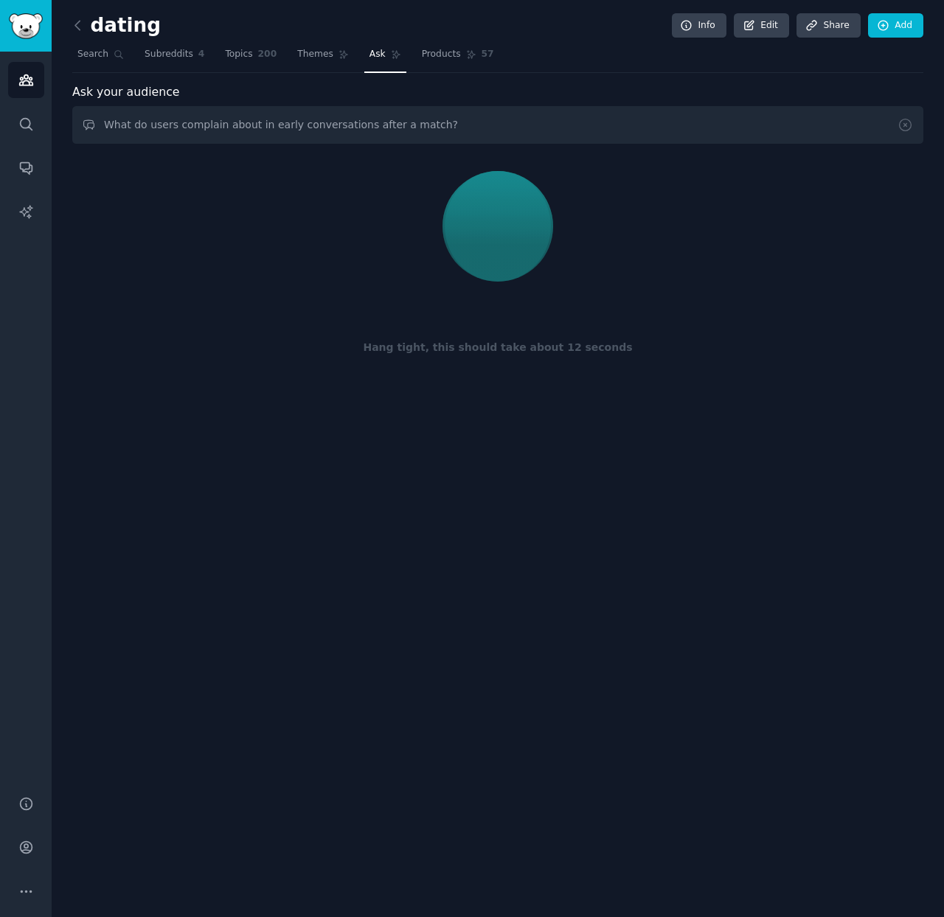
click at [177, 245] on div at bounding box center [498, 226] width 830 height 124
click at [370, 273] on div at bounding box center [498, 226] width 830 height 124
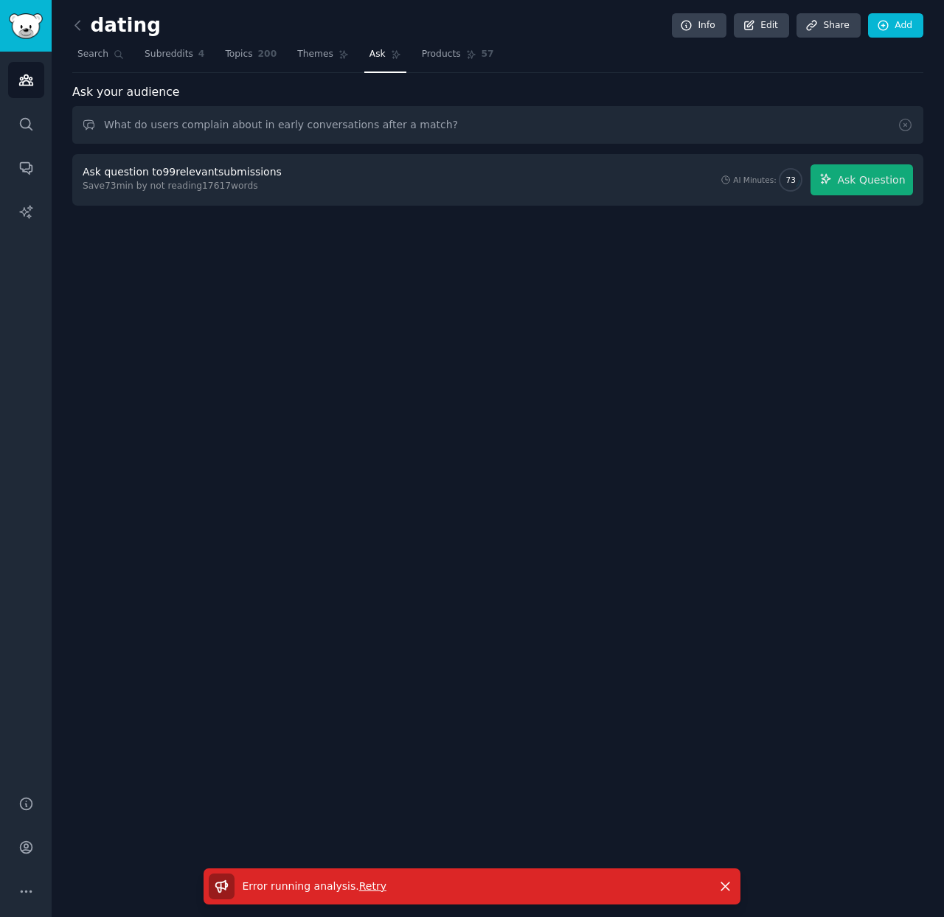
click at [633, 369] on div "dating Info Edit Share Add Search Subreddits 4 Topics 200 Themes Ask Products 5…" at bounding box center [498, 458] width 892 height 917
click at [863, 185] on span "Ask Question" at bounding box center [871, 180] width 68 height 15
drag, startPoint x: 137, startPoint y: 189, endPoint x: 181, endPoint y: 189, distance: 43.5
click at [146, 189] on div "Save 73 min by not reading 17617 words" at bounding box center [185, 186] width 204 height 13
click at [264, 232] on div "dating Info Edit Share Add Search Subreddits 4 Topics 200 Themes Ask Products 5…" at bounding box center [498, 458] width 892 height 917
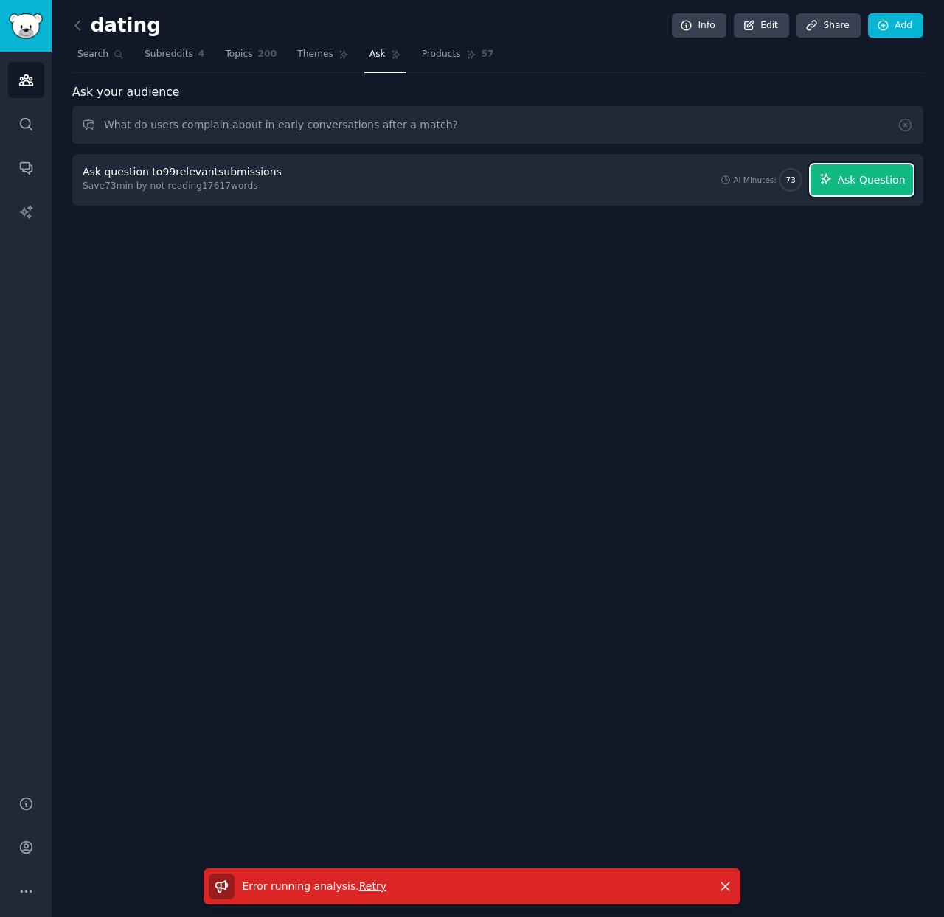
click at [847, 176] on span "Ask Question" at bounding box center [871, 180] width 68 height 15
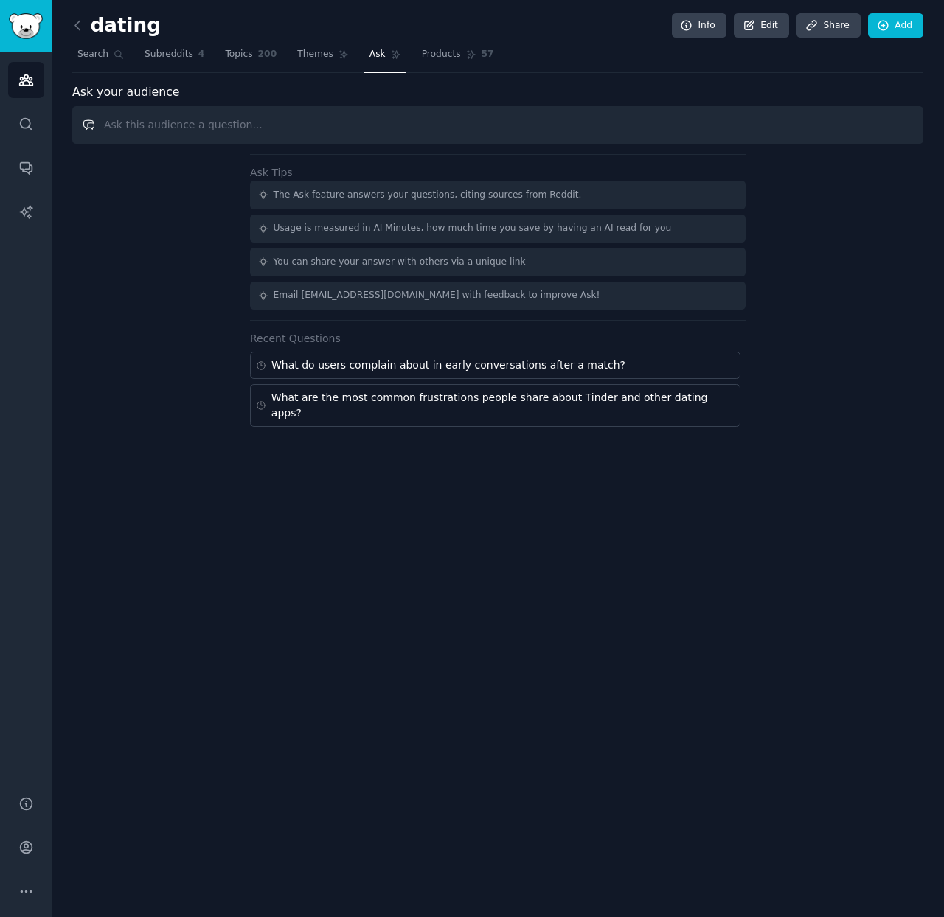
paste input "Do people ask Reddit for help with profile reviews or dating advice? What kind …"
type input "Do people ask Reddit for help with profile reviews or dating advice? What kind …"
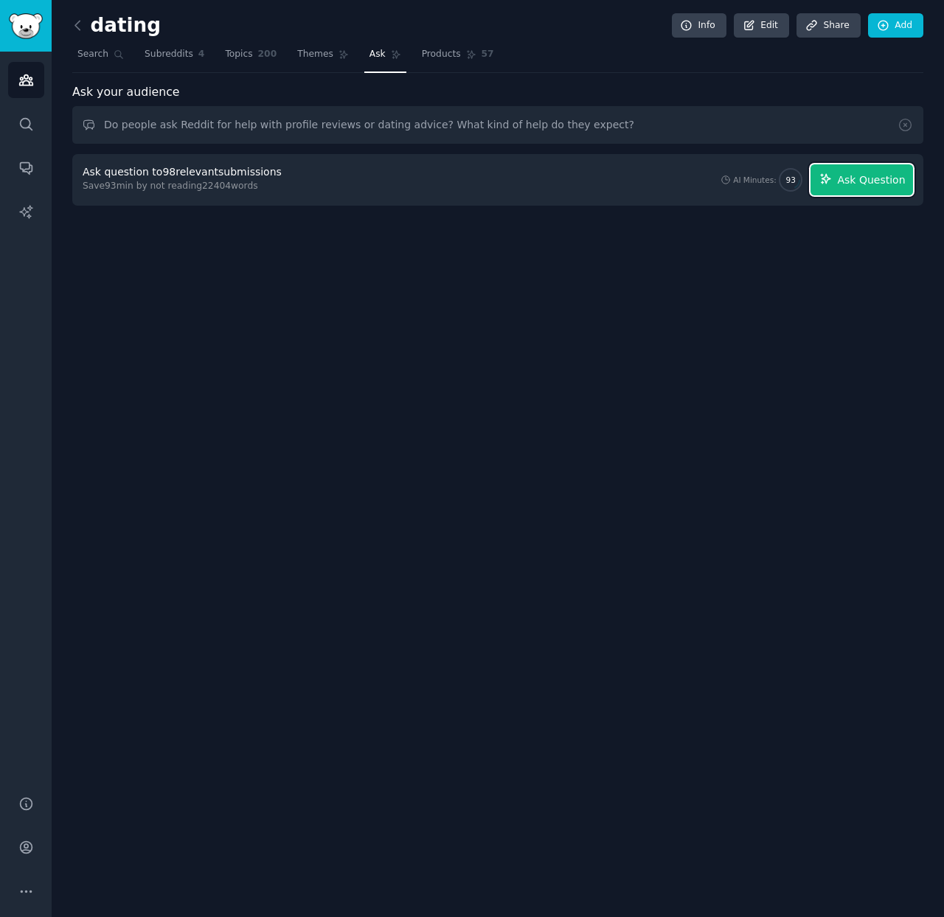
click at [864, 185] on span "Ask Question" at bounding box center [871, 180] width 68 height 15
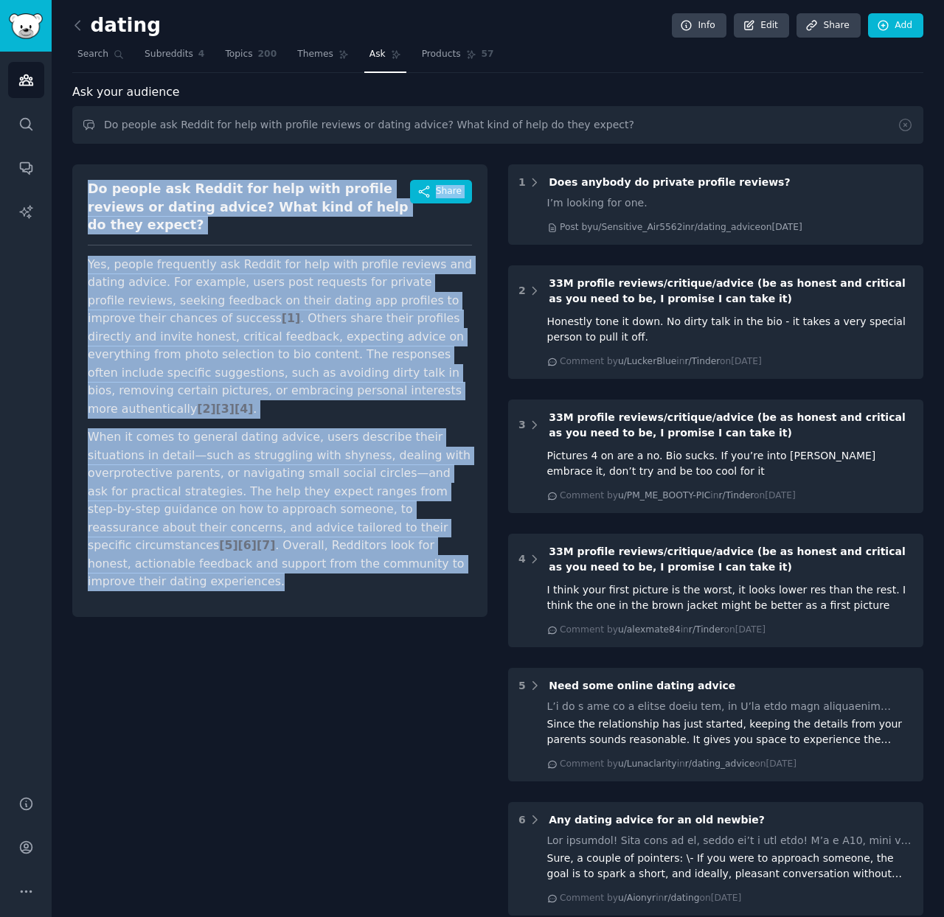
drag, startPoint x: 87, startPoint y: 186, endPoint x: 405, endPoint y: 585, distance: 510.1
click at [405, 585] on div "Do people ask Reddit for help with profile reviews or dating advice? What kind …" at bounding box center [279, 718] width 415 height 1128
copy div "Do people ask Reddit for help with profile reviews or dating advice? What kind …"
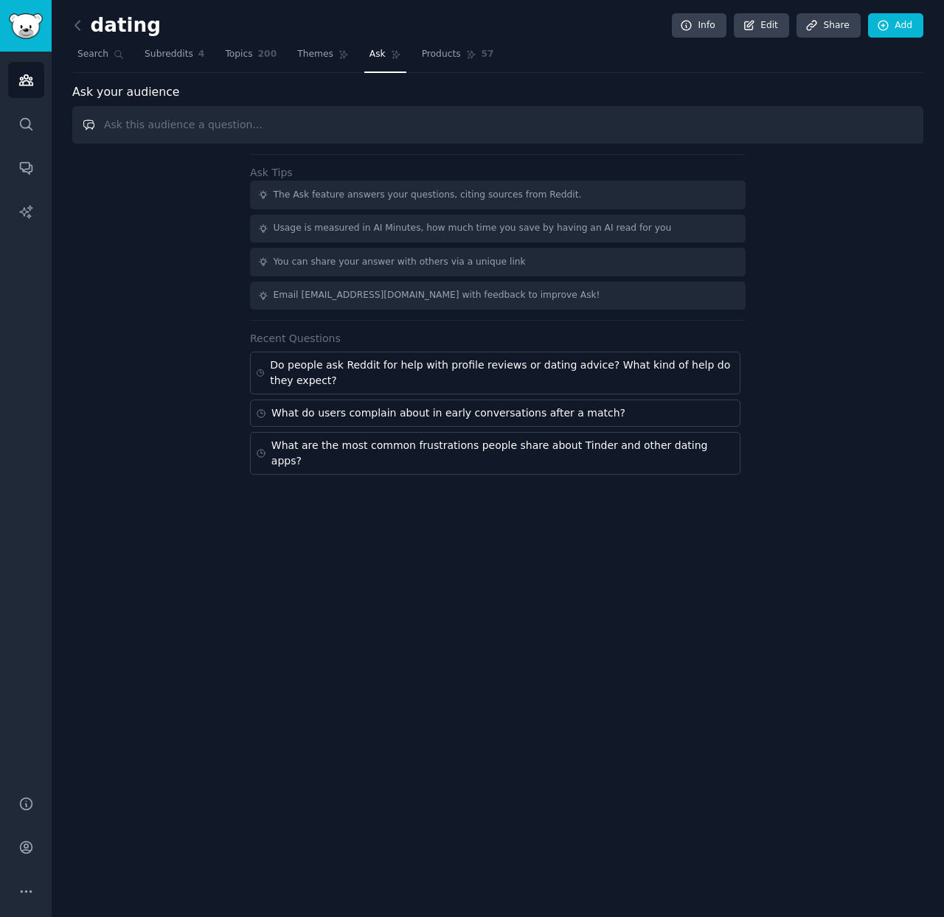
paste input "Are users paying for dating coaches, profile review services, or Tinder Premium…"
paste input "Have people mentioned that they would pay for tools that give honest feedback o…"
type input "Are users paying for dating coaches, profile review services, or Tinder Premium…"
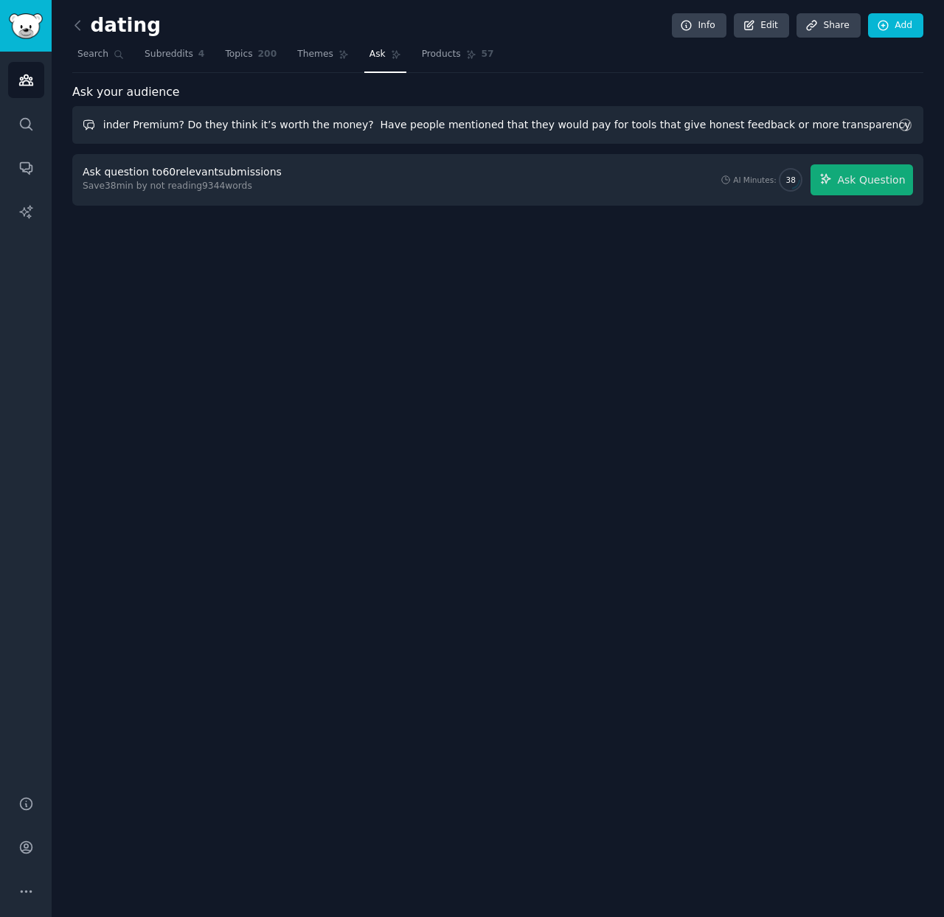
scroll to position [0, 0]
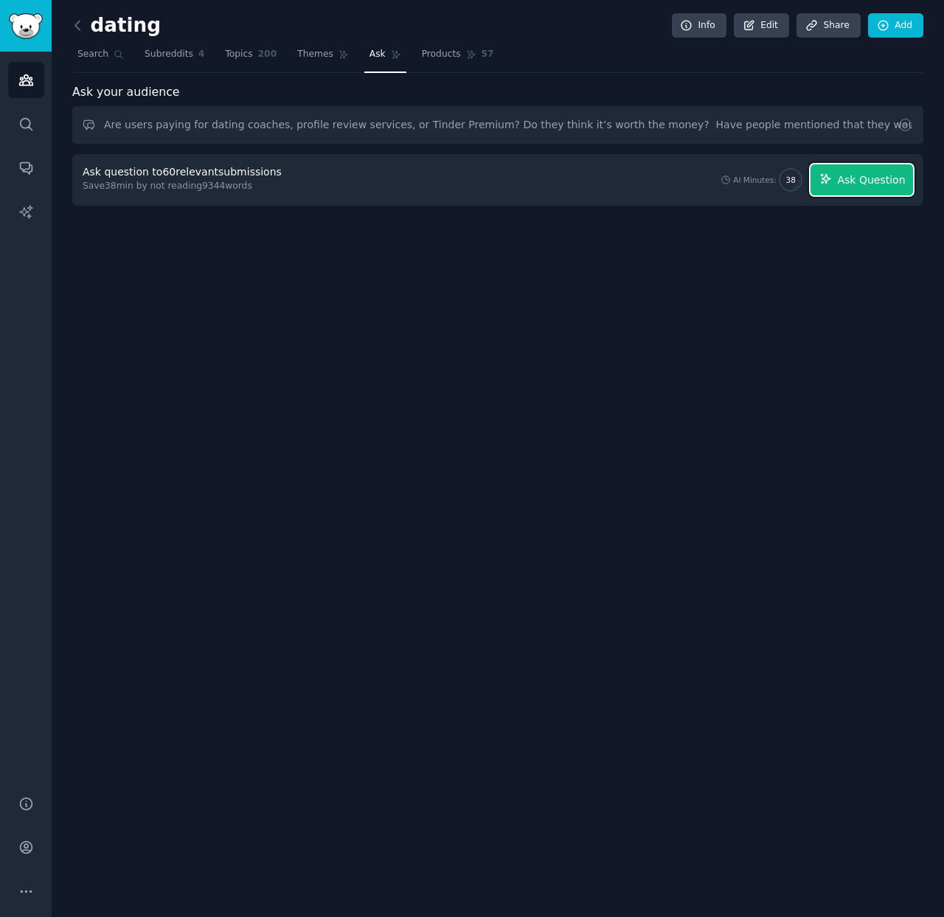
click at [848, 182] on span "Ask Question" at bounding box center [871, 180] width 68 height 15
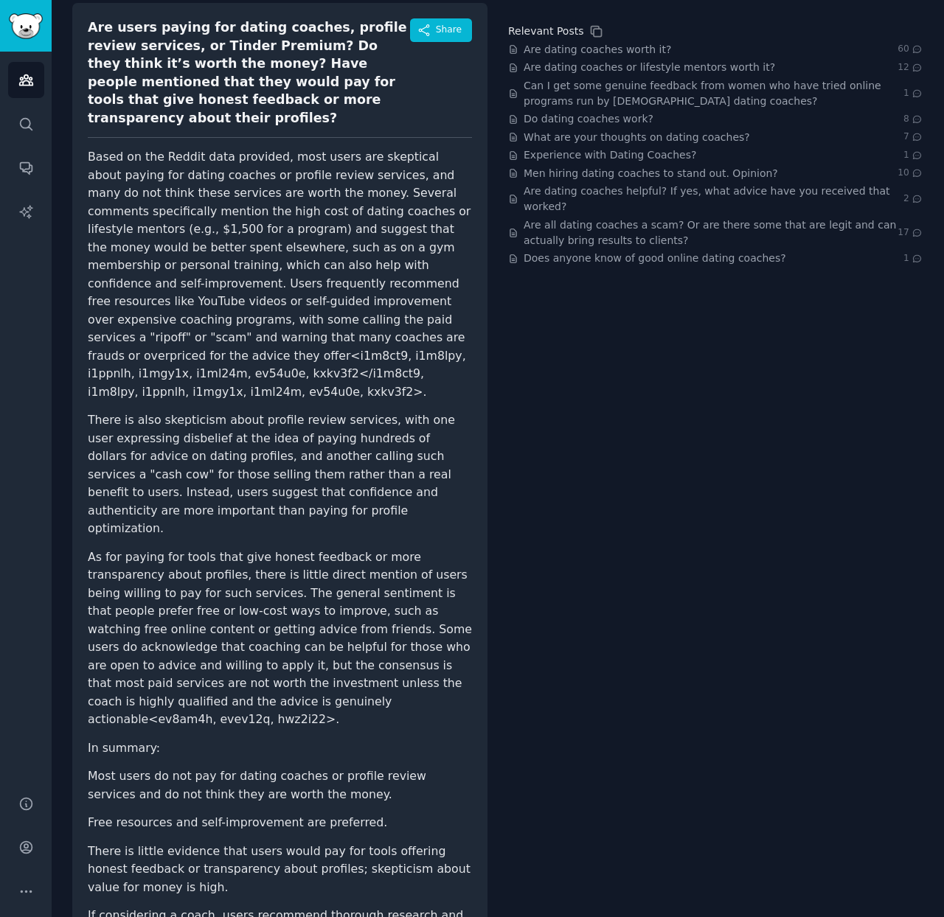
scroll to position [160, 0]
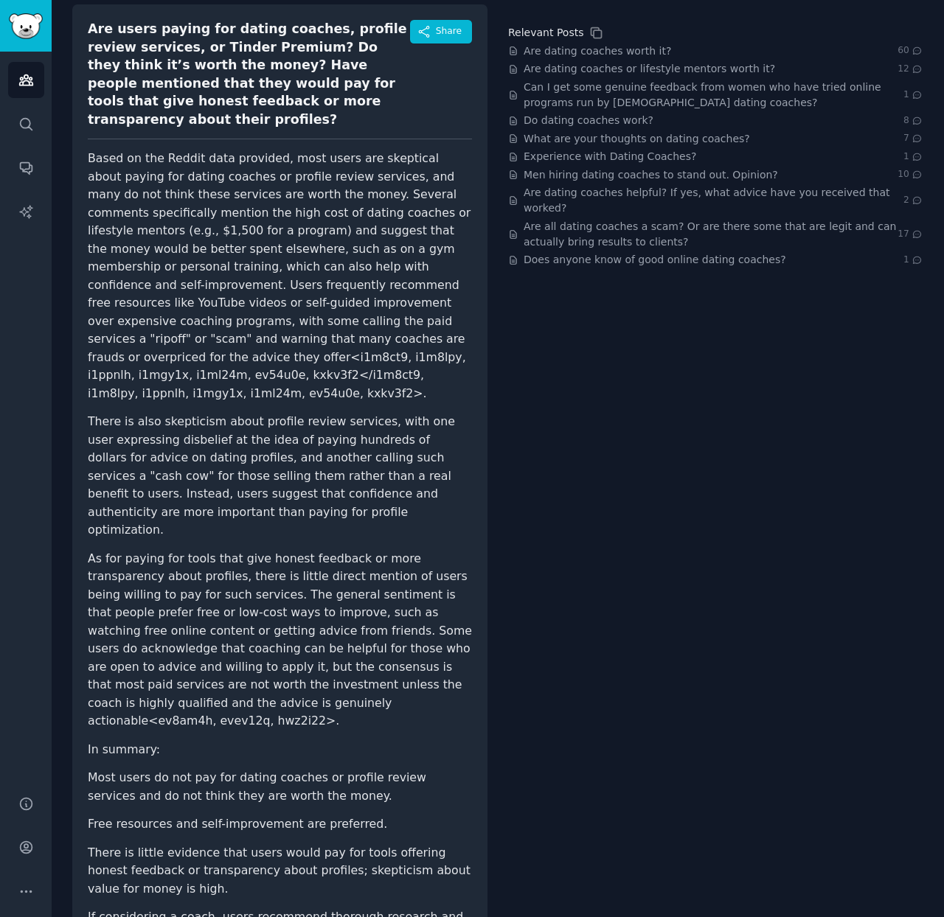
click at [165, 617] on p "As for paying for tools that give honest feedback or more transparency about pr…" at bounding box center [280, 640] width 384 height 181
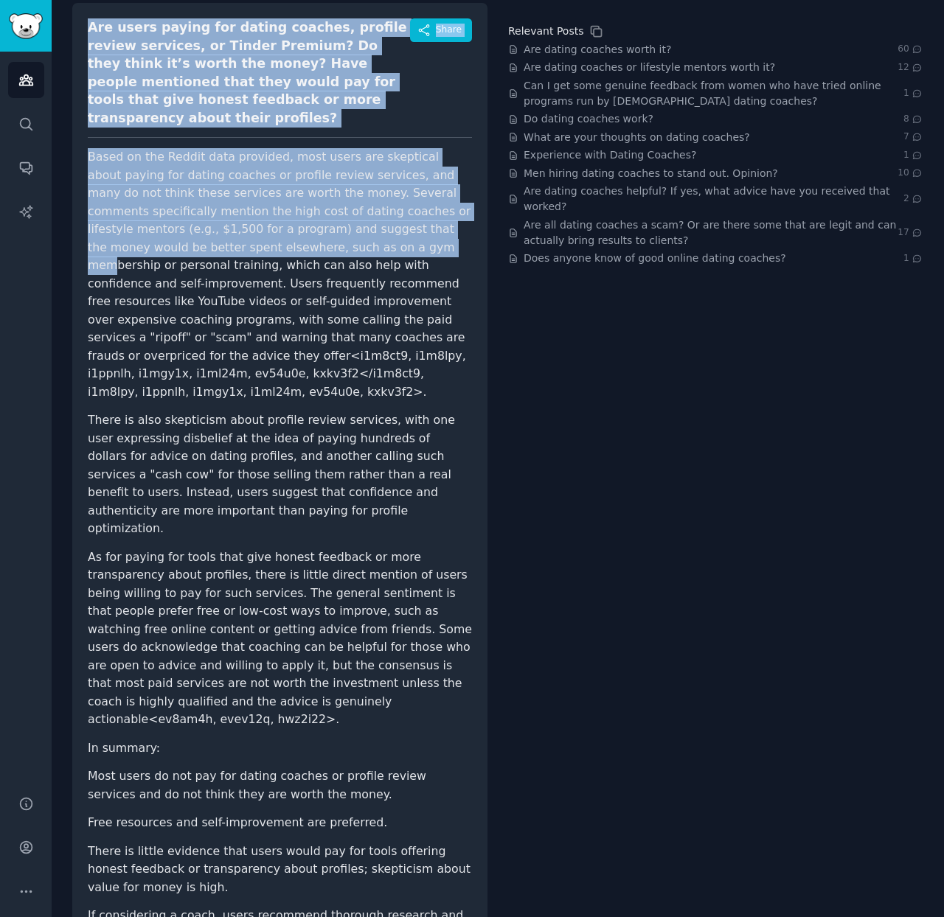
drag, startPoint x: 89, startPoint y: 24, endPoint x: 299, endPoint y: 226, distance: 291.0
click at [299, 226] on div "Are users paying for dating coaches, profile review services, or Tinder Premium…" at bounding box center [279, 486] width 415 height 966
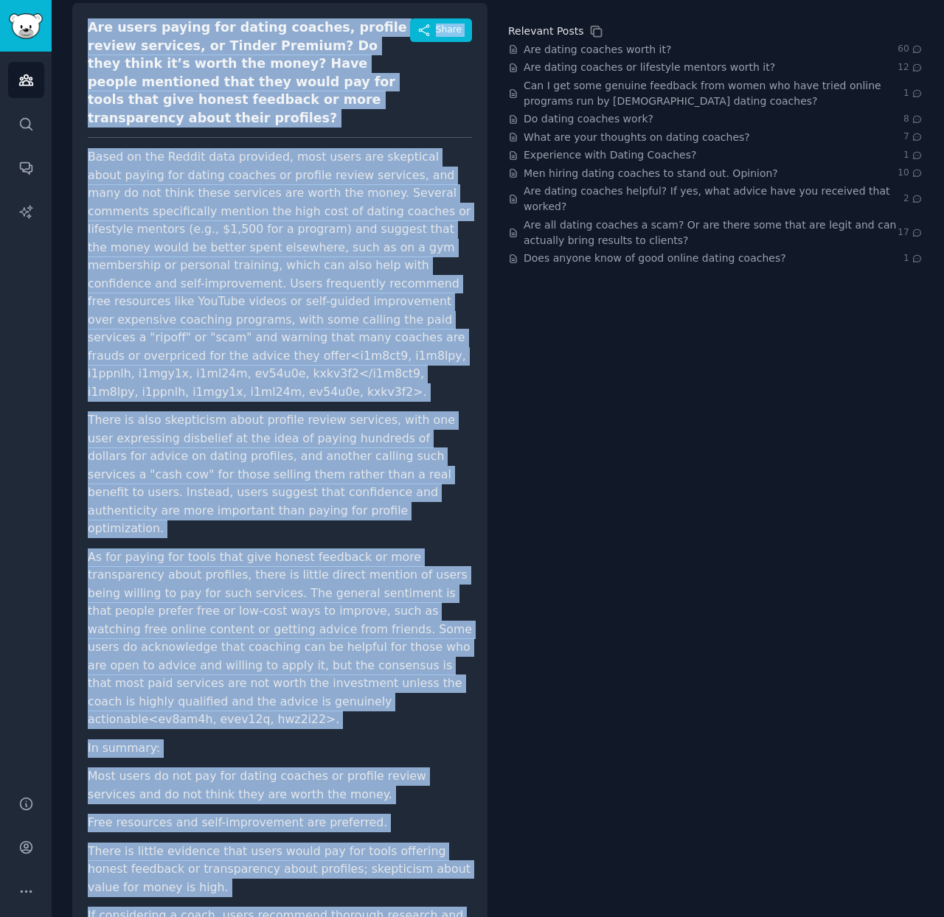
click at [400, 907] on li "If considering a coach, users recommend thorough research and caution due to th…" at bounding box center [280, 925] width 384 height 36
copy div "Are users paying for dating coaches, profile review services, or Tinder Premium…"
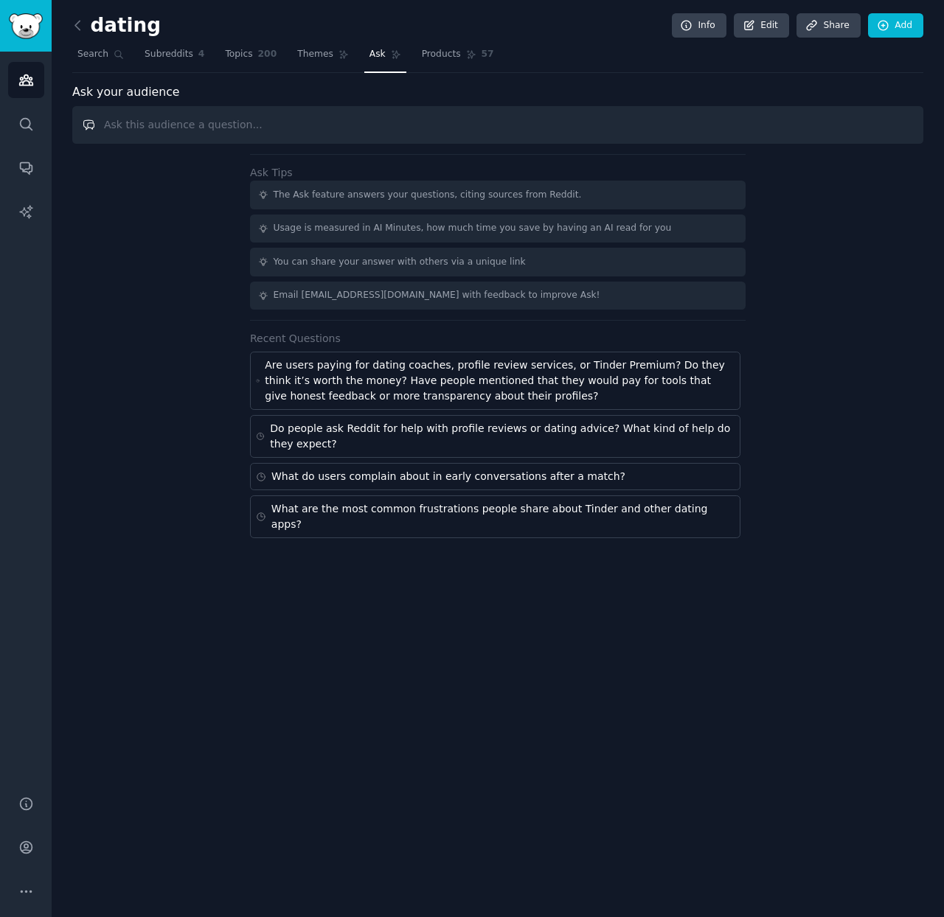
paste input "Have Reddit users talked about using AI to improve their dating experience?"
type input "Have Reddit users talked about using AI to improve their dating experience?"
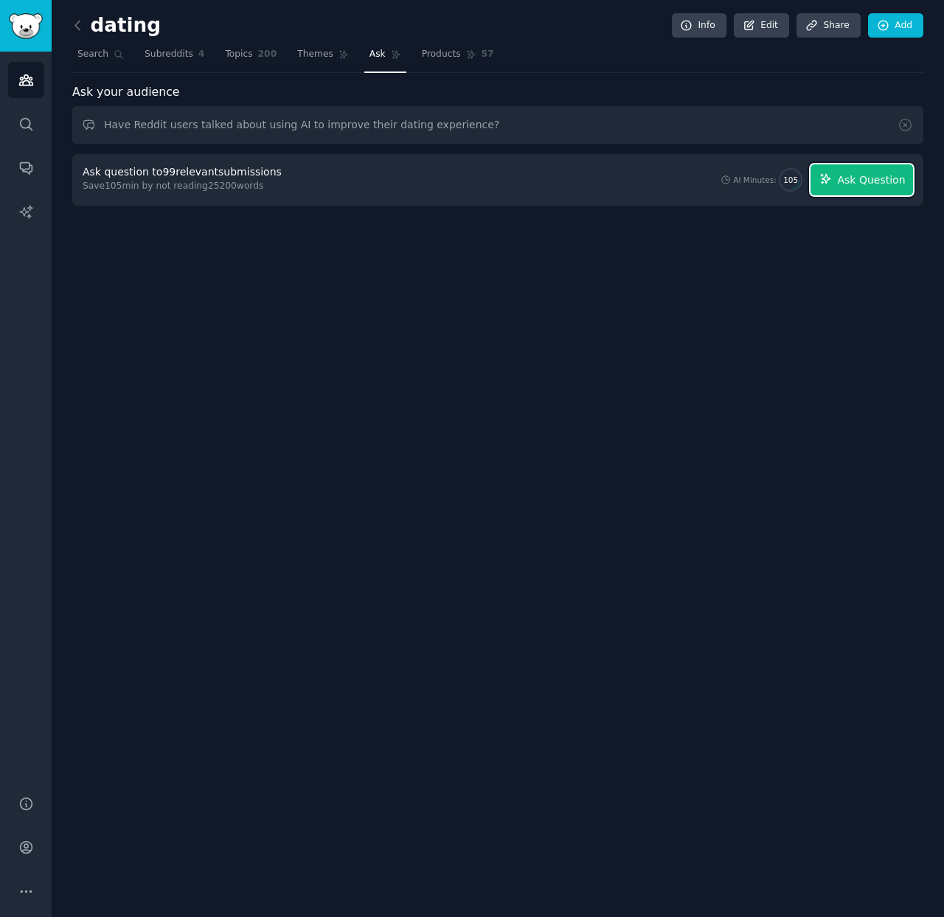
click at [863, 185] on span "Ask Question" at bounding box center [871, 180] width 68 height 15
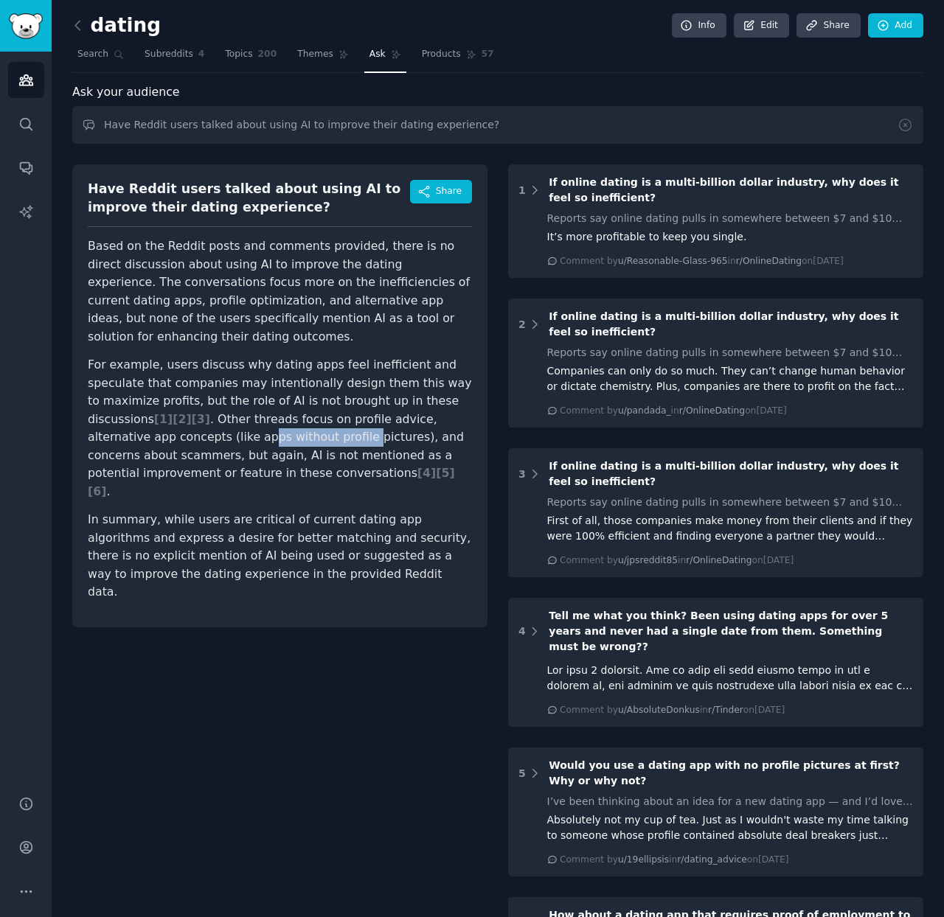
drag, startPoint x: 198, startPoint y: 442, endPoint x: 296, endPoint y: 428, distance: 99.8
click at [296, 428] on p "For example, users discuss why dating apps feel inefficient and speculate that …" at bounding box center [280, 428] width 384 height 145
click at [341, 442] on p "For example, users discuss why dating apps feel inefficient and speculate that …" at bounding box center [280, 428] width 384 height 145
click at [156, 305] on p "Based on the Reddit posts and comments provided, there is no direct discussion …" at bounding box center [280, 291] width 384 height 108
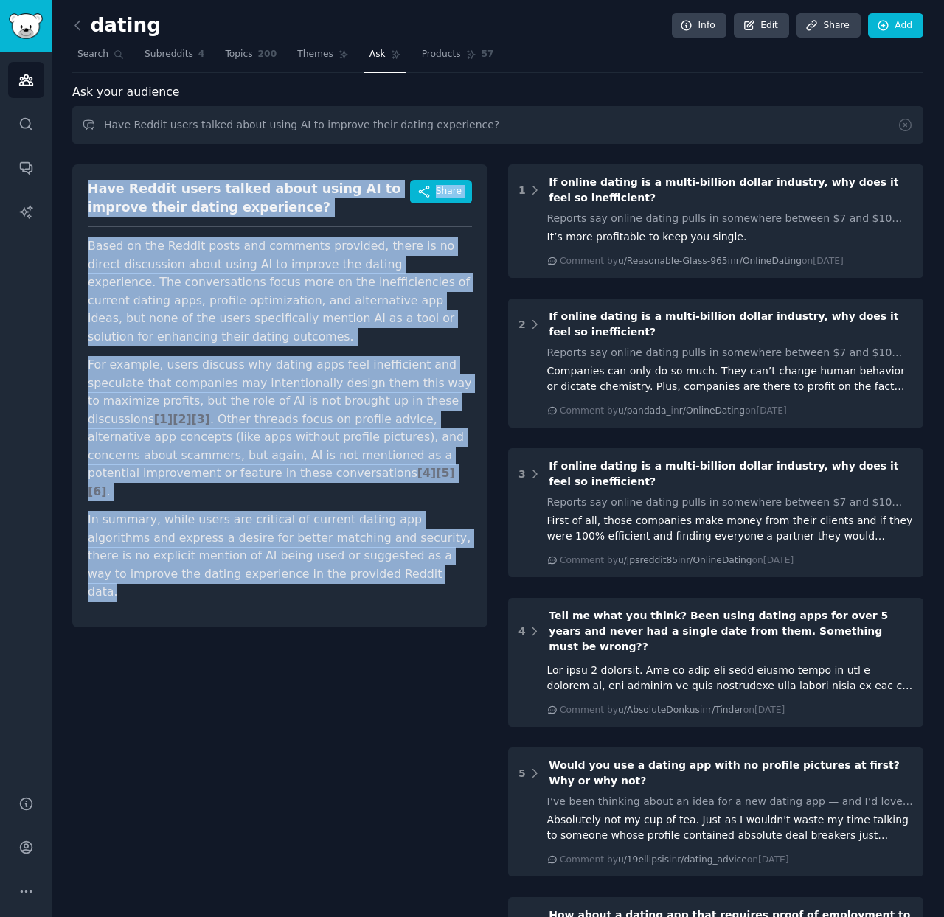
drag, startPoint x: 88, startPoint y: 187, endPoint x: 325, endPoint y: 564, distance: 445.6
click at [325, 568] on div "Have Reddit users talked about using AI to improve their dating experience? Sha…" at bounding box center [279, 395] width 415 height 463
click at [100, 198] on div "Have Reddit users talked about using AI to improve their dating experience?" at bounding box center [249, 198] width 322 height 36
drag, startPoint x: 88, startPoint y: 185, endPoint x: 322, endPoint y: 566, distance: 447.0
click at [323, 572] on div "Have Reddit users talked about using AI to improve their dating experience? Sha…" at bounding box center [279, 395] width 415 height 463
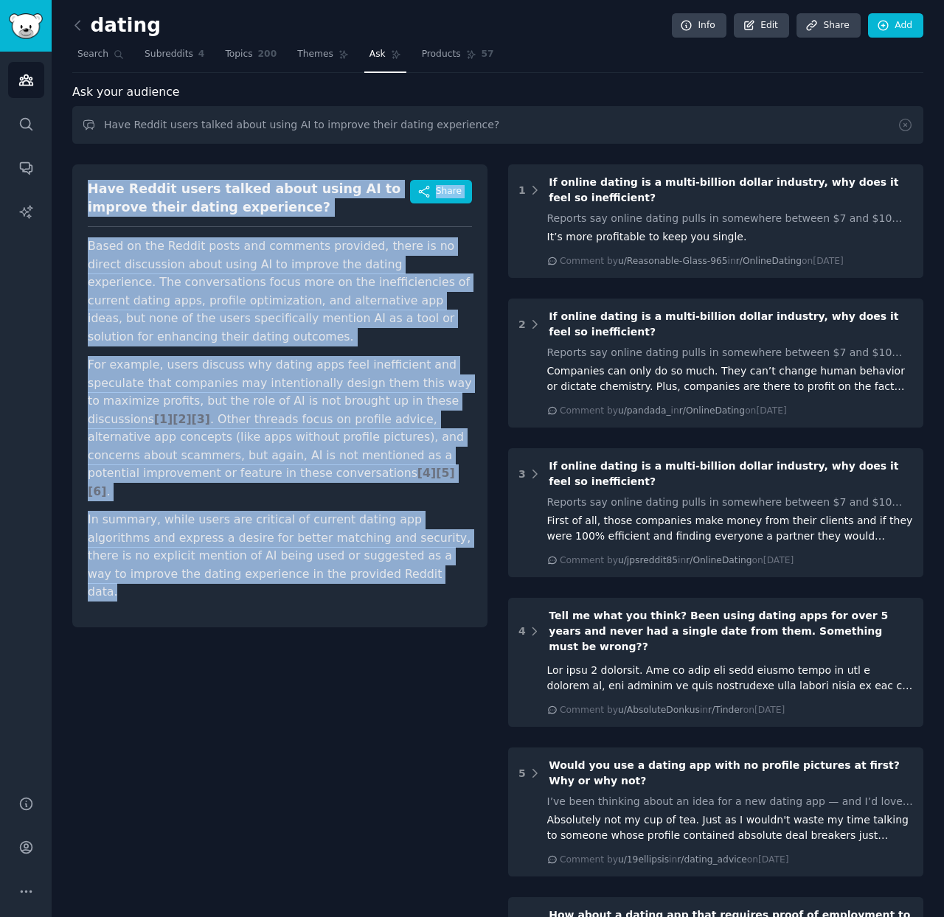
copy div "Have Reddit users talked about using AI to improve their dating experience? Sha…"
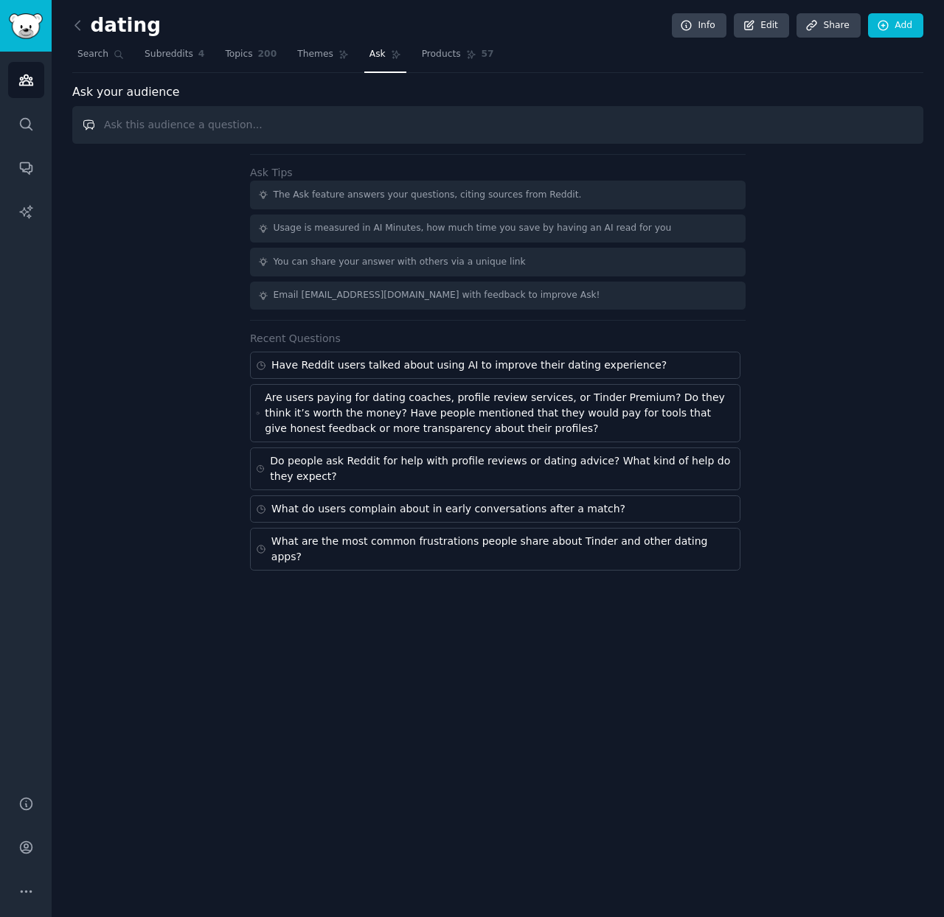
paste input "Have there been discussions about simulating conversations with someone’s digit…"
type input "Have there been discussions about simulating conversations with someone’s digit…"
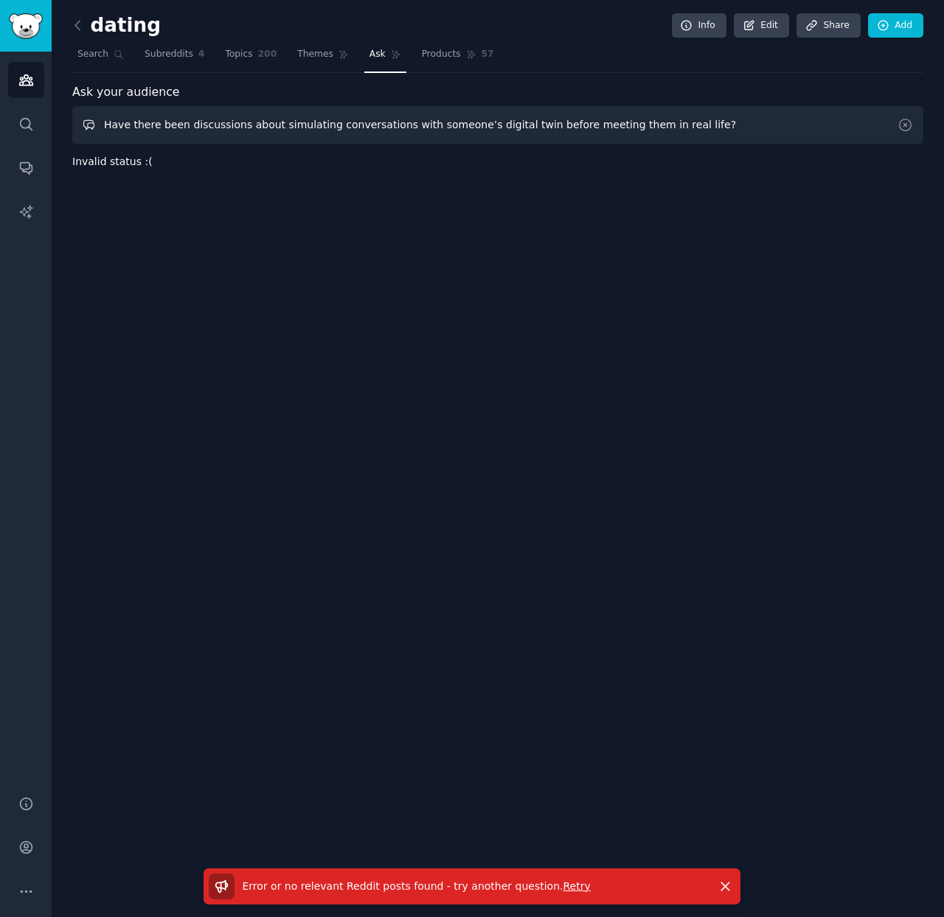
click at [810, 128] on input "Have there been discussions about simulating conversations with someone’s digit…" at bounding box center [497, 125] width 851 height 38
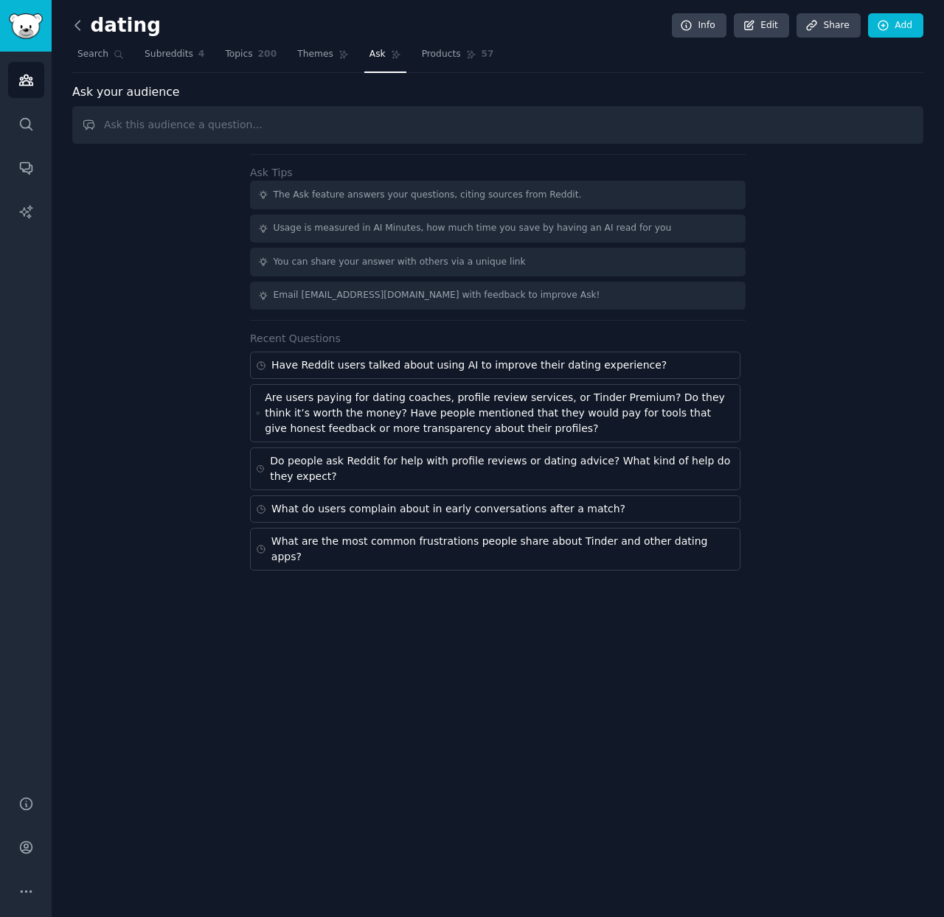
click at [80, 21] on icon at bounding box center [77, 25] width 15 height 15
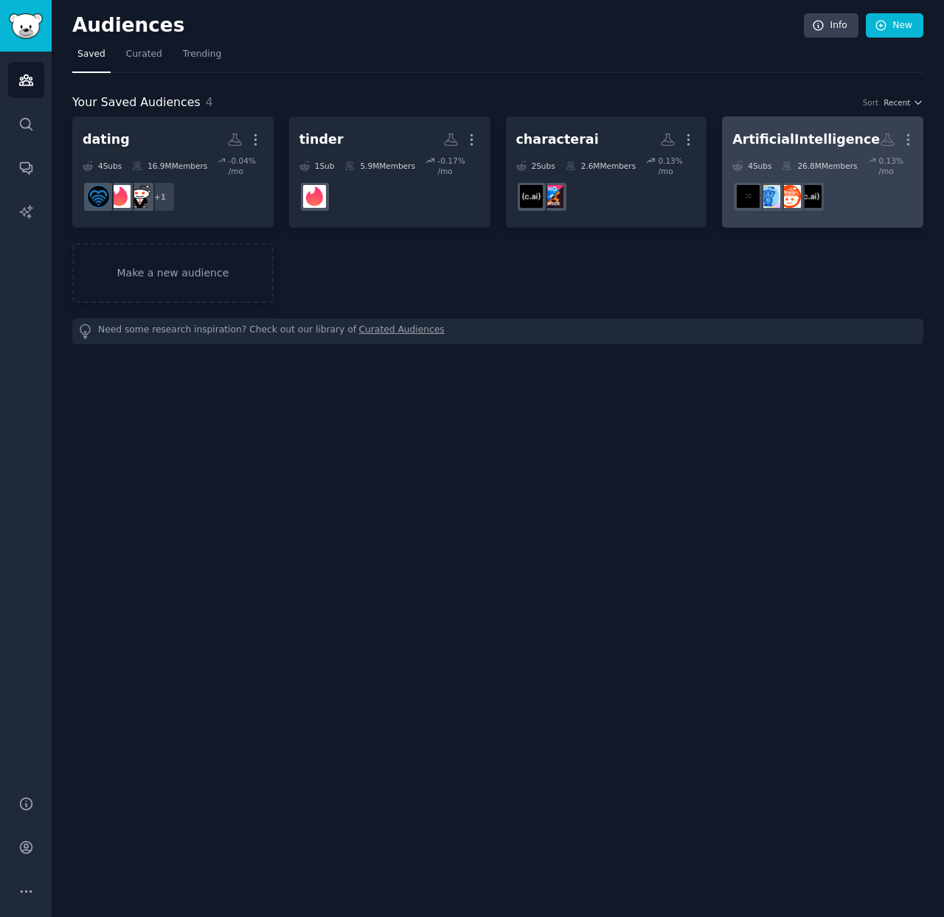
click at [814, 164] on div "26.8M Members" at bounding box center [819, 166] width 75 height 21
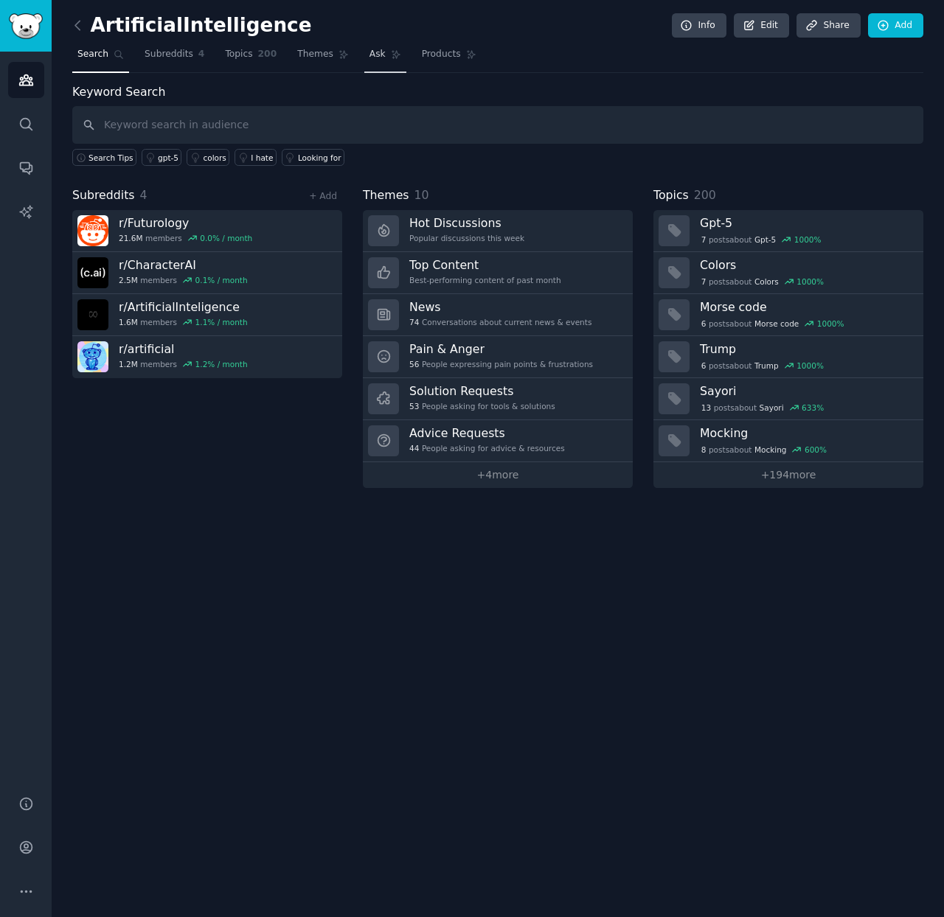
click at [378, 54] on span "Ask" at bounding box center [377, 54] width 16 height 13
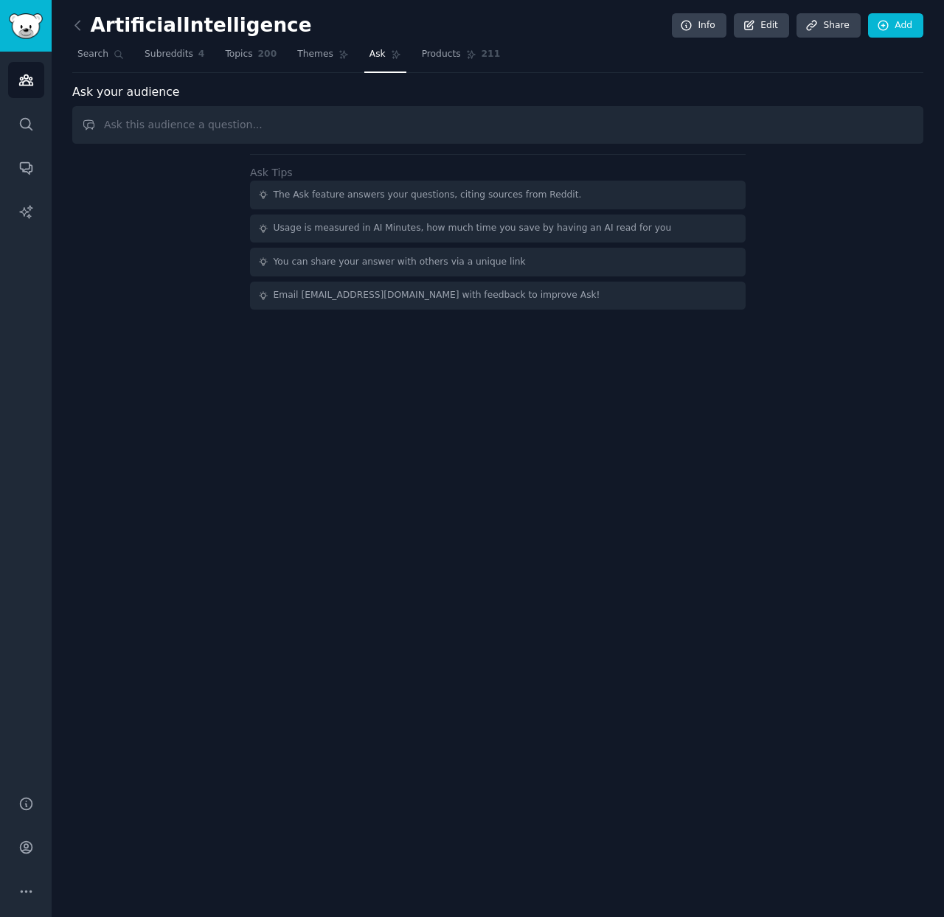
click at [224, 125] on input "text" at bounding box center [497, 125] width 851 height 38
drag, startPoint x: 400, startPoint y: 126, endPoint x: -338, endPoint y: 98, distance: 738.7
click at [0, 98] on html "Audiences Search Conversations AI Reports Help Account More ArtificialIntellige…" at bounding box center [472, 458] width 944 height 917
click at [205, 122] on input "、" at bounding box center [497, 125] width 851 height 38
type input "、"
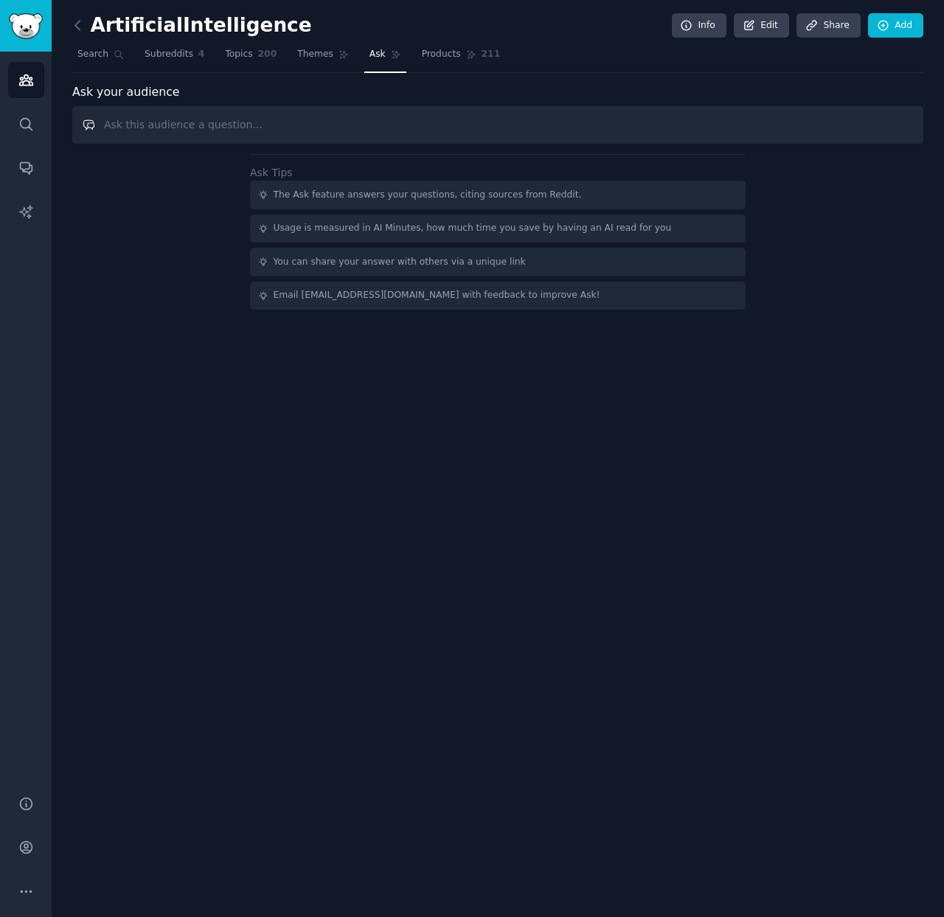
paste input "Have there been discussions about simulating conversations with someone’s digit…"
type input "Have there been discussions about simulating conversations with someone’s digit…"
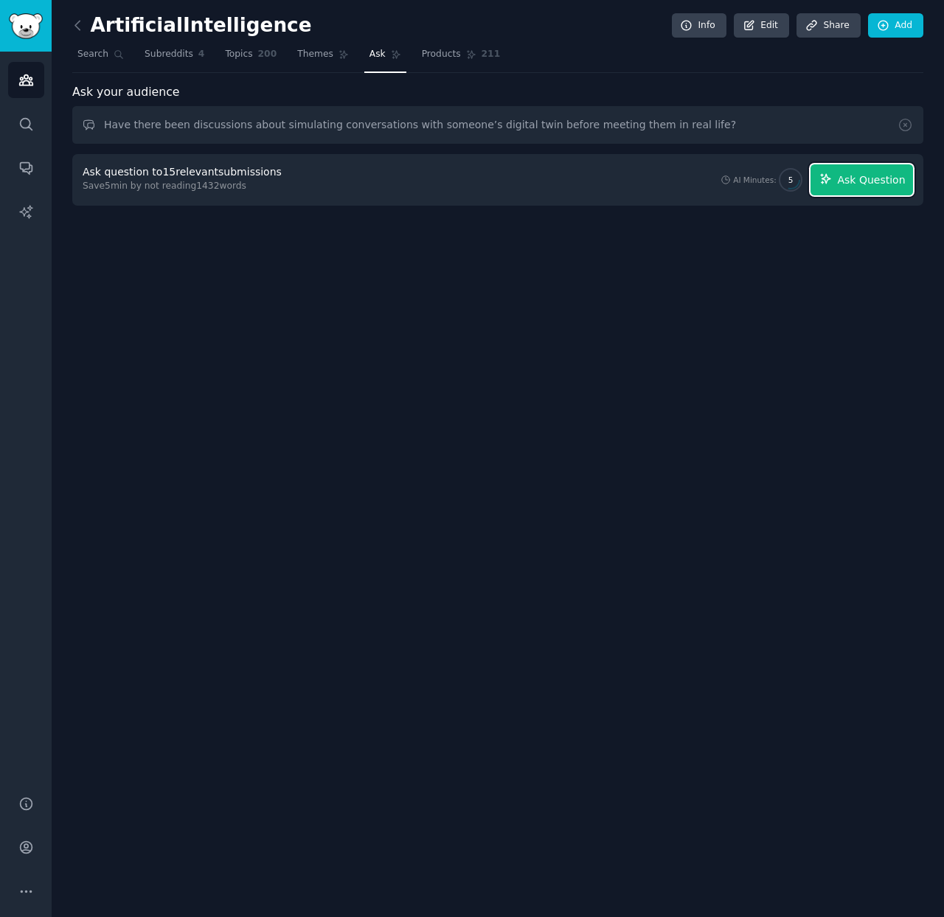
click at [874, 187] on span "Ask Question" at bounding box center [871, 180] width 68 height 15
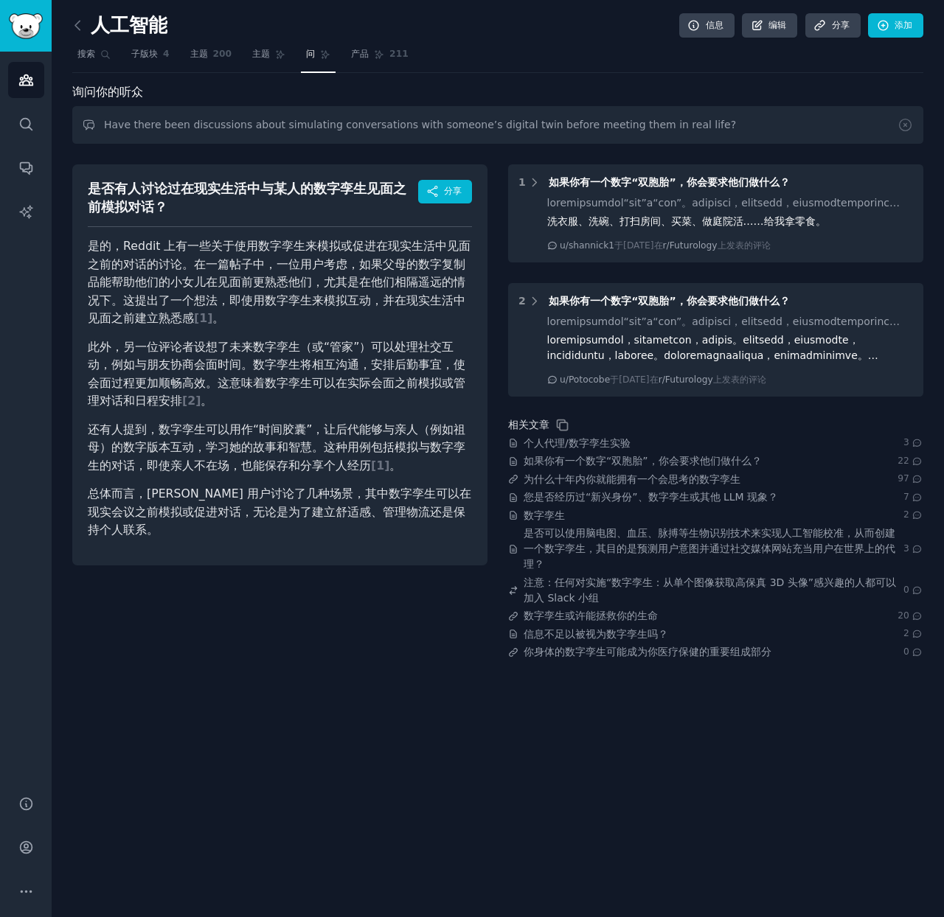
click at [633, 708] on div "人工智能 信息 编辑 分享 添加 搜索 子版块 4 主题 200 主题 问 产品 211 询问你的听众 Have there been discussions…" at bounding box center [498, 458] width 892 height 917
click at [268, 321] on p "是的，Reddit 上有一些关于使用数字孪生来模拟或促进在现实生活中见面之前的对话的讨论。在一篇帖子中，一位用户考虑，如果父母的数字复制品能帮助他们的小女儿在…" at bounding box center [280, 282] width 384 height 91
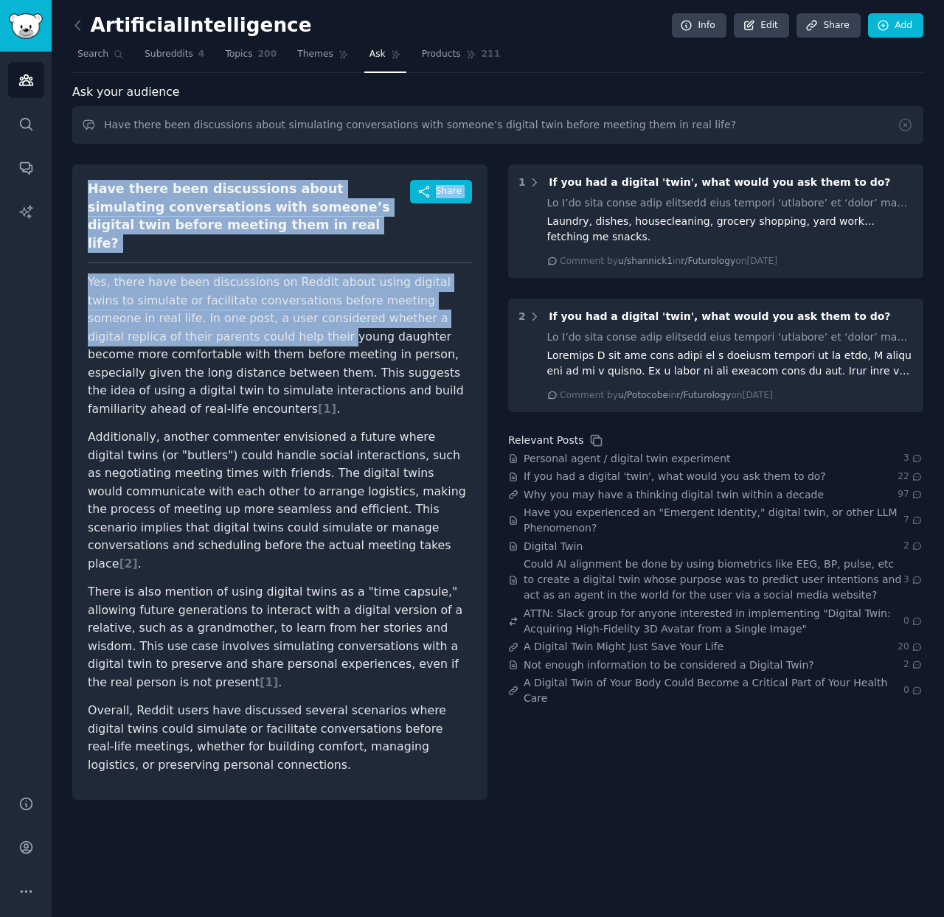
drag, startPoint x: 88, startPoint y: 184, endPoint x: 175, endPoint y: 316, distance: 157.1
click at [175, 316] on div "Have there been discussions about simulating conversations with someone’s digit…" at bounding box center [279, 482] width 415 height 636
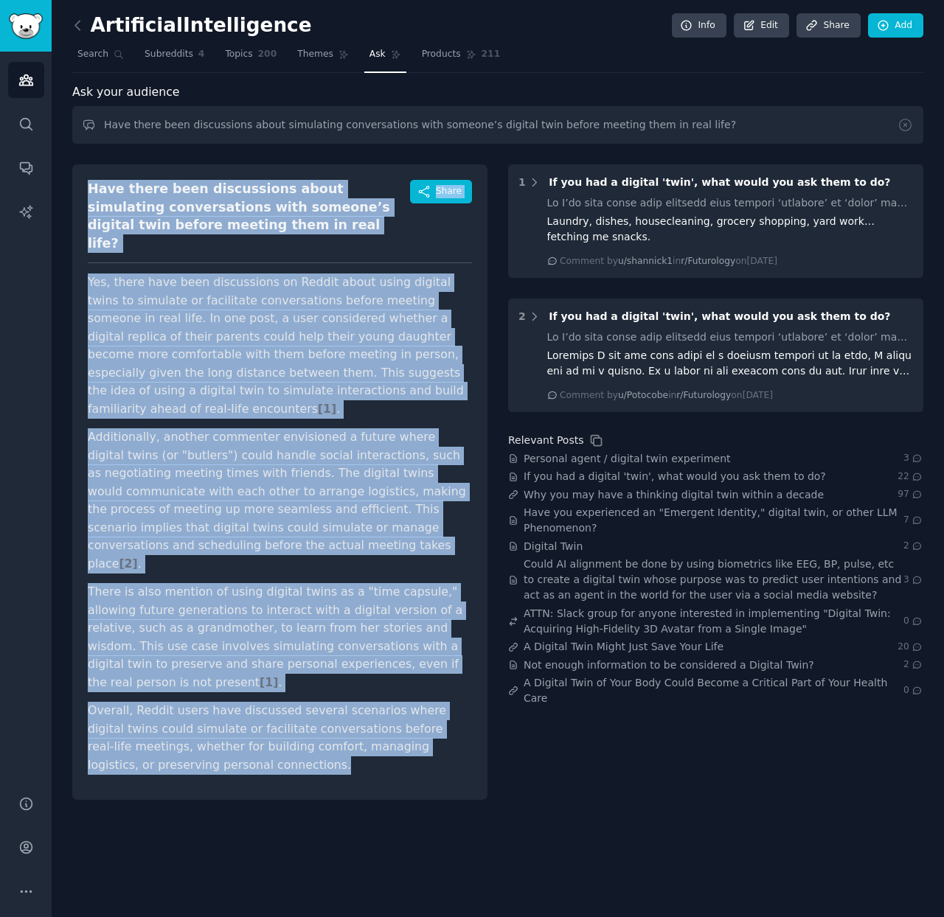
click at [167, 702] on p "Overall, Reddit users have discussed several scenarios where digital twins coul…" at bounding box center [280, 738] width 384 height 72
copy div "Lore ipsum dolo sitametcons adipi elitseddoe temporincidid utla etdolor’m aliqu…"
